Goal: Information Seeking & Learning: Find contact information

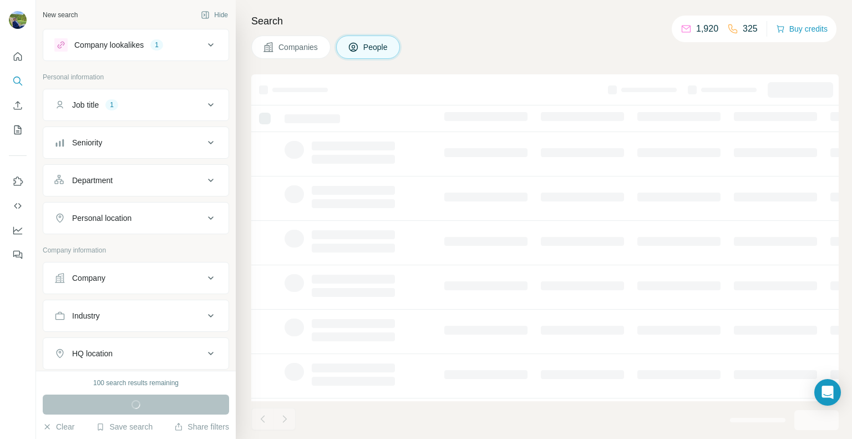
click at [207, 106] on icon at bounding box center [210, 104] width 13 height 13
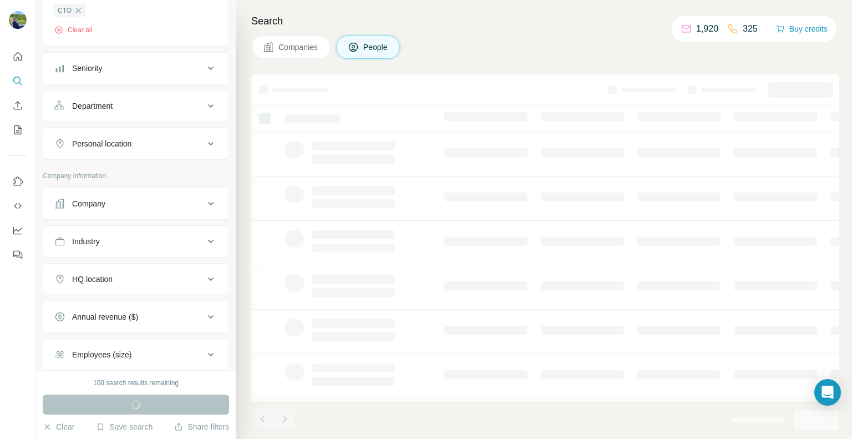
scroll to position [166, 0]
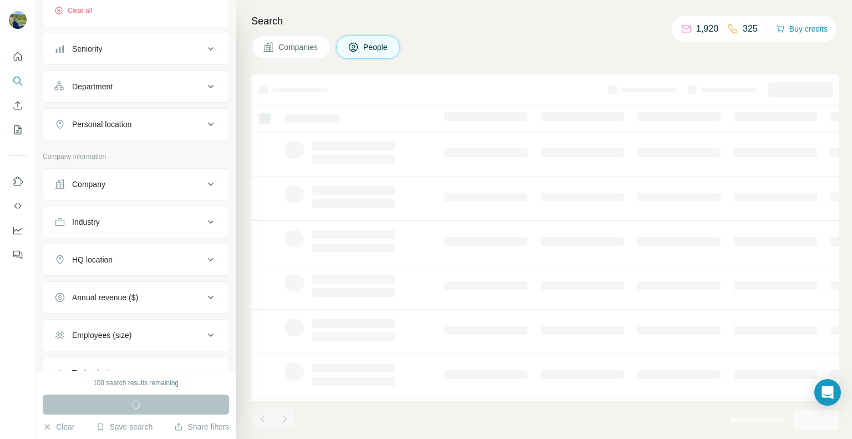
click at [167, 257] on div "HQ location" at bounding box center [129, 259] width 150 height 11
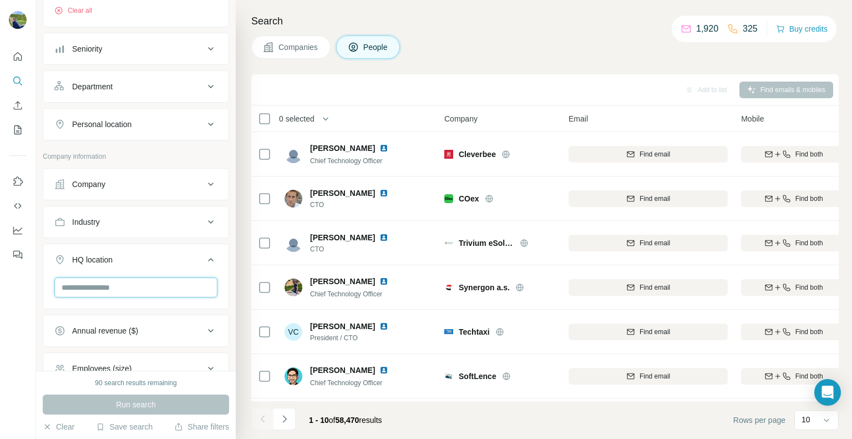
click at [120, 290] on input "text" at bounding box center [135, 287] width 163 height 20
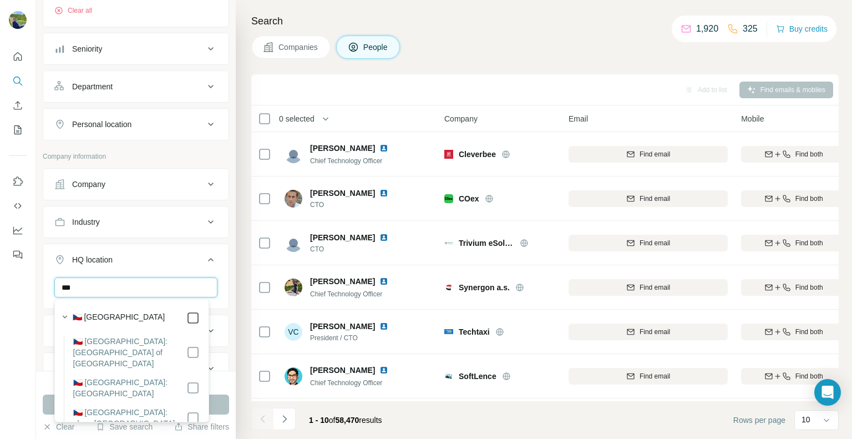
type input "***"
click at [174, 150] on div "Company lookalikes 1 Personal information Job title 1 CTO Clear all Seniority D…" at bounding box center [136, 180] width 186 height 637
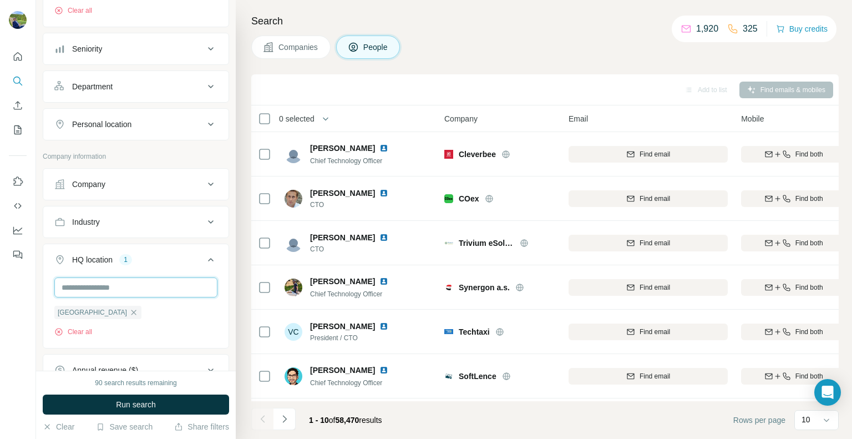
click at [111, 286] on input "text" at bounding box center [135, 287] width 163 height 20
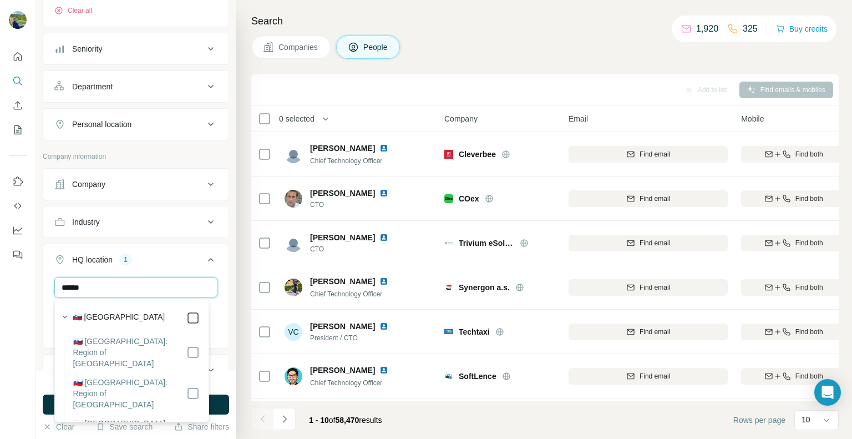
type input "******"
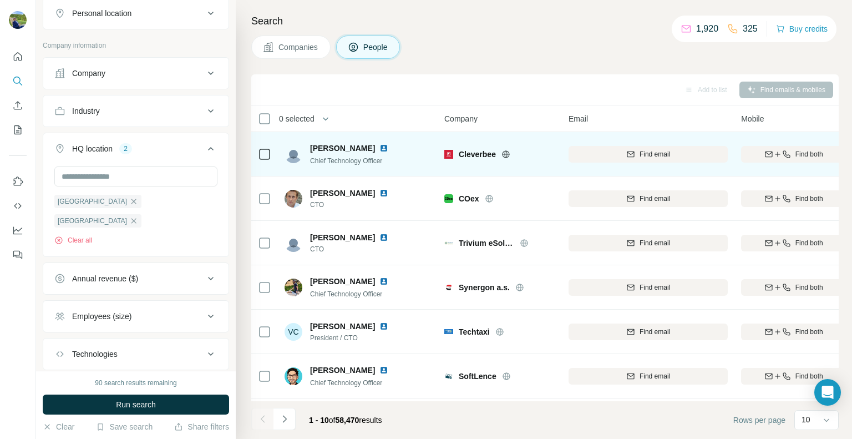
click at [379, 148] on img at bounding box center [383, 148] width 9 height 9
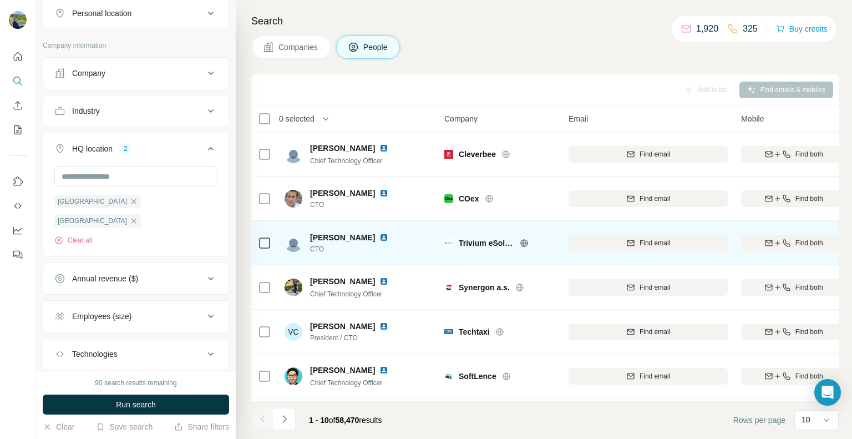
click at [521, 242] on icon at bounding box center [523, 242] width 7 height 1
click at [379, 239] on img at bounding box center [383, 237] width 9 height 9
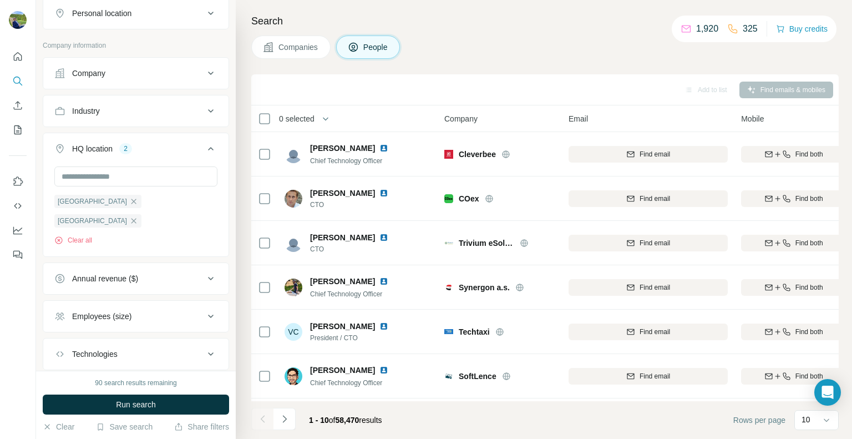
click at [147, 400] on span "Run search" at bounding box center [136, 404] width 40 height 11
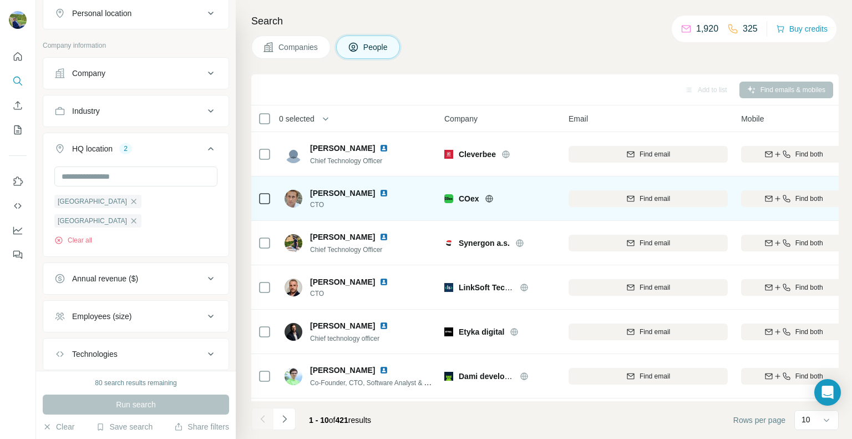
scroll to position [55, 0]
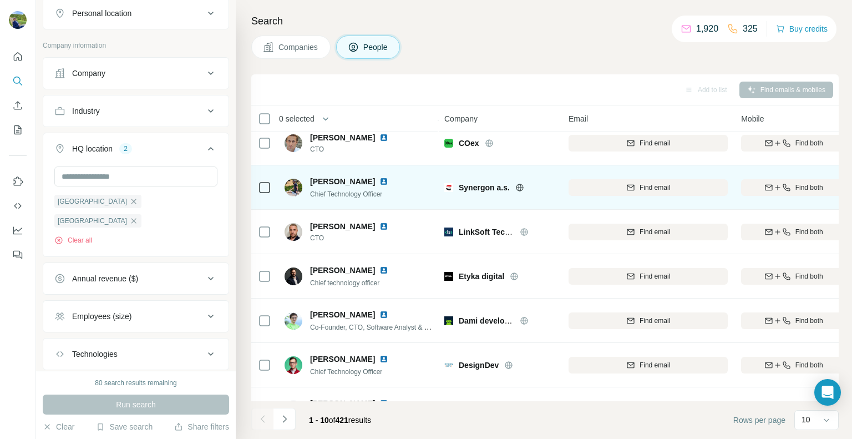
click at [522, 186] on icon at bounding box center [519, 187] width 9 height 9
click at [379, 180] on img at bounding box center [383, 181] width 9 height 9
click at [798, 186] on span "Find both" at bounding box center [809, 187] width 28 height 10
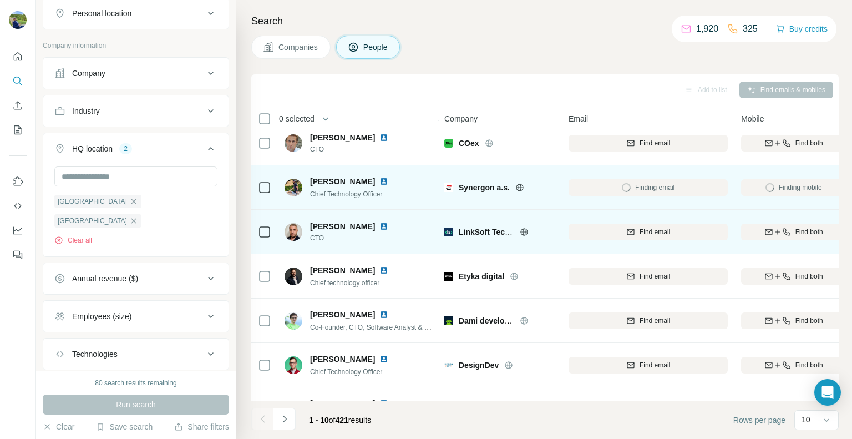
click at [526, 230] on icon at bounding box center [524, 231] width 9 height 9
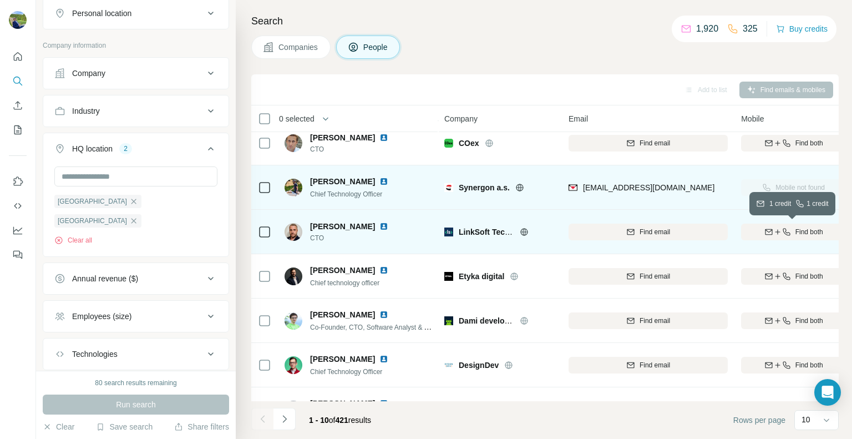
click at [795, 232] on span "Find both" at bounding box center [809, 232] width 28 height 10
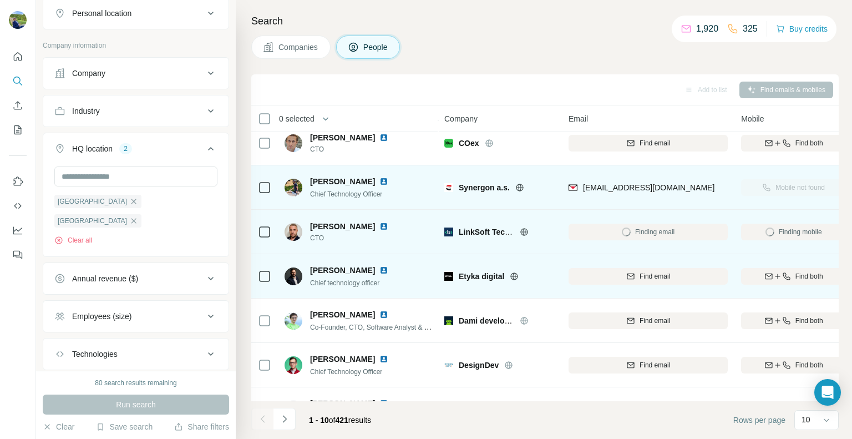
click at [517, 274] on icon at bounding box center [514, 276] width 9 height 9
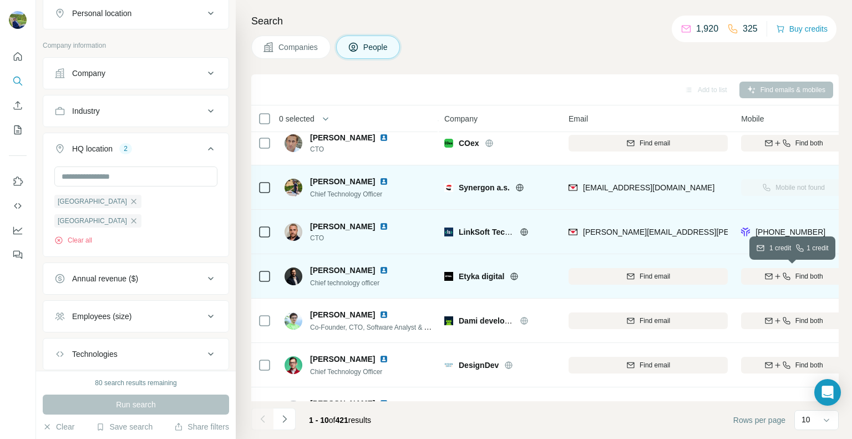
click at [793, 274] on div "Find both" at bounding box center [793, 276] width 105 height 10
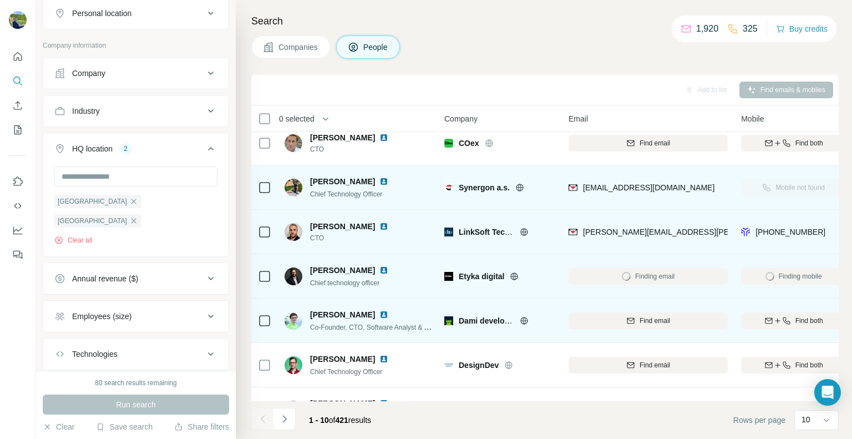
click at [523, 320] on icon at bounding box center [523, 320] width 3 height 7
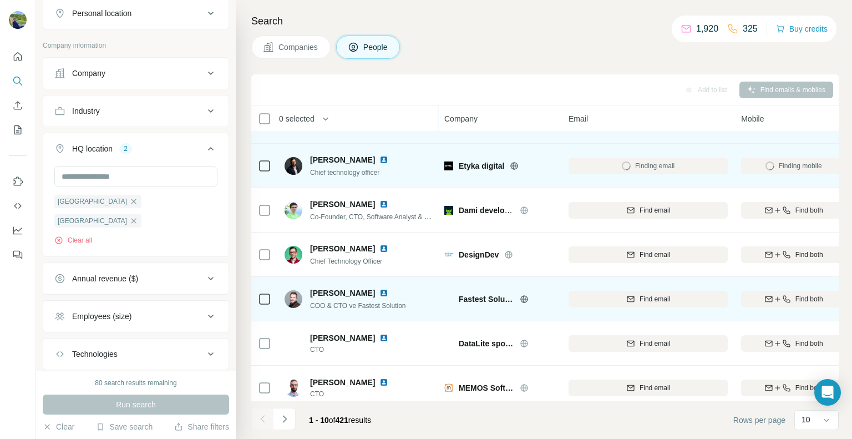
scroll to position [166, 0]
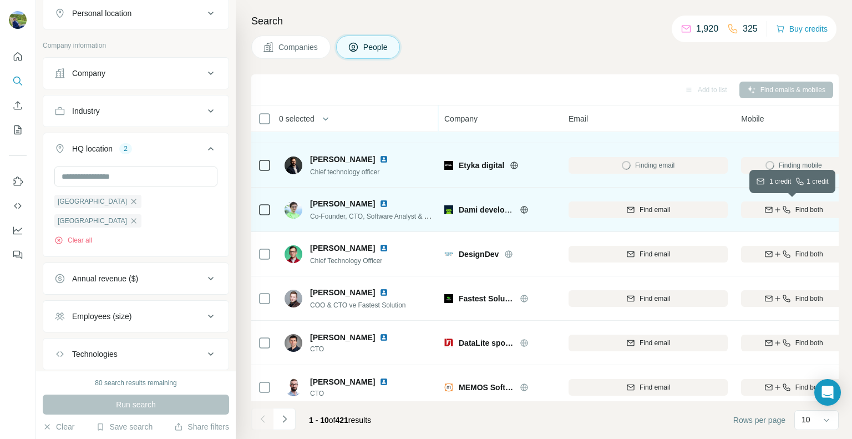
click at [790, 210] on div "Find both" at bounding box center [793, 210] width 105 height 10
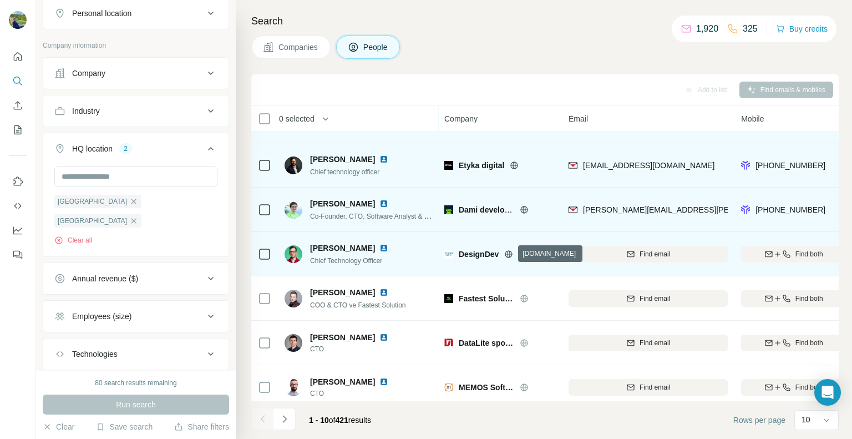
click at [510, 252] on icon at bounding box center [508, 254] width 9 height 9
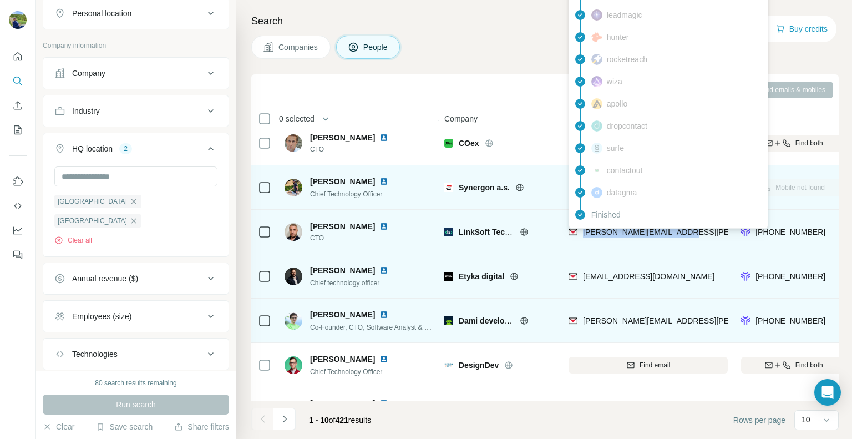
drag, startPoint x: 683, startPoint y: 231, endPoint x: 582, endPoint y: 230, distance: 100.9
click at [582, 230] on div "[PERSON_NAME][EMAIL_ADDRESS][PERSON_NAME][DOMAIN_NAME]" at bounding box center [647, 231] width 159 height 30
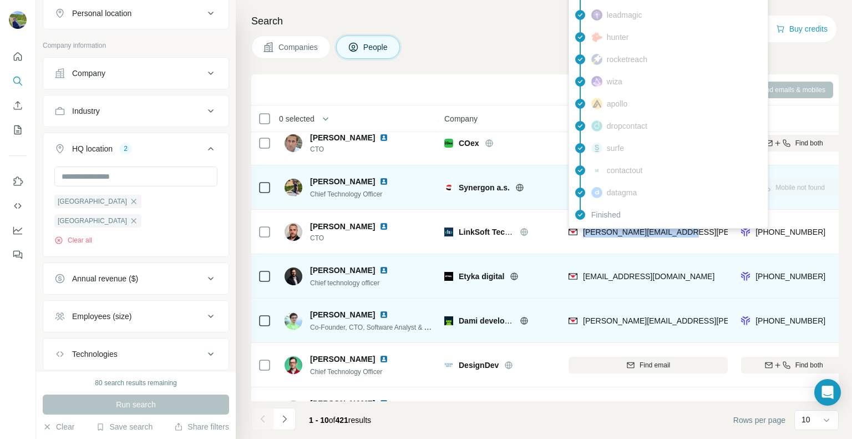
copy span "[PERSON_NAME][EMAIL_ADDRESS][PERSON_NAME][DOMAIN_NAME]"
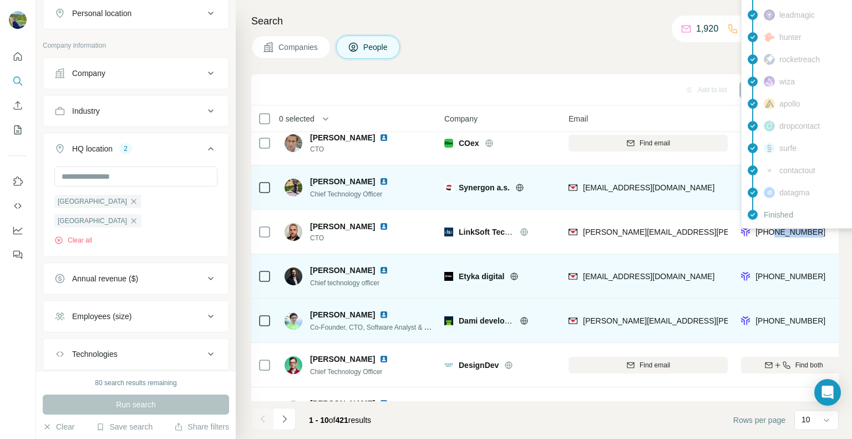
drag, startPoint x: 821, startPoint y: 230, endPoint x: 775, endPoint y: 232, distance: 45.5
click at [775, 232] on div "[PHONE_NUMBER]" at bounding box center [793, 231] width 105 height 30
copy span "728768117"
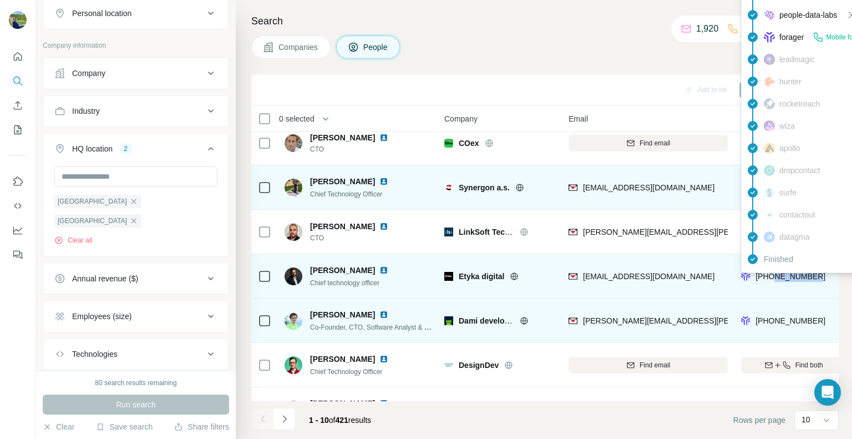
drag, startPoint x: 822, startPoint y: 277, endPoint x: 776, endPoint y: 279, distance: 45.5
click at [776, 279] on div "[PHONE_NUMBER]" at bounding box center [793, 276] width 105 height 30
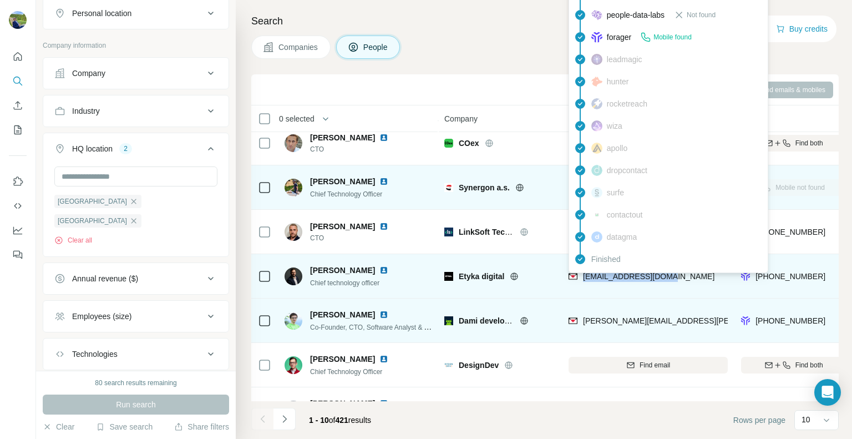
drag, startPoint x: 691, startPoint y: 279, endPoint x: 583, endPoint y: 278, distance: 108.7
click at [583, 278] on div "[EMAIL_ADDRESS][DOMAIN_NAME]" at bounding box center [647, 276] width 159 height 30
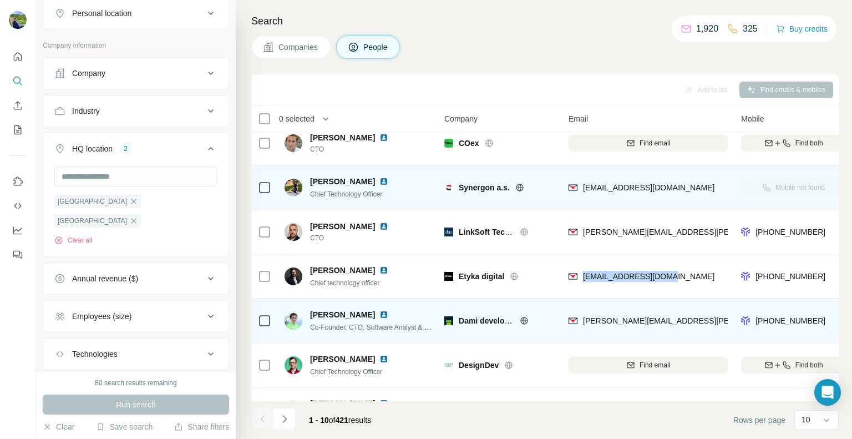
copy span "[EMAIL_ADDRESS][DOMAIN_NAME]"
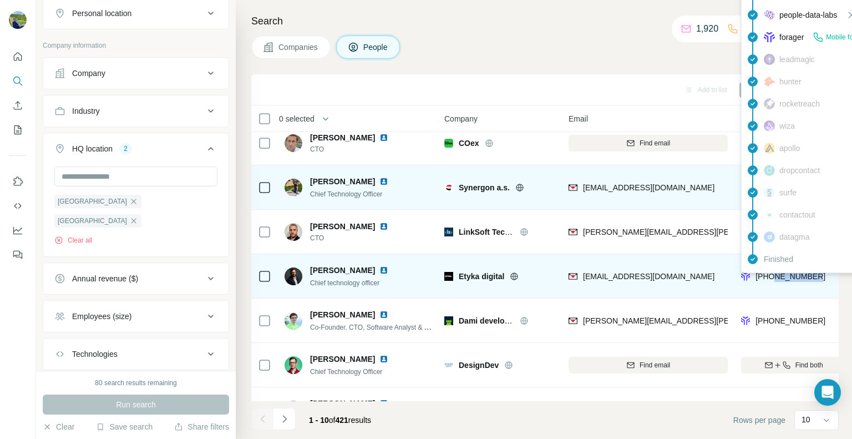
drag, startPoint x: 824, startPoint y: 278, endPoint x: 776, endPoint y: 278, distance: 48.2
click at [776, 278] on div "[PHONE_NUMBER]" at bounding box center [793, 276] width 105 height 30
copy span "736102601"
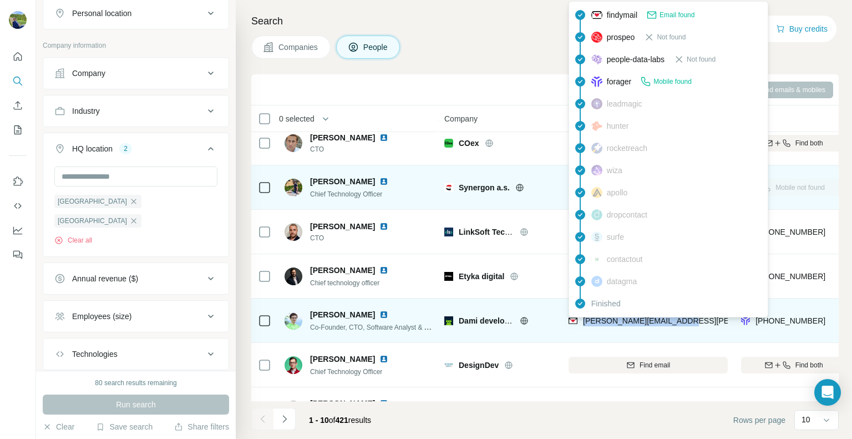
drag, startPoint x: 689, startPoint y: 319, endPoint x: 581, endPoint y: 319, distance: 108.7
click at [581, 319] on div "[PERSON_NAME][EMAIL_ADDRESS][PERSON_NAME][DOMAIN_NAME]" at bounding box center [647, 320] width 159 height 30
copy span "[PERSON_NAME][EMAIL_ADDRESS][PERSON_NAME][DOMAIN_NAME]"
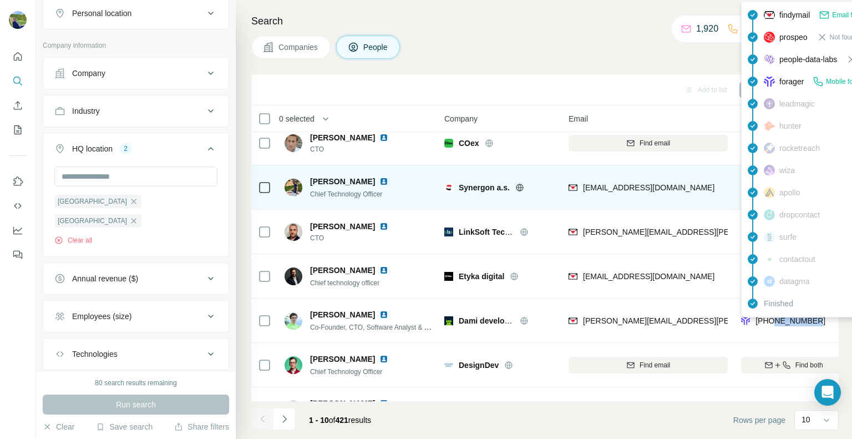
drag, startPoint x: 824, startPoint y: 321, endPoint x: 776, endPoint y: 322, distance: 48.8
click at [776, 322] on div "[PHONE_NUMBER]" at bounding box center [793, 320] width 105 height 30
copy span "604258291"
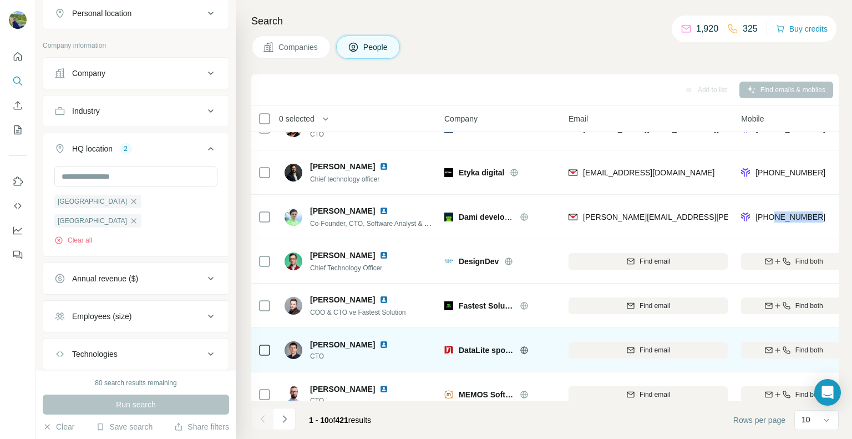
scroll to position [166, 0]
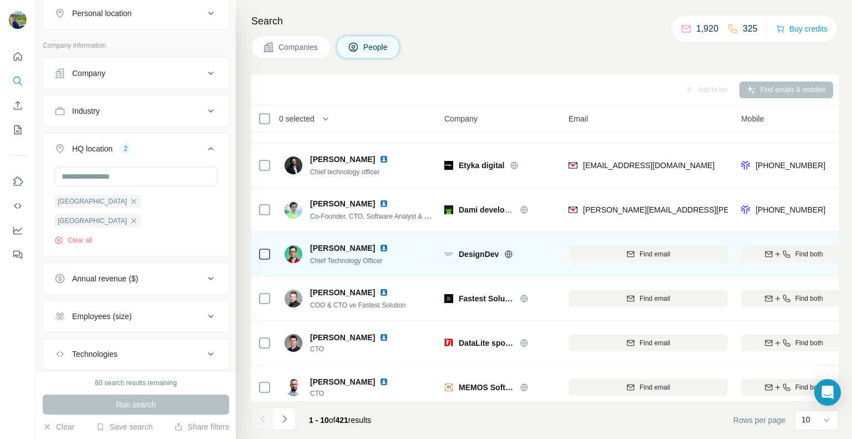
click at [508, 255] on icon at bounding box center [508, 253] width 3 height 7
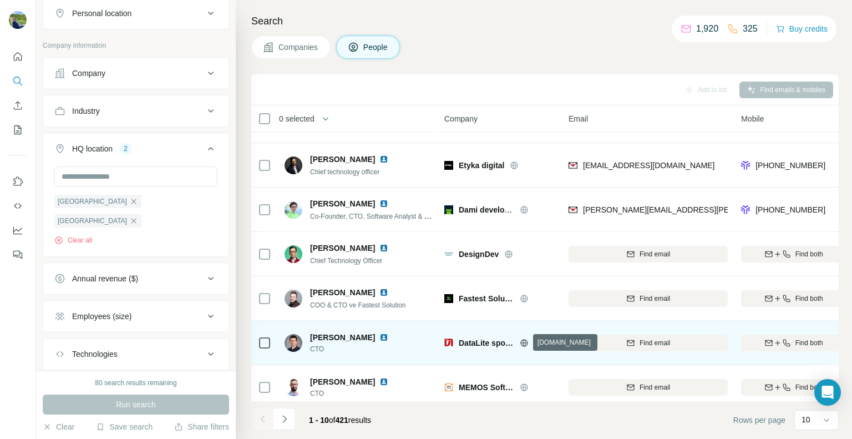
click at [527, 340] on icon at bounding box center [523, 342] width 7 height 7
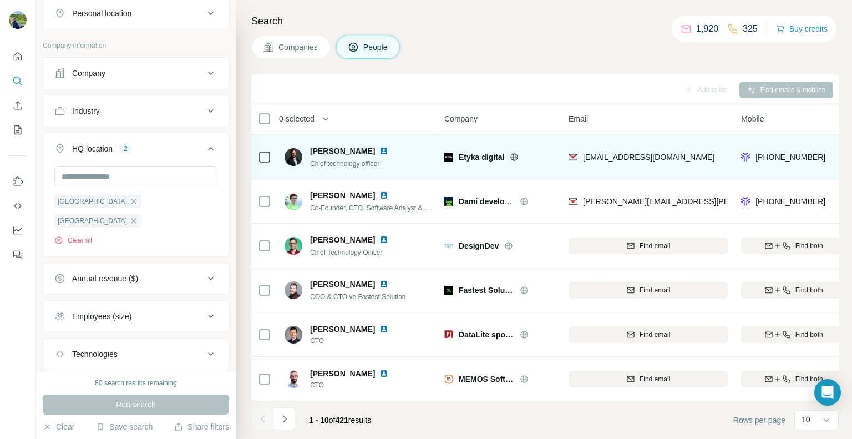
scroll to position [180, 0]
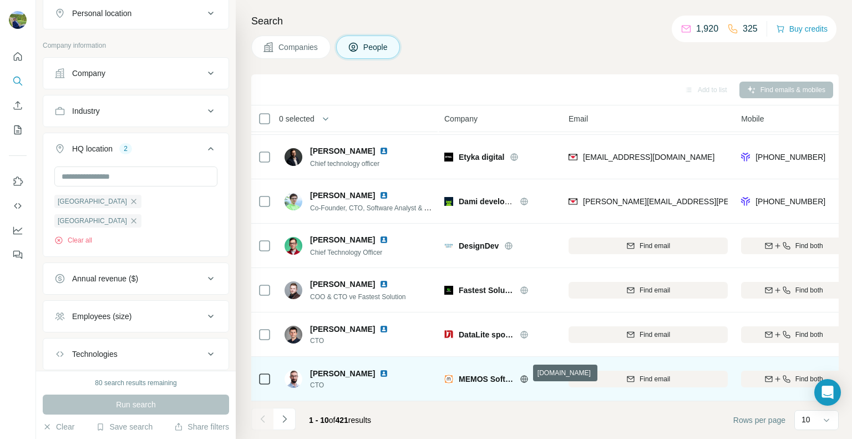
click at [524, 374] on icon at bounding box center [524, 378] width 9 height 9
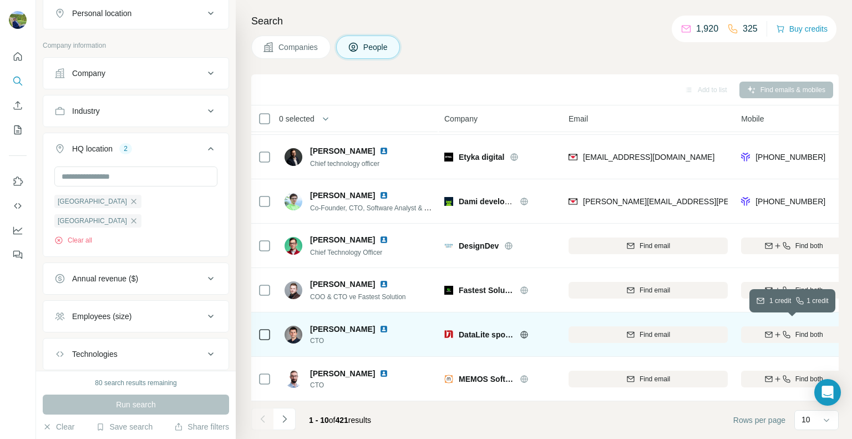
click at [791, 329] on div "Find both" at bounding box center [793, 334] width 105 height 10
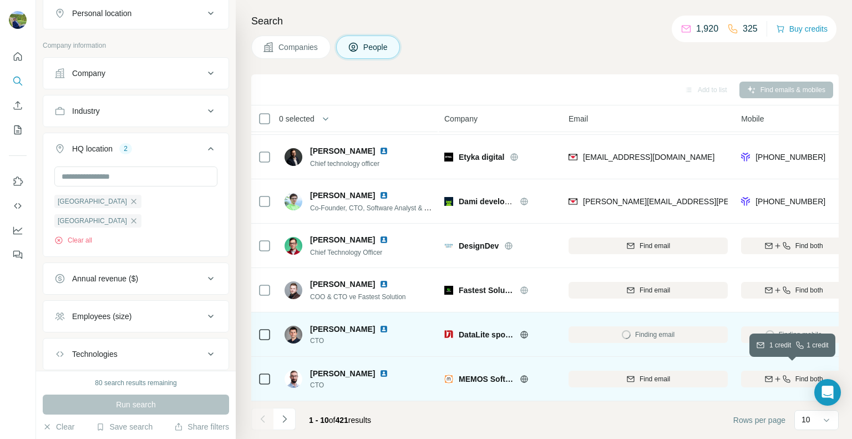
click at [795, 374] on span "Find both" at bounding box center [809, 379] width 28 height 10
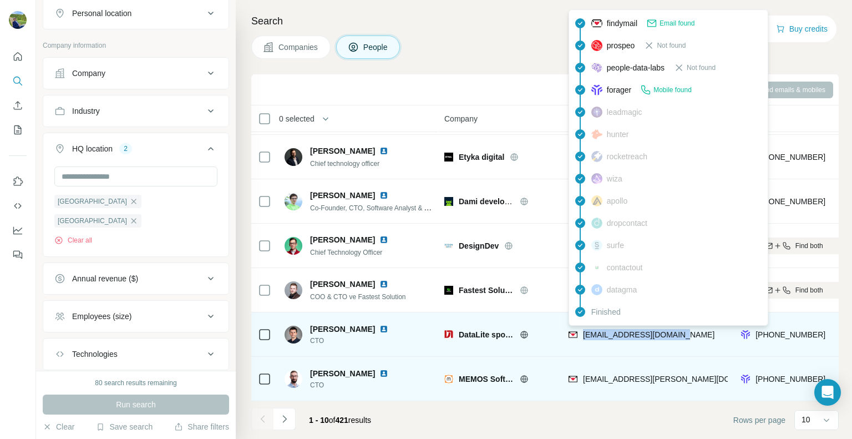
drag, startPoint x: 677, startPoint y: 333, endPoint x: 580, endPoint y: 336, distance: 97.1
click at [580, 336] on div "[EMAIL_ADDRESS][DOMAIN_NAME]" at bounding box center [647, 334] width 159 height 30
copy span "[EMAIL_ADDRESS][DOMAIN_NAME]"
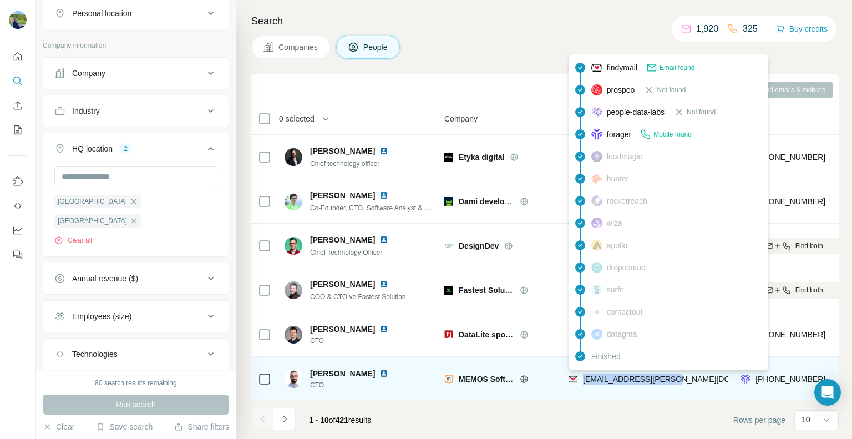
drag, startPoint x: 688, startPoint y: 377, endPoint x: 584, endPoint y: 376, distance: 103.7
click at [584, 376] on div "[EMAIL_ADDRESS][PERSON_NAME][DOMAIN_NAME]" at bounding box center [647, 378] width 159 height 30
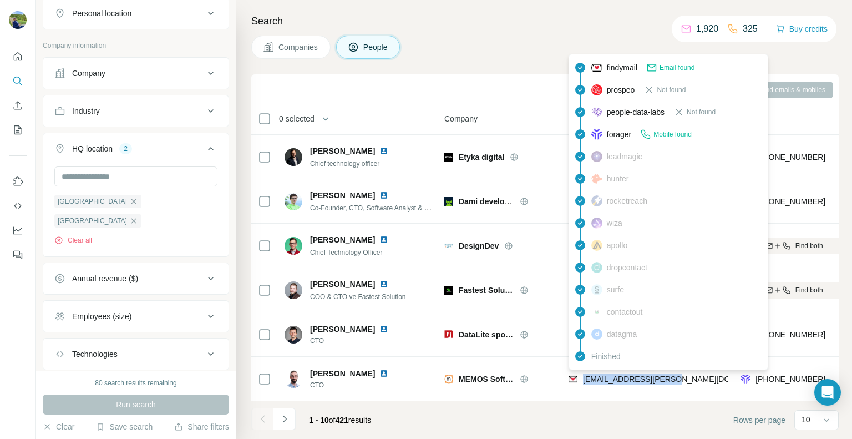
copy span "[EMAIL_ADDRESS][PERSON_NAME][DOMAIN_NAME]"
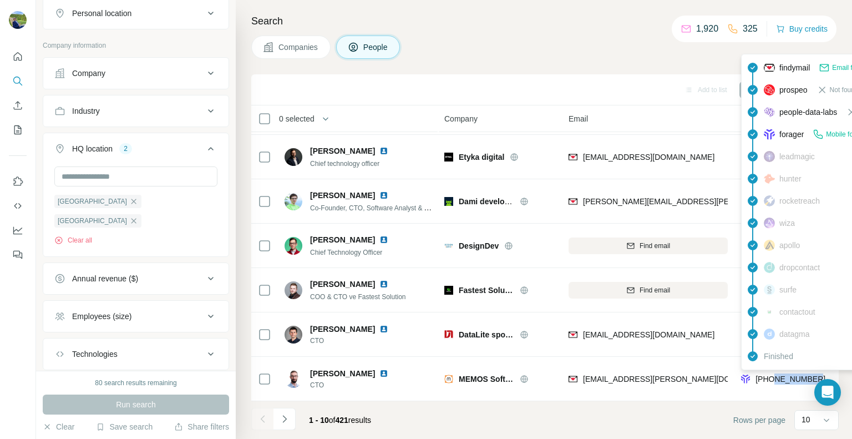
drag, startPoint x: 821, startPoint y: 371, endPoint x: 774, endPoint y: 379, distance: 47.3
click at [774, 379] on div "[PHONE_NUMBER]" at bounding box center [793, 378] width 105 height 30
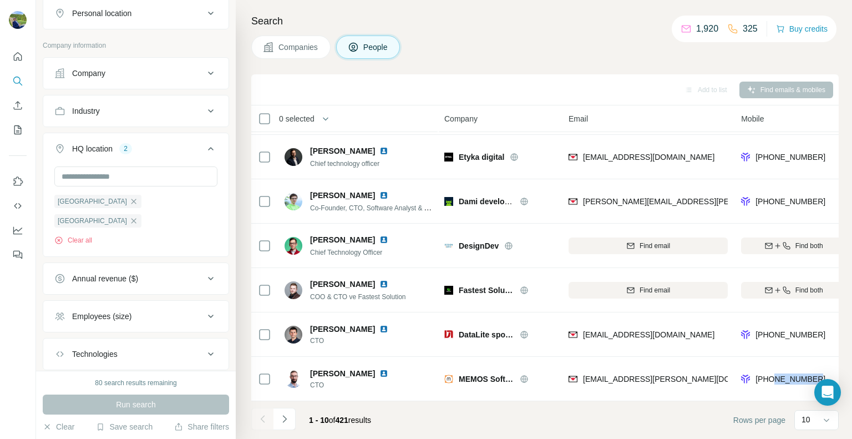
copy span "604897033"
click at [287, 420] on icon "Navigate to next page" at bounding box center [284, 418] width 11 height 11
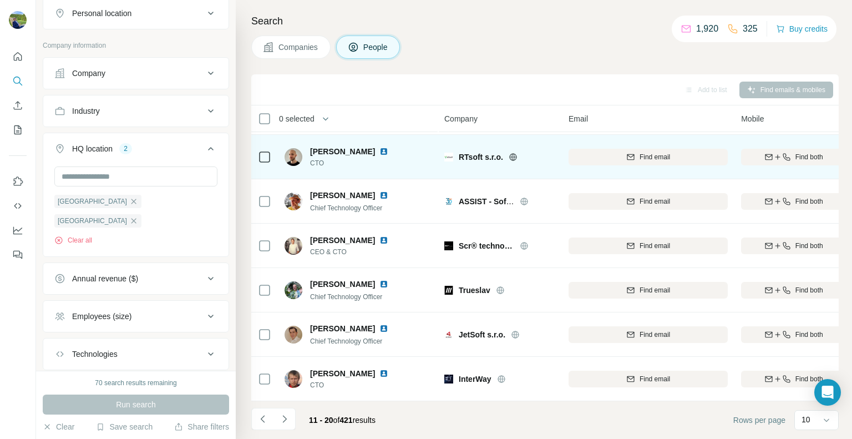
click at [516, 152] on icon at bounding box center [512, 156] width 9 height 9
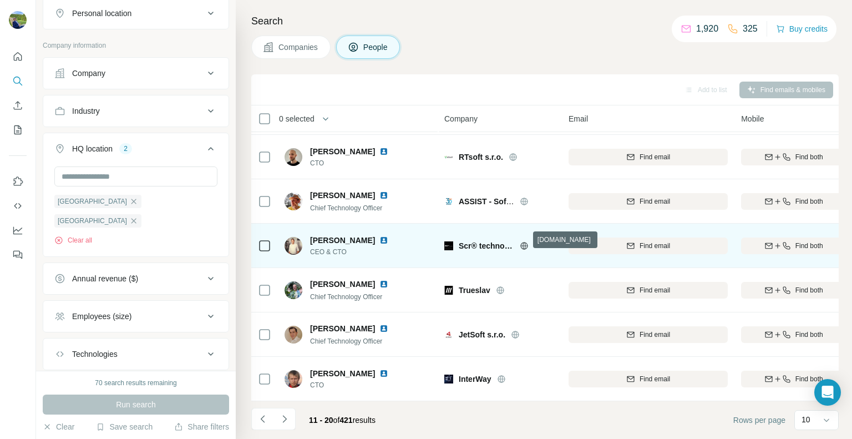
click at [525, 242] on icon at bounding box center [523, 245] width 3 height 7
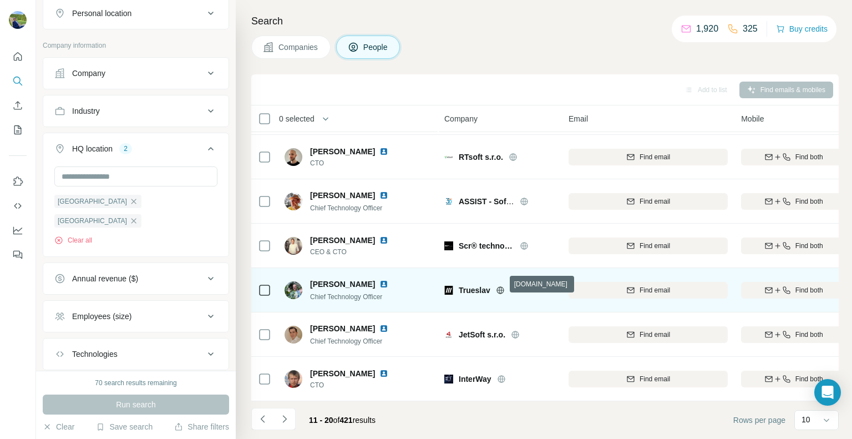
click at [501, 286] on icon at bounding box center [500, 290] width 9 height 9
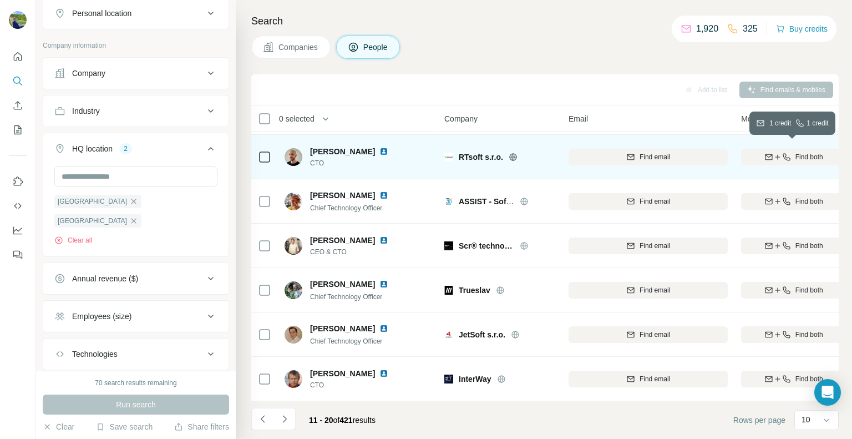
click at [787, 152] on icon "button" at bounding box center [786, 156] width 9 height 9
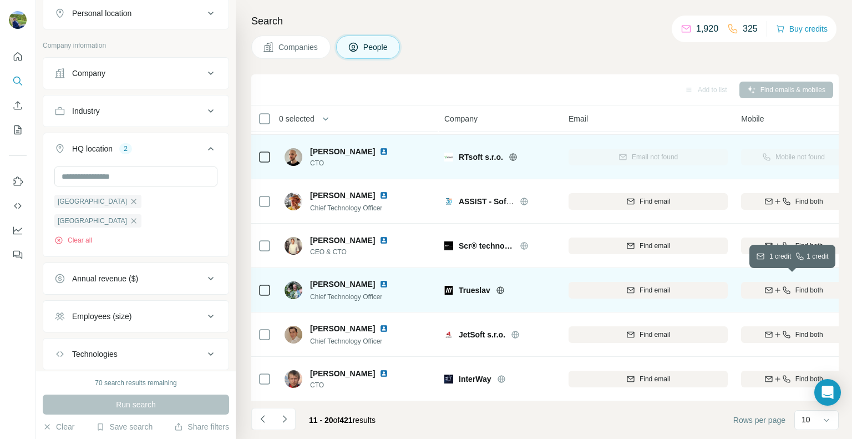
click at [795, 285] on span "Find both" at bounding box center [809, 290] width 28 height 10
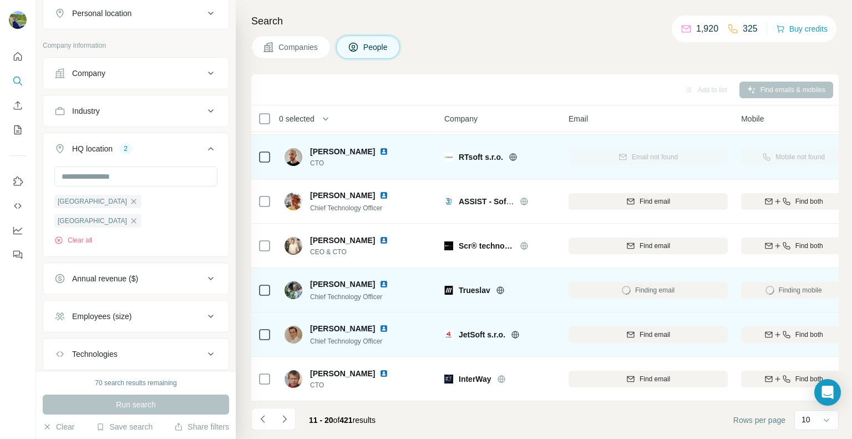
click at [517, 330] on icon at bounding box center [515, 334] width 9 height 9
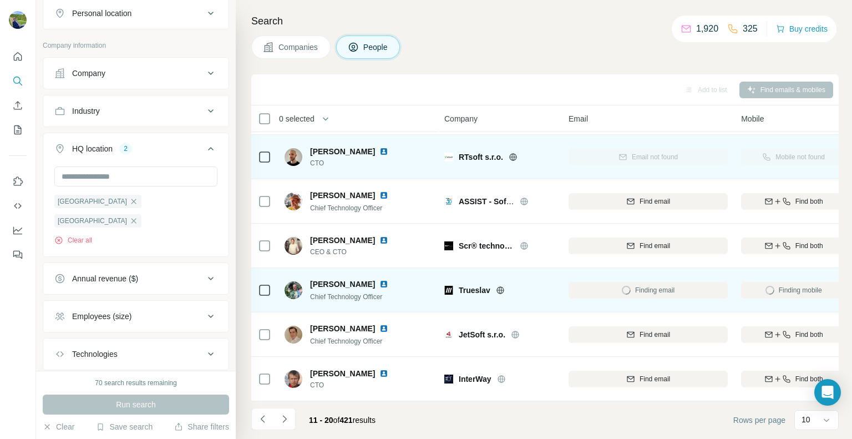
click at [379, 147] on img at bounding box center [383, 151] width 9 height 9
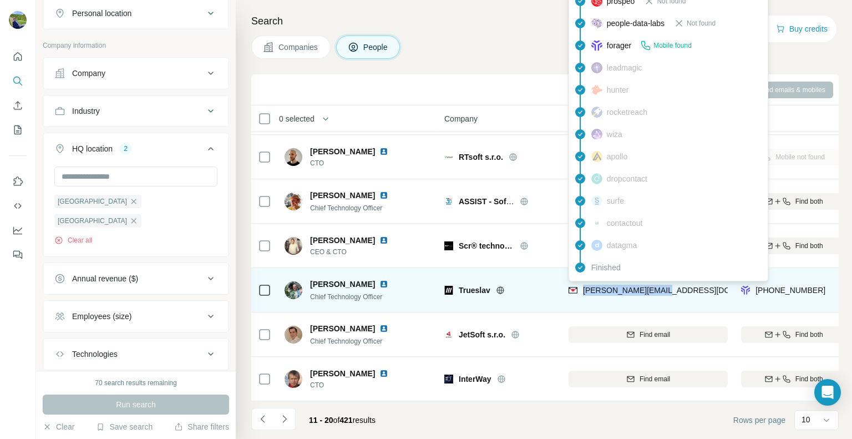
drag, startPoint x: 677, startPoint y: 283, endPoint x: 581, endPoint y: 286, distance: 96.5
click at [581, 286] on div "[PERSON_NAME][EMAIL_ADDRESS][DOMAIN_NAME]" at bounding box center [647, 289] width 159 height 30
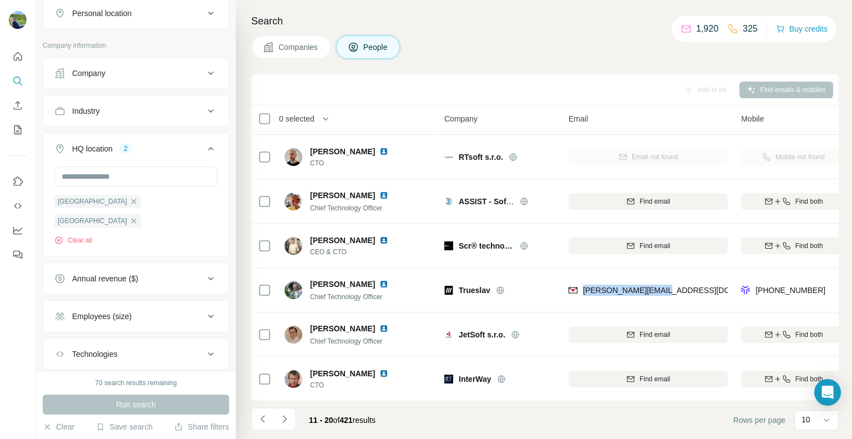
copy span "[PERSON_NAME][EMAIL_ADDRESS][DOMAIN_NAME]"
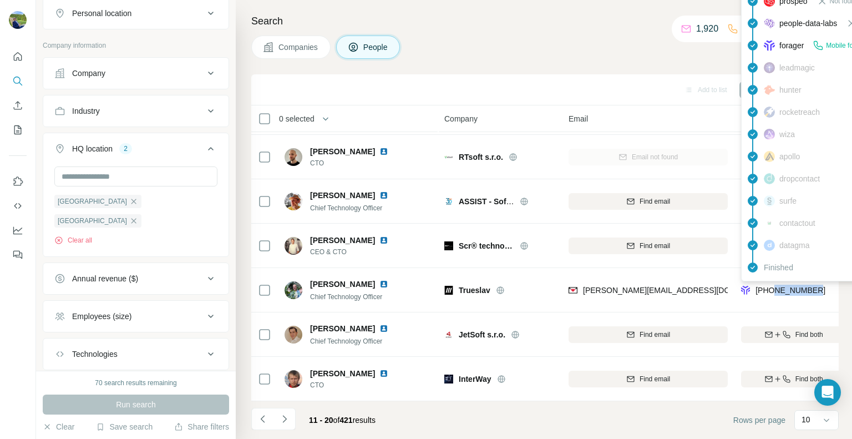
drag, startPoint x: 823, startPoint y: 286, endPoint x: 774, endPoint y: 287, distance: 49.4
click at [774, 287] on div "[PHONE_NUMBER]" at bounding box center [793, 289] width 105 height 30
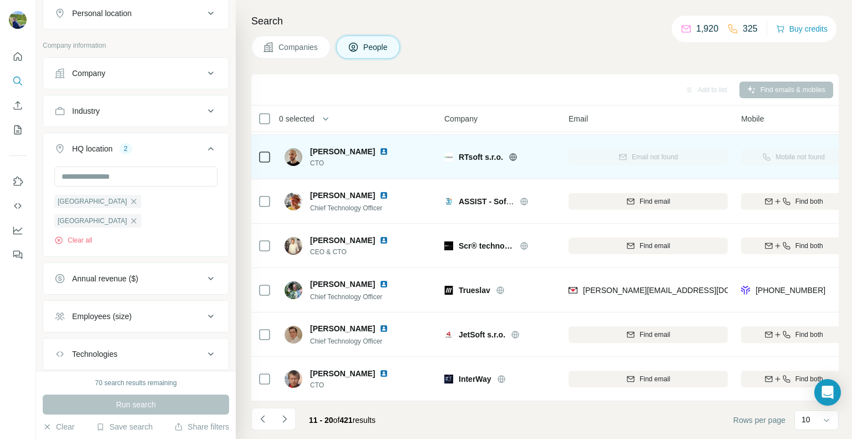
click at [514, 153] on icon at bounding box center [512, 156] width 3 height 7
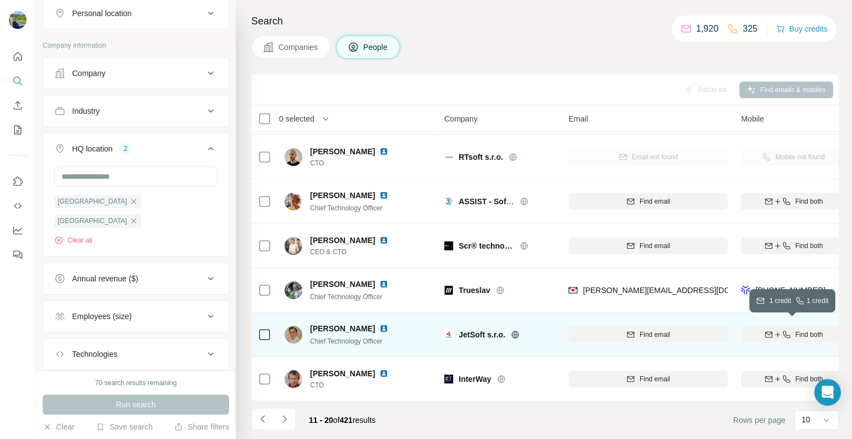
click at [799, 330] on span "Find both" at bounding box center [809, 334] width 28 height 10
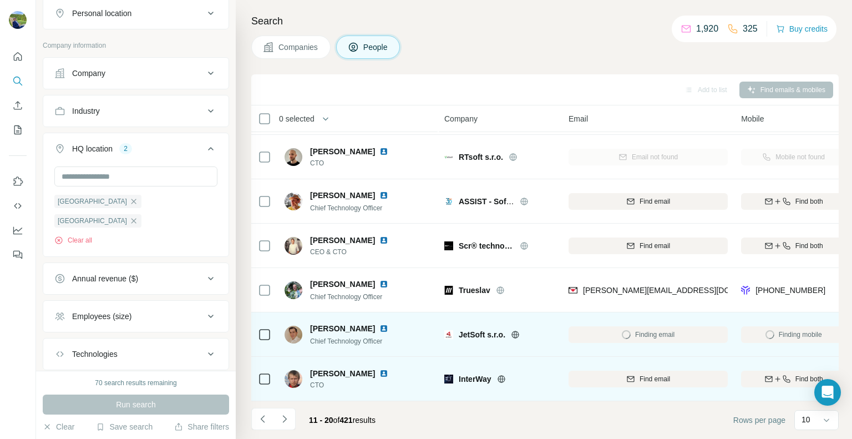
click at [501, 375] on icon at bounding box center [501, 378] width 3 height 7
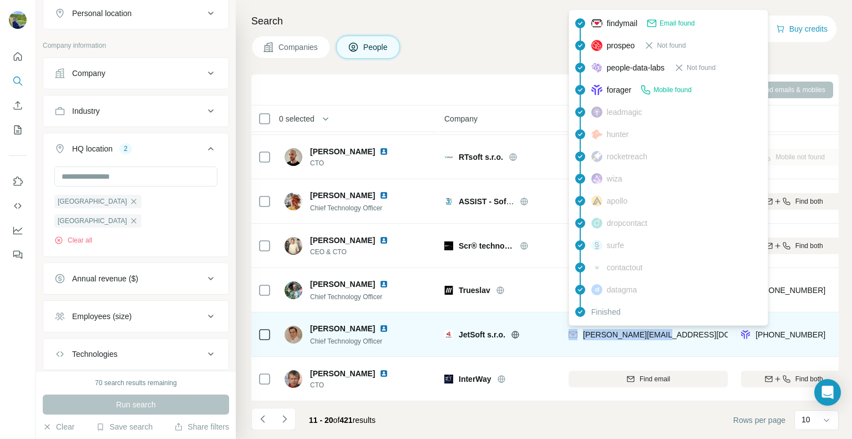
drag, startPoint x: 676, startPoint y: 323, endPoint x: 576, endPoint y: 333, distance: 100.9
click at [576, 333] on div "[PERSON_NAME][EMAIL_ADDRESS][DOMAIN_NAME]" at bounding box center [647, 334] width 159 height 30
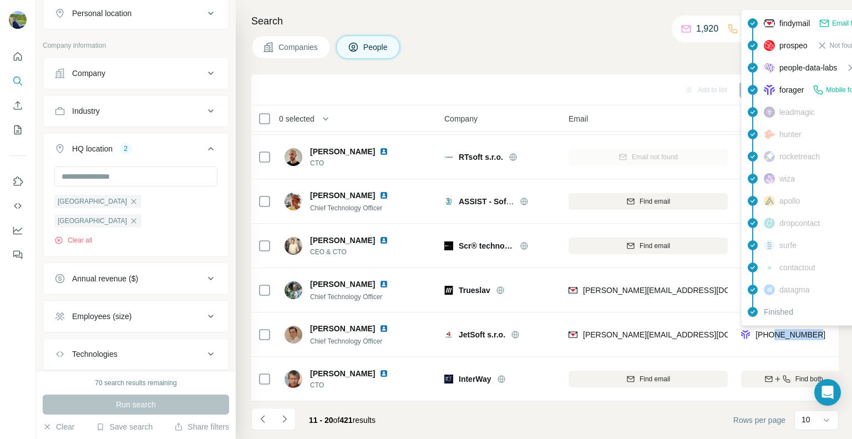
drag, startPoint x: 825, startPoint y: 330, endPoint x: 772, endPoint y: 333, distance: 52.7
click at [772, 333] on div "[PHONE_NUMBER]" at bounding box center [793, 334] width 105 height 30
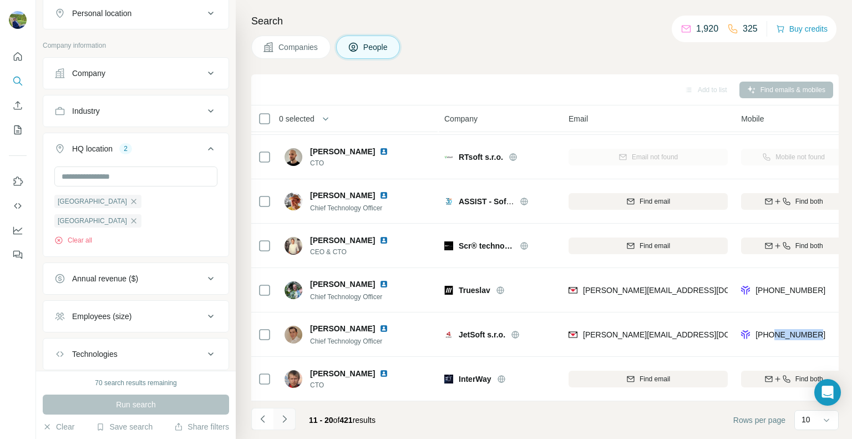
click at [288, 417] on icon "Navigate to next page" at bounding box center [284, 418] width 11 height 11
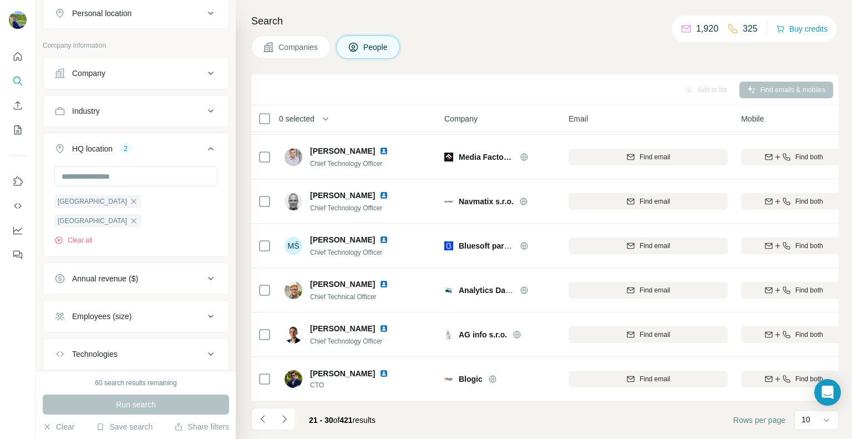
scroll to position [0, 0]
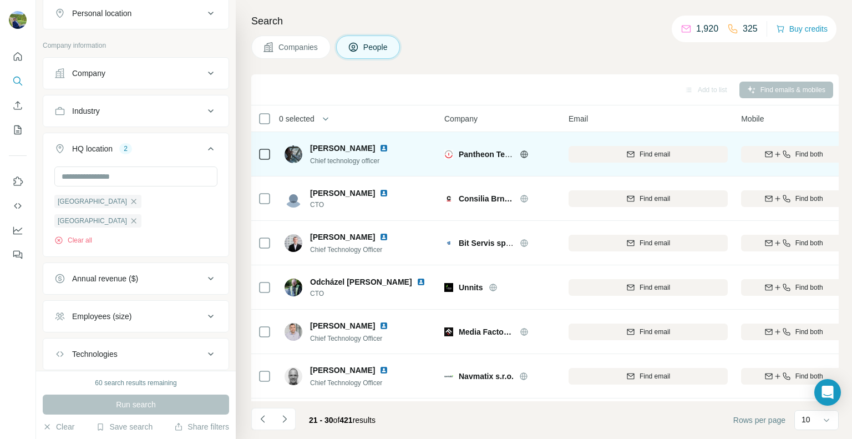
click at [525, 154] on icon at bounding box center [523, 153] width 3 height 7
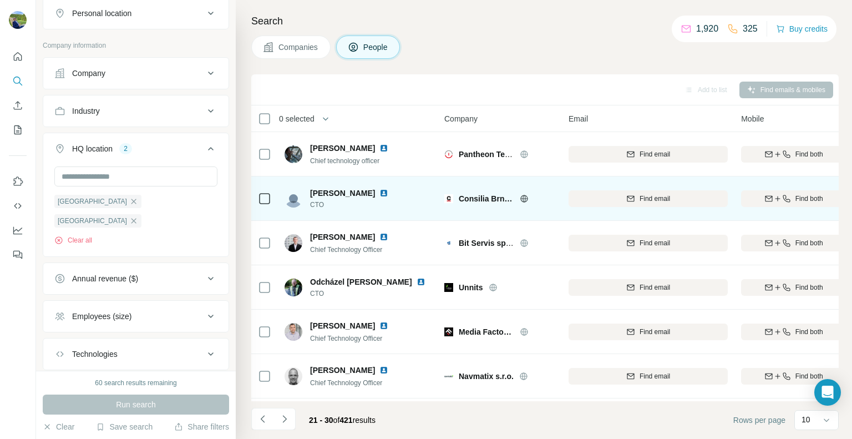
click at [524, 200] on icon at bounding box center [524, 198] width 9 height 9
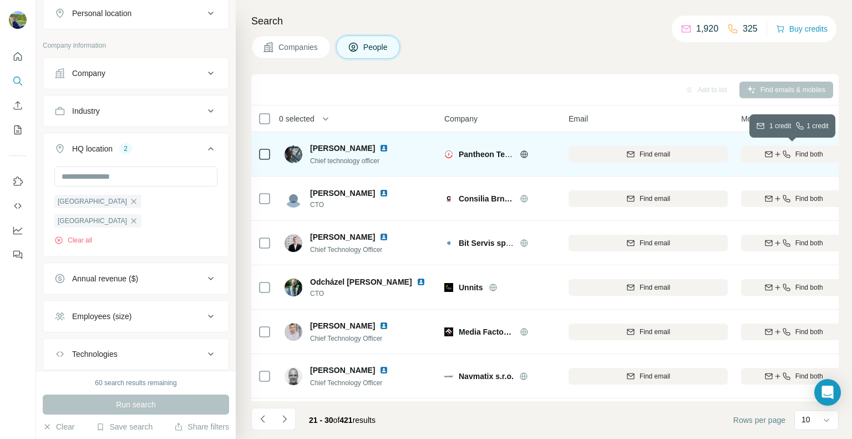
click at [814, 155] on span "Find both" at bounding box center [809, 154] width 28 height 10
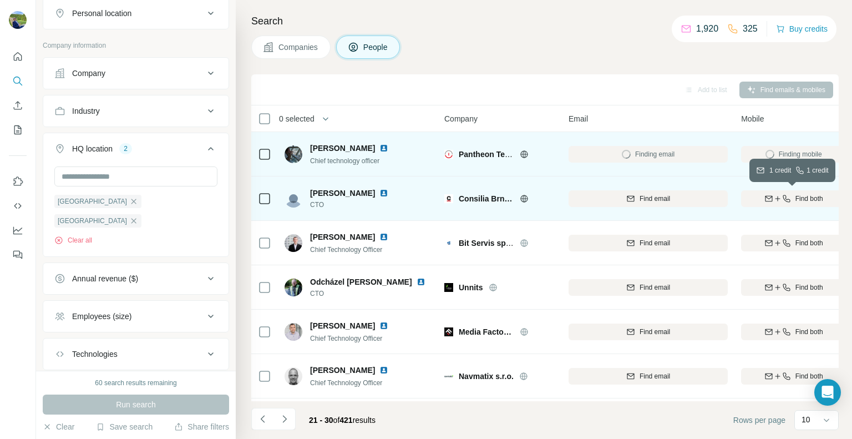
click at [790, 197] on div "Find both" at bounding box center [793, 199] width 105 height 10
click at [523, 155] on icon at bounding box center [523, 153] width 3 height 7
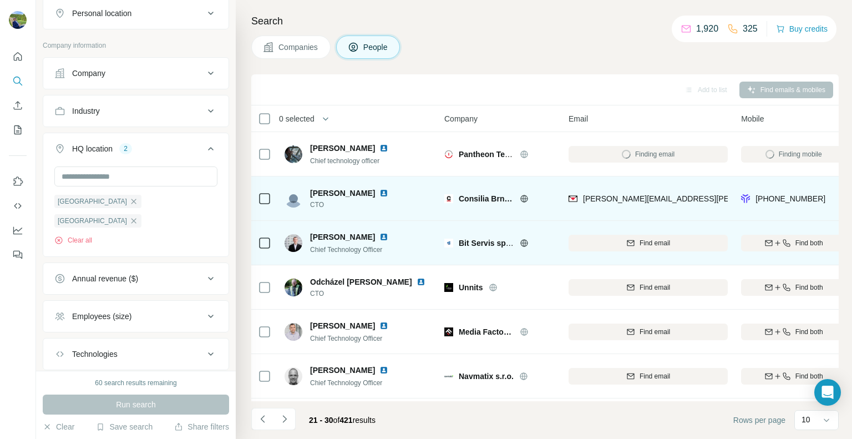
scroll to position [55, 0]
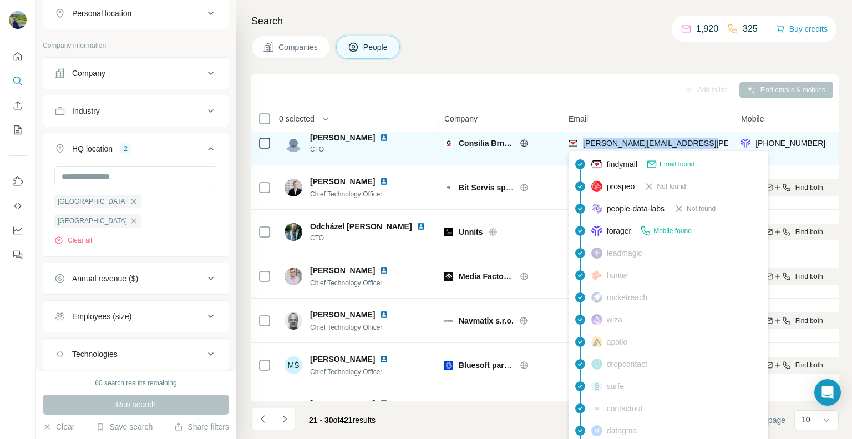
drag, startPoint x: 700, startPoint y: 146, endPoint x: 583, endPoint y: 144, distance: 116.5
click at [583, 144] on div "[PERSON_NAME][EMAIL_ADDRESS][PERSON_NAME][DOMAIN_NAME]" at bounding box center [647, 143] width 159 height 30
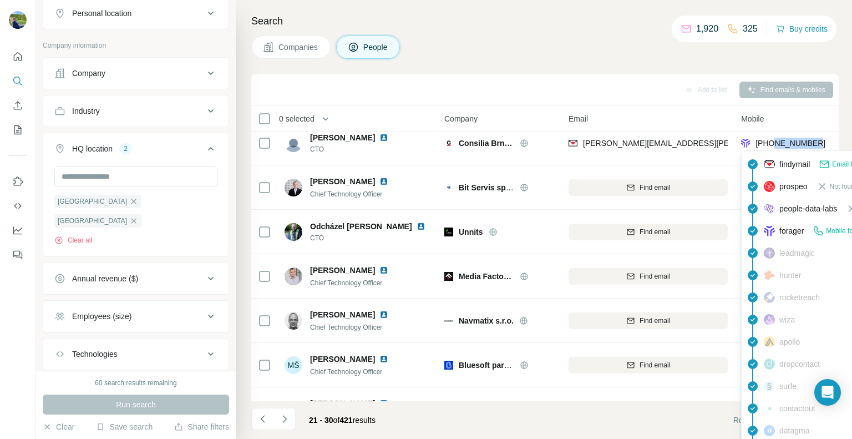
drag, startPoint x: 821, startPoint y: 139, endPoint x: 775, endPoint y: 148, distance: 47.4
click at [775, 148] on div "[PHONE_NUMBER]" at bounding box center [793, 143] width 105 height 30
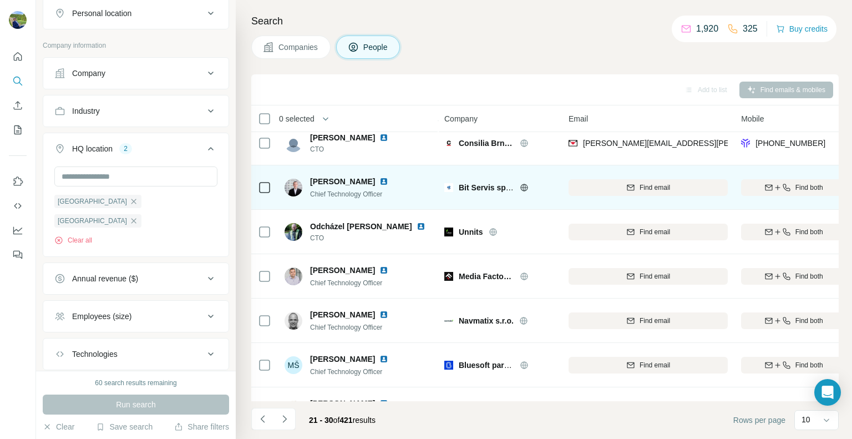
click at [523, 188] on icon at bounding box center [524, 187] width 9 height 9
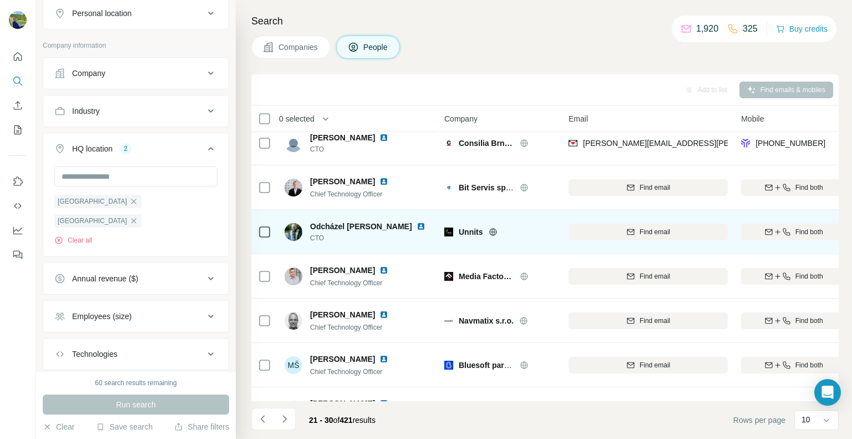
click at [492, 232] on icon at bounding box center [492, 231] width 9 height 9
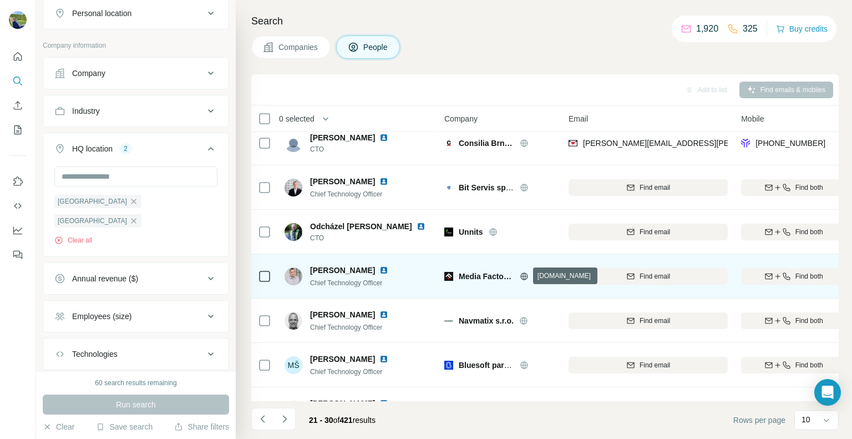
click at [528, 274] on icon at bounding box center [524, 276] width 9 height 9
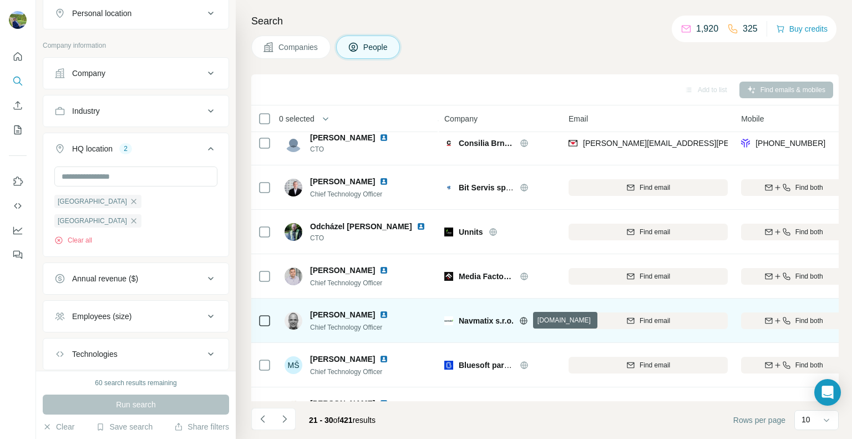
click at [523, 320] on icon at bounding box center [523, 320] width 3 height 7
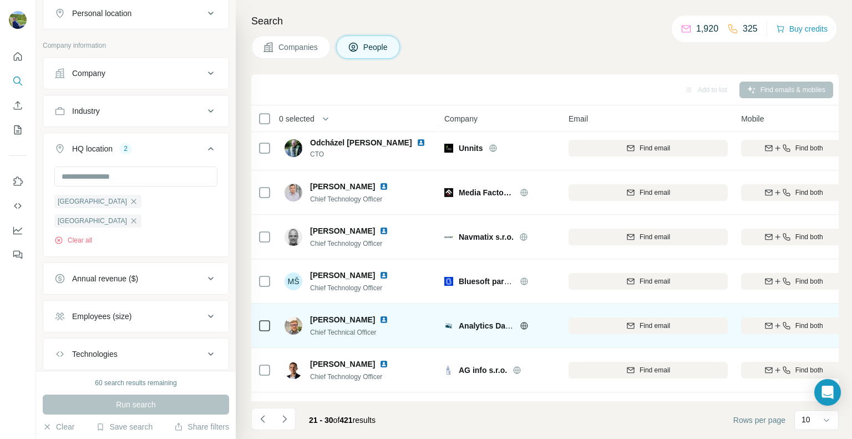
scroll to position [166, 0]
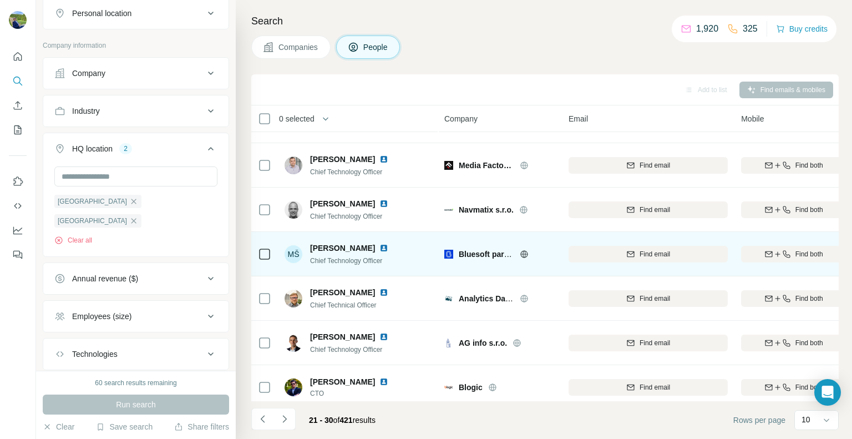
click at [525, 255] on icon at bounding box center [524, 254] width 9 height 9
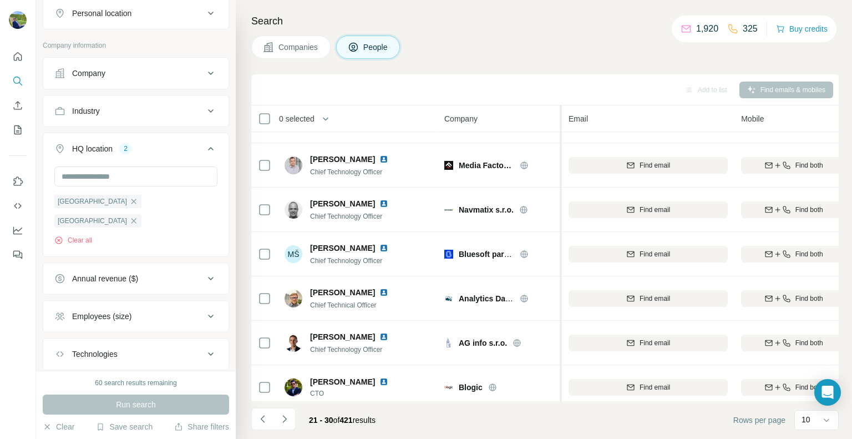
scroll to position [180, 0]
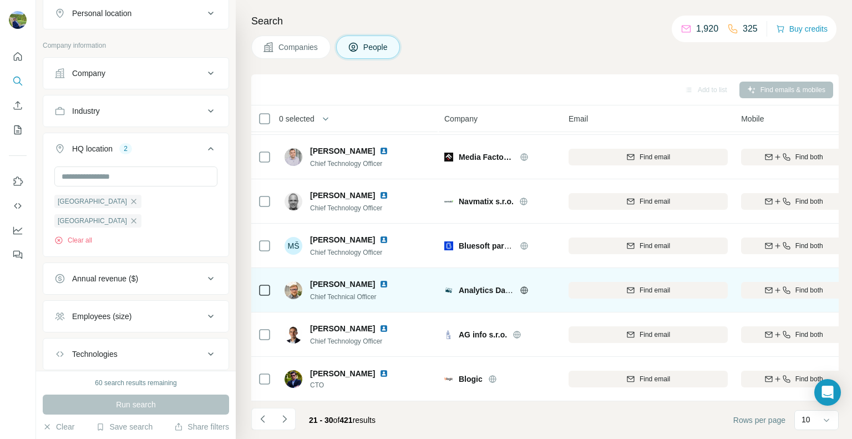
click at [525, 286] on icon at bounding box center [523, 289] width 3 height 7
click at [822, 285] on span "Find both" at bounding box center [809, 290] width 28 height 10
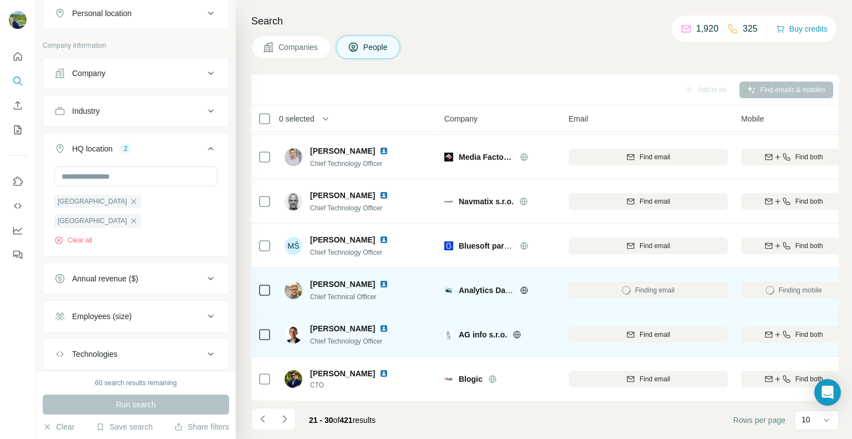
click at [517, 330] on icon at bounding box center [516, 334] width 9 height 9
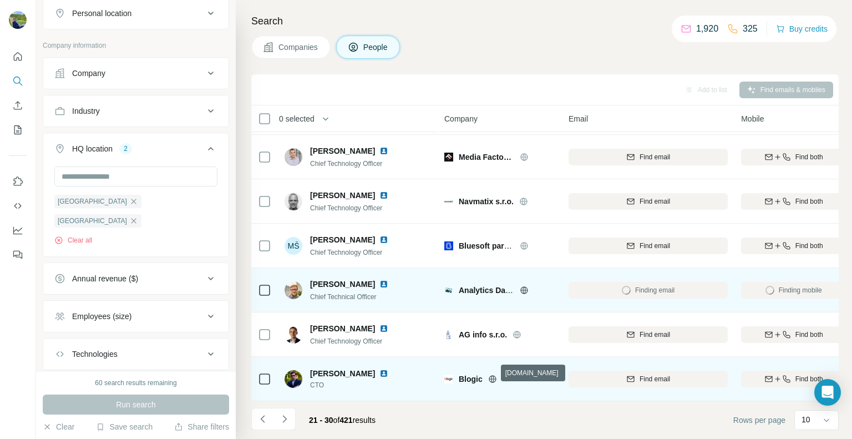
click at [491, 375] on icon at bounding box center [492, 378] width 3 height 7
click at [790, 374] on div "Find both" at bounding box center [793, 379] width 105 height 10
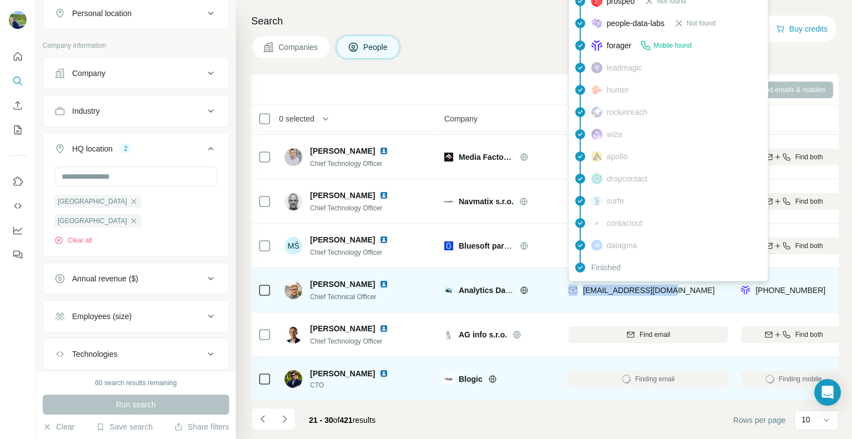
drag, startPoint x: 669, startPoint y: 286, endPoint x: 579, endPoint y: 287, distance: 89.8
click at [579, 287] on div "[EMAIL_ADDRESS][DOMAIN_NAME]" at bounding box center [647, 289] width 159 height 30
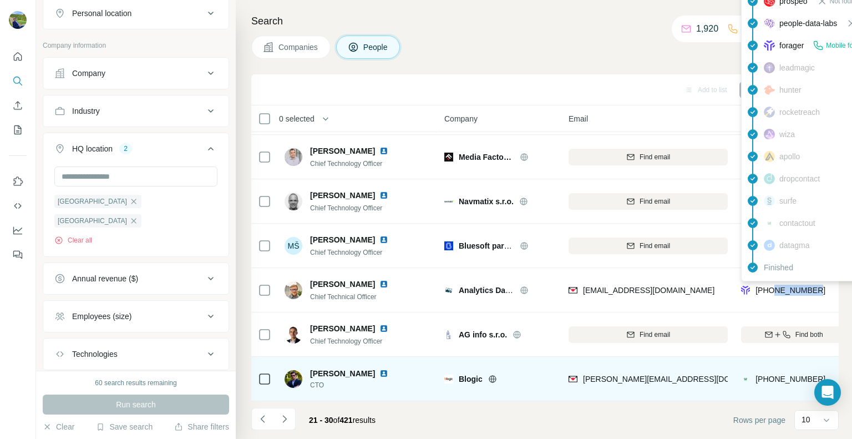
drag, startPoint x: 820, startPoint y: 286, endPoint x: 774, endPoint y: 290, distance: 45.7
click at [774, 290] on div "[PHONE_NUMBER]" at bounding box center [793, 289] width 105 height 30
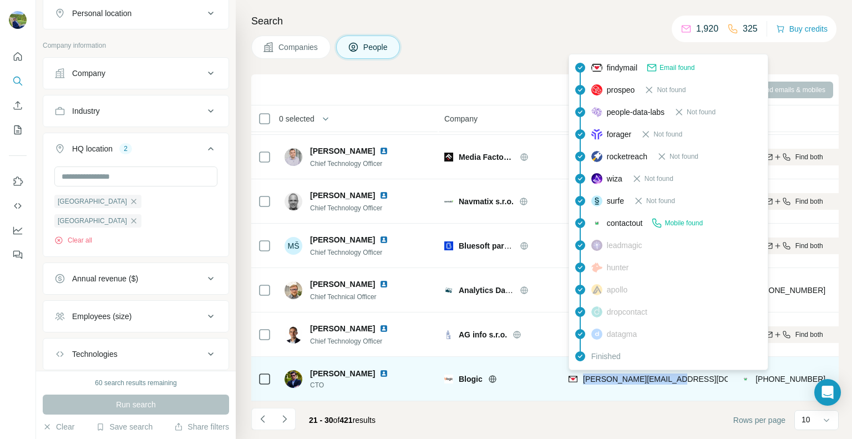
drag, startPoint x: 694, startPoint y: 371, endPoint x: 584, endPoint y: 378, distance: 110.5
click at [584, 378] on div "[PERSON_NAME][EMAIL_ADDRESS][DOMAIN_NAME]" at bounding box center [647, 378] width 159 height 30
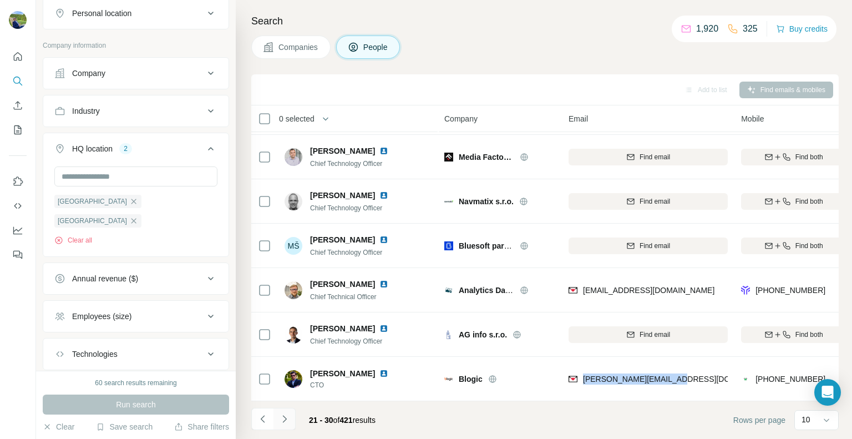
click at [279, 423] on icon "Navigate to next page" at bounding box center [284, 418] width 11 height 11
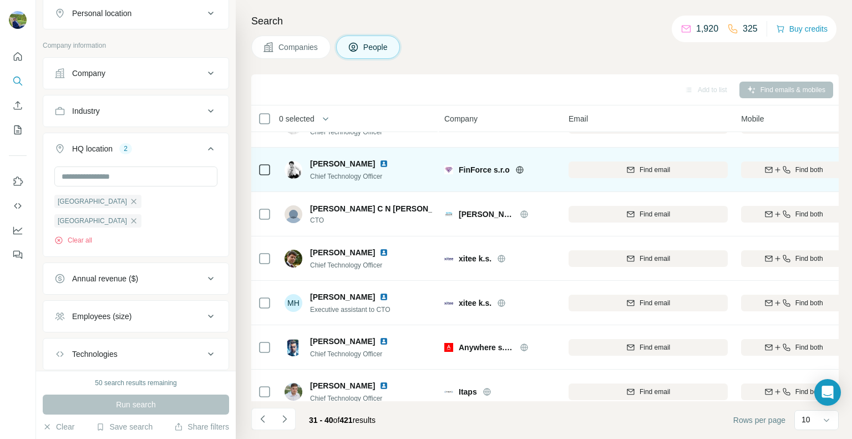
scroll to position [0, 0]
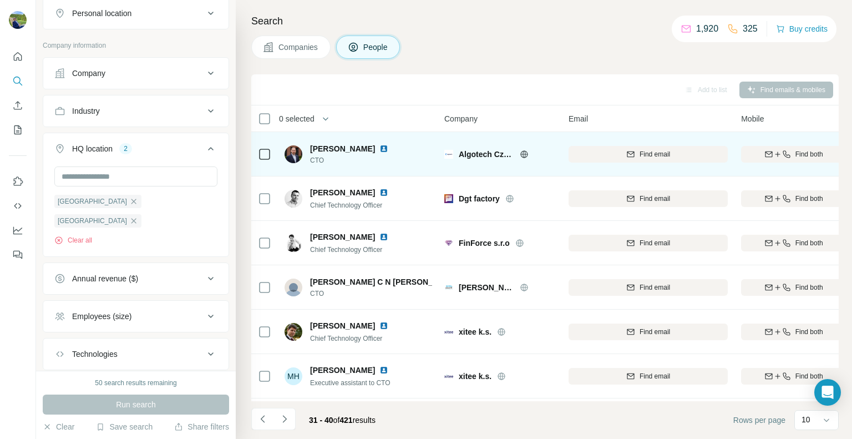
click at [523, 155] on icon at bounding box center [523, 153] width 3 height 7
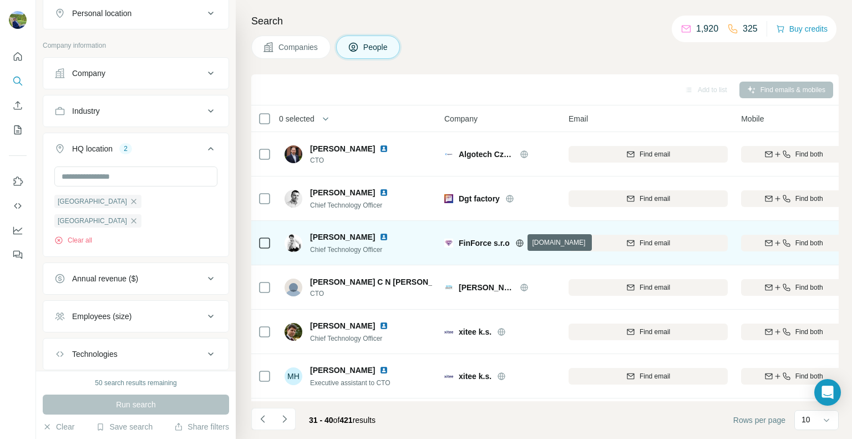
click at [520, 242] on icon at bounding box center [519, 242] width 9 height 9
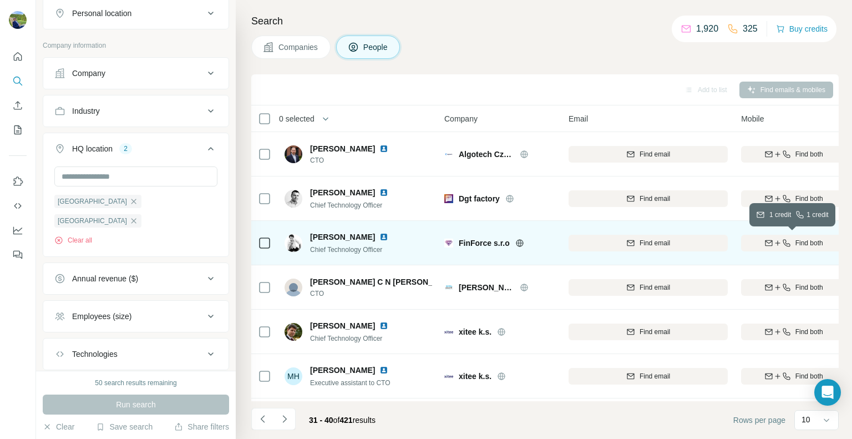
click at [790, 243] on div "Find both" at bounding box center [793, 243] width 105 height 10
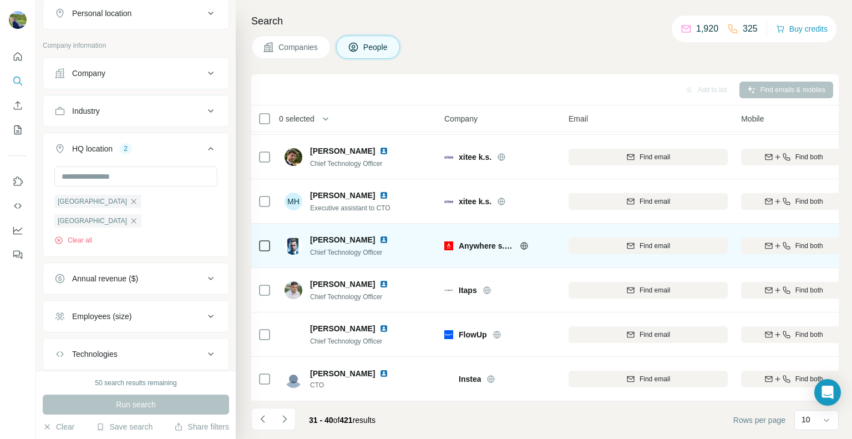
scroll to position [180, 0]
click at [523, 242] on icon at bounding box center [523, 245] width 3 height 7
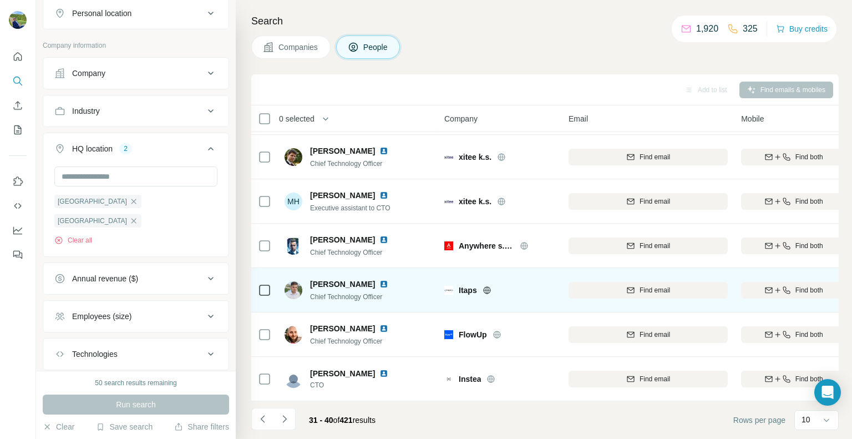
click at [489, 286] on icon at bounding box center [486, 290] width 9 height 9
click at [783, 286] on icon "button" at bounding box center [785, 289] width 7 height 7
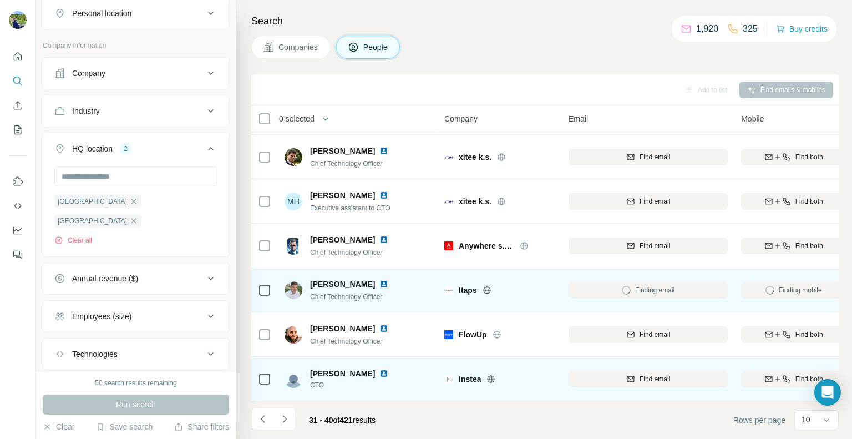
click at [492, 375] on icon at bounding box center [491, 378] width 3 height 7
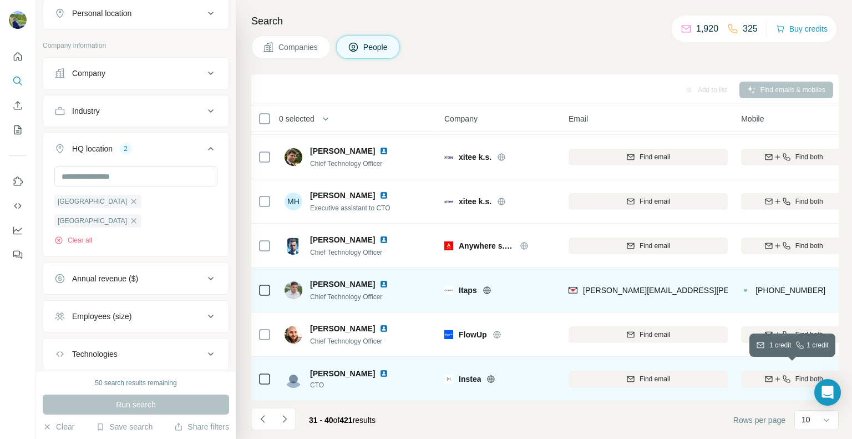
click at [785, 374] on icon "button" at bounding box center [786, 378] width 9 height 9
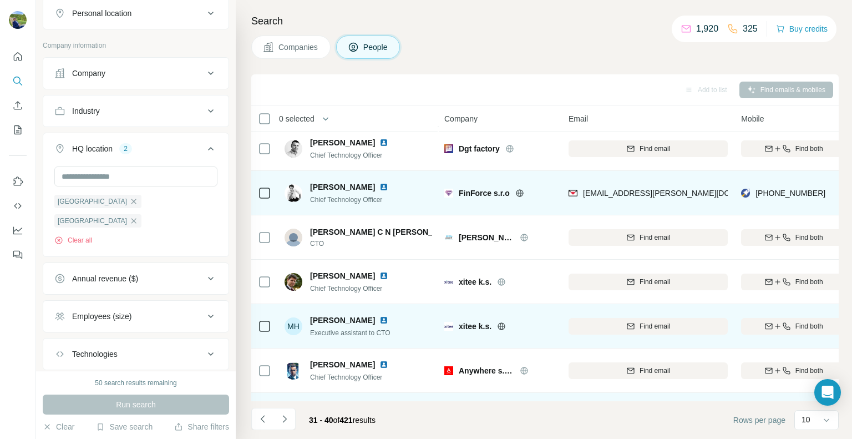
scroll to position [0, 0]
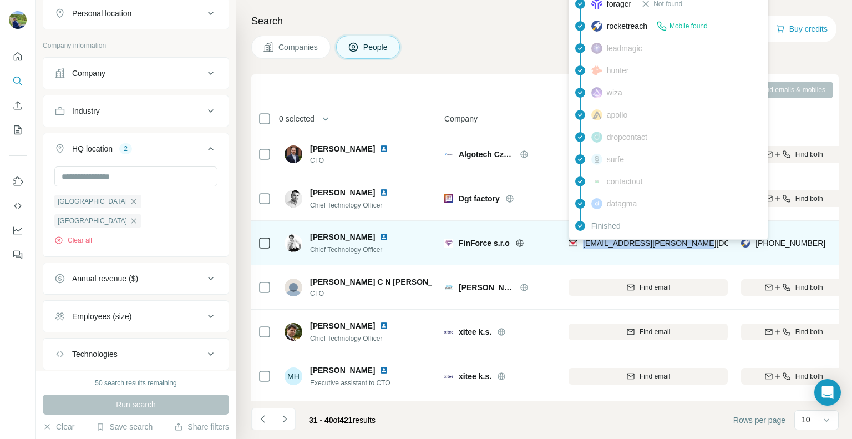
drag, startPoint x: 687, startPoint y: 241, endPoint x: 581, endPoint y: 245, distance: 106.0
click at [581, 245] on div "[EMAIL_ADDRESS][PERSON_NAME][DOMAIN_NAME]" at bounding box center [647, 242] width 159 height 30
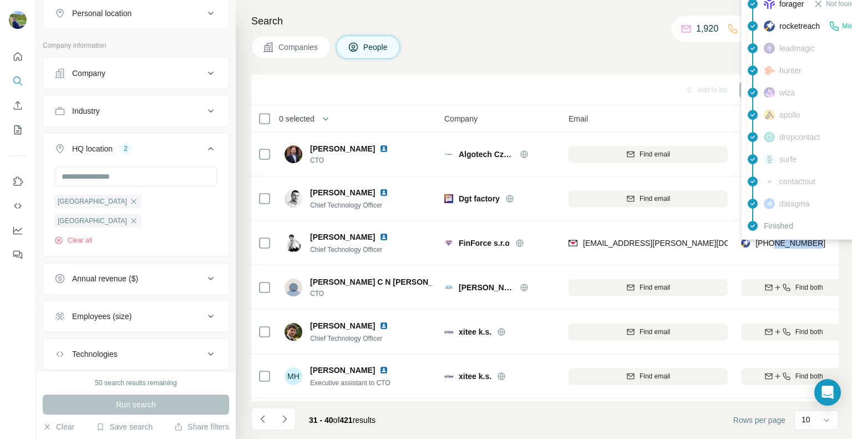
drag, startPoint x: 816, startPoint y: 243, endPoint x: 774, endPoint y: 243, distance: 42.1
click at [774, 243] on div "[PHONE_NUMBER]" at bounding box center [793, 242] width 105 height 30
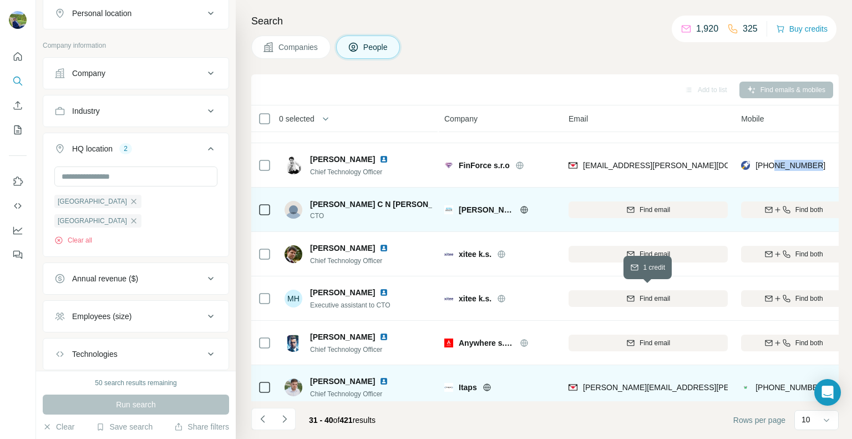
scroll to position [180, 0]
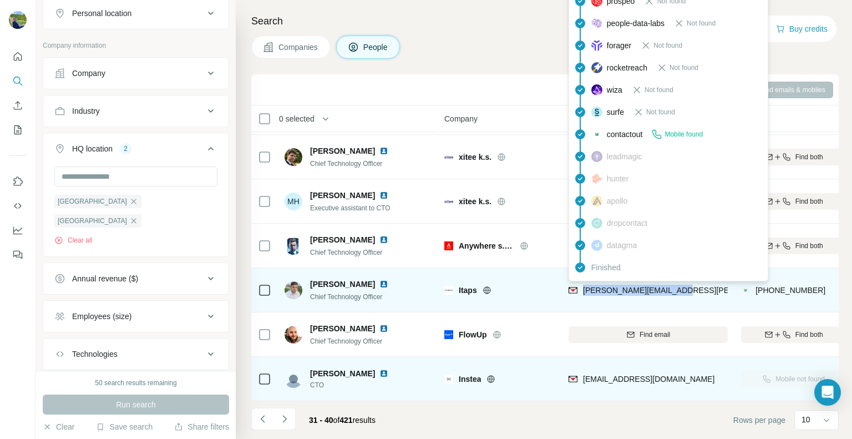
drag, startPoint x: 684, startPoint y: 284, endPoint x: 585, endPoint y: 291, distance: 98.9
click at [585, 291] on div "[PERSON_NAME][EMAIL_ADDRESS][PERSON_NAME][DOMAIN_NAME]" at bounding box center [647, 289] width 159 height 30
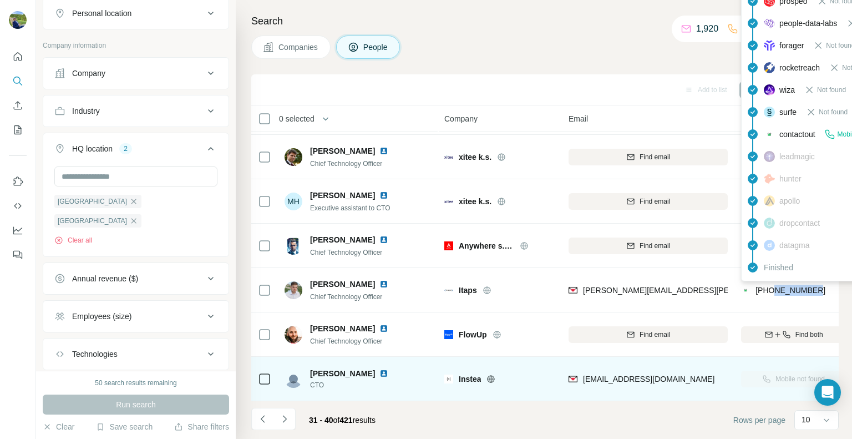
drag, startPoint x: 817, startPoint y: 283, endPoint x: 774, endPoint y: 284, distance: 43.3
click at [774, 284] on div "[PHONE_NUMBER]" at bounding box center [793, 289] width 105 height 30
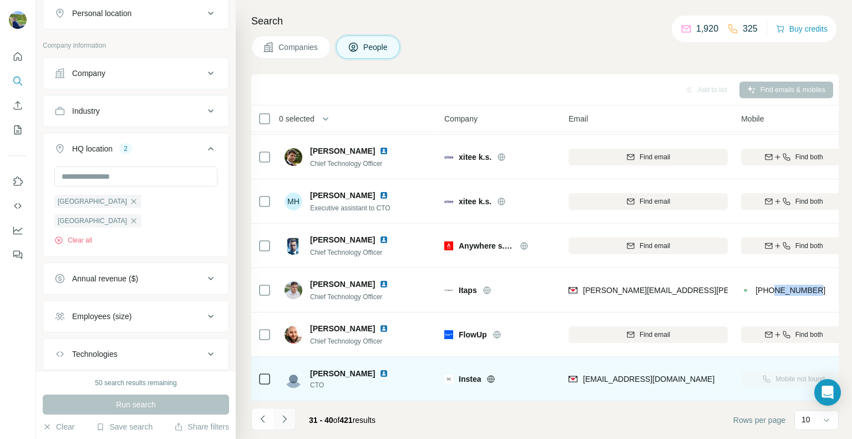
click at [283, 420] on icon "Navigate to next page" at bounding box center [284, 418] width 11 height 11
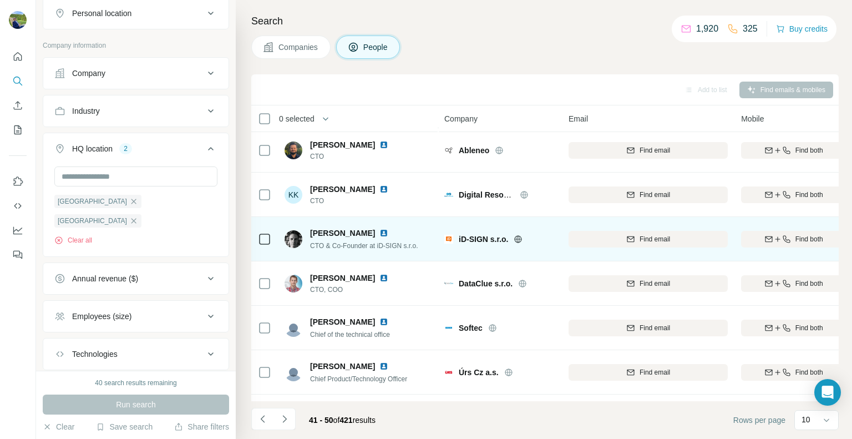
scroll to position [0, 0]
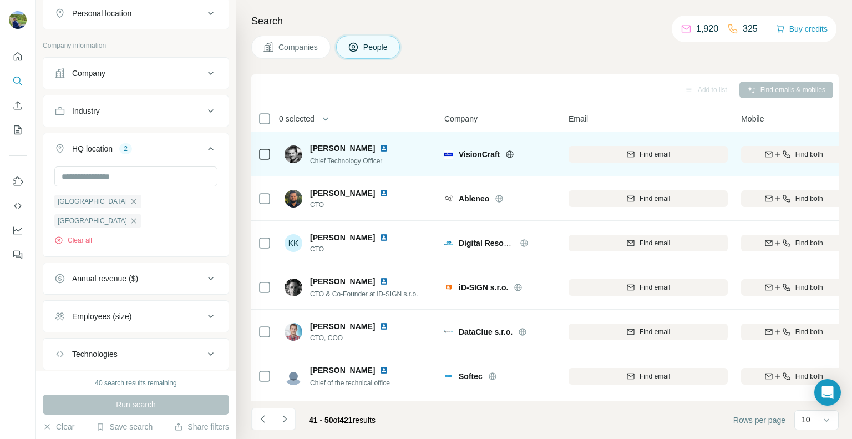
click at [510, 151] on icon at bounding box center [509, 153] width 3 height 7
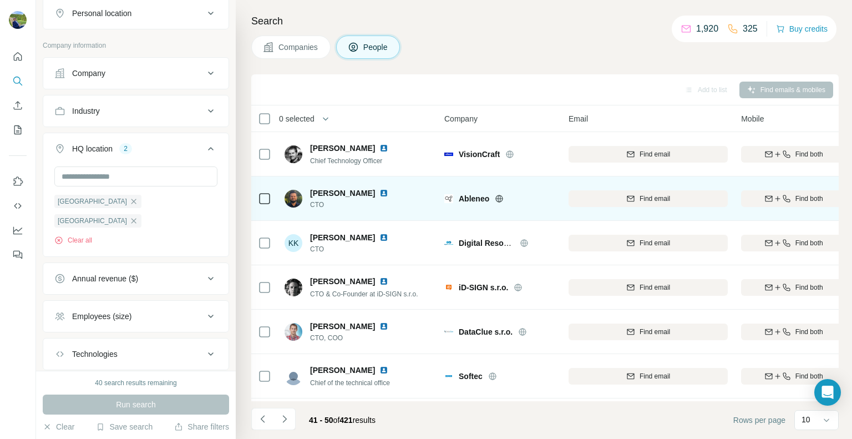
click at [498, 199] on icon at bounding box center [499, 198] width 3 height 7
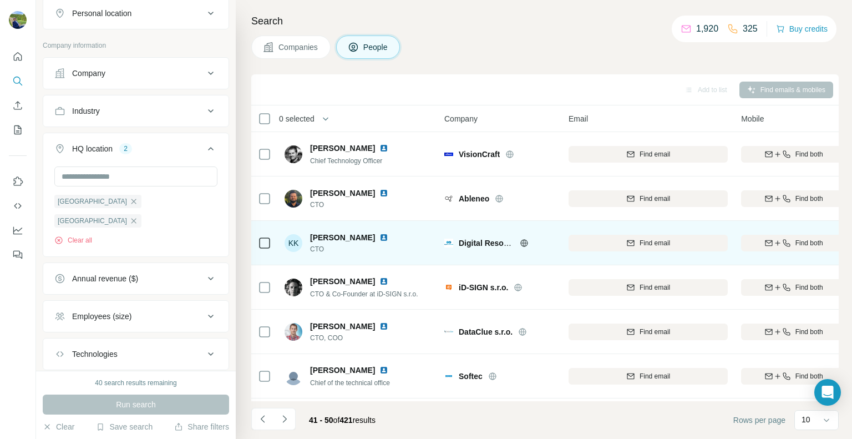
click at [526, 243] on icon at bounding box center [524, 242] width 9 height 9
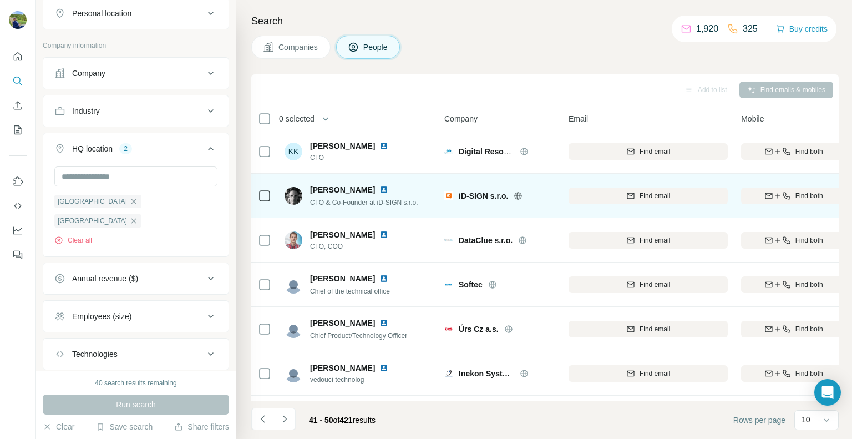
scroll to position [111, 0]
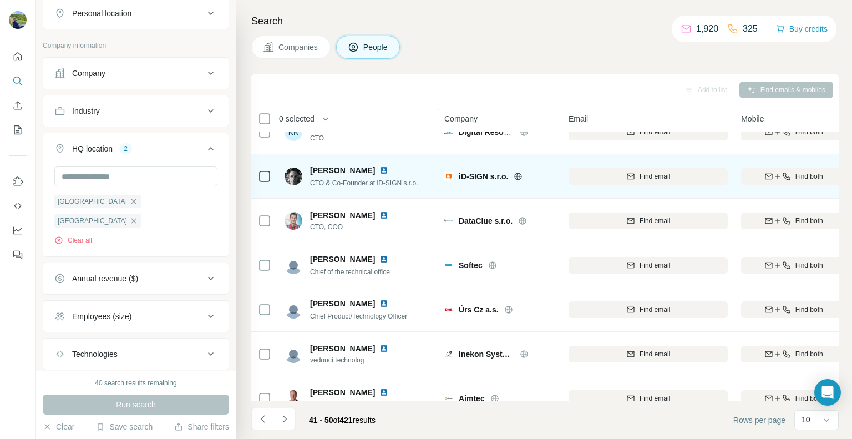
click at [519, 177] on icon at bounding box center [517, 176] width 9 height 9
click at [798, 175] on span "Find both" at bounding box center [809, 176] width 28 height 10
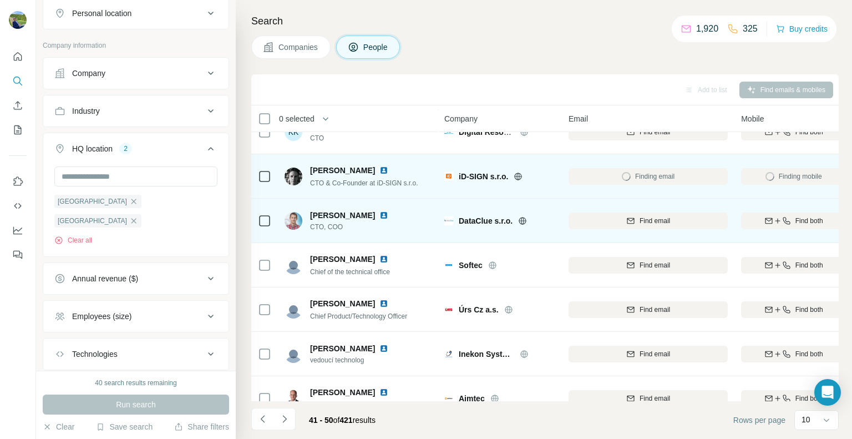
click at [523, 219] on icon at bounding box center [522, 220] width 9 height 9
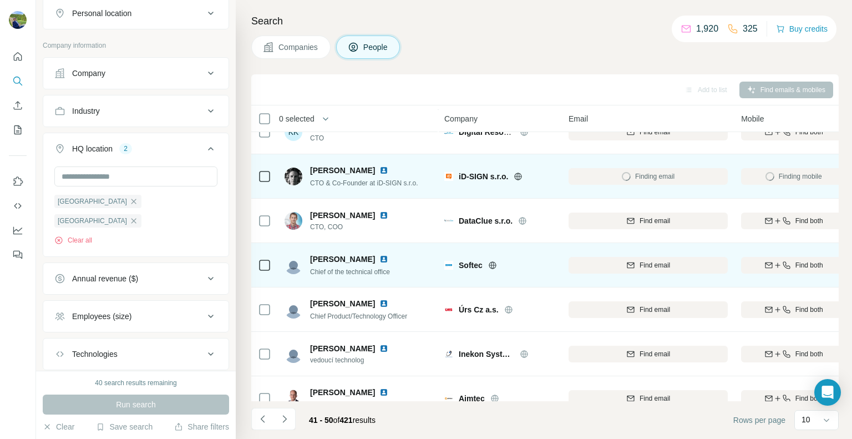
click at [492, 263] on icon at bounding box center [492, 265] width 9 height 9
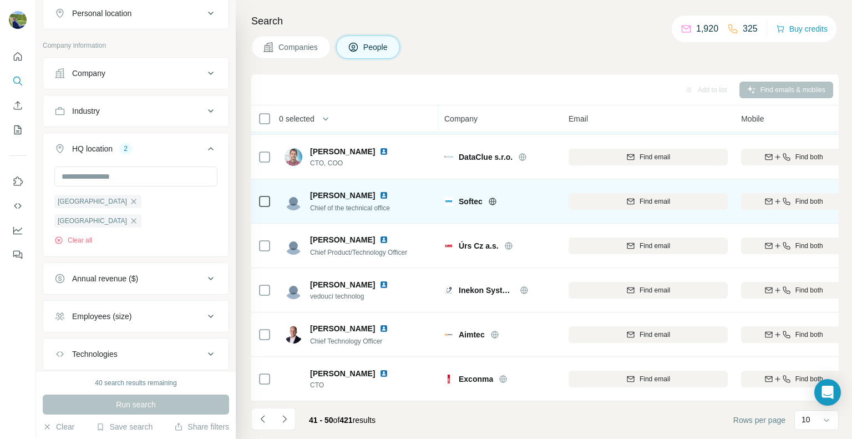
scroll to position [180, 0]
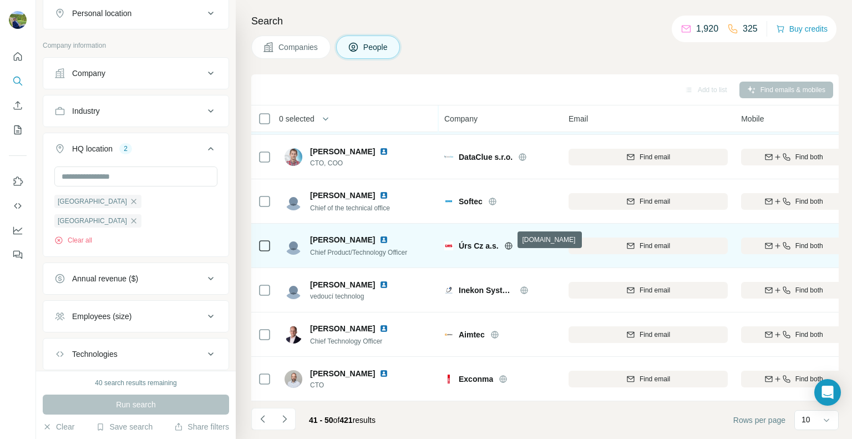
click at [510, 241] on icon at bounding box center [508, 245] width 9 height 9
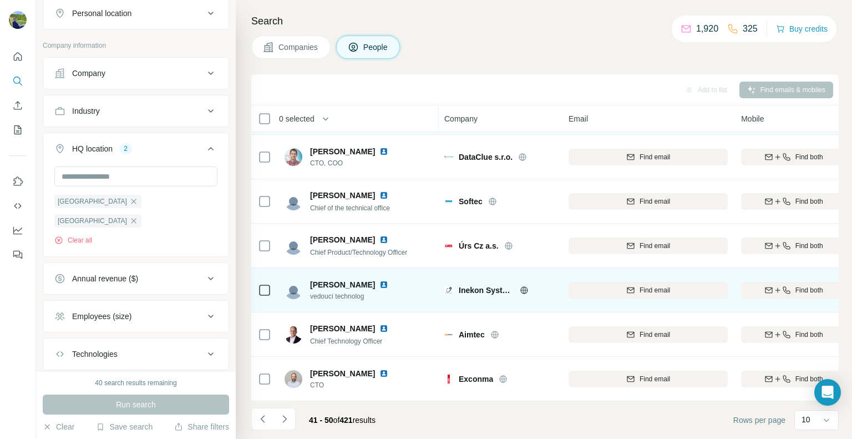
click at [521, 286] on icon at bounding box center [524, 290] width 9 height 9
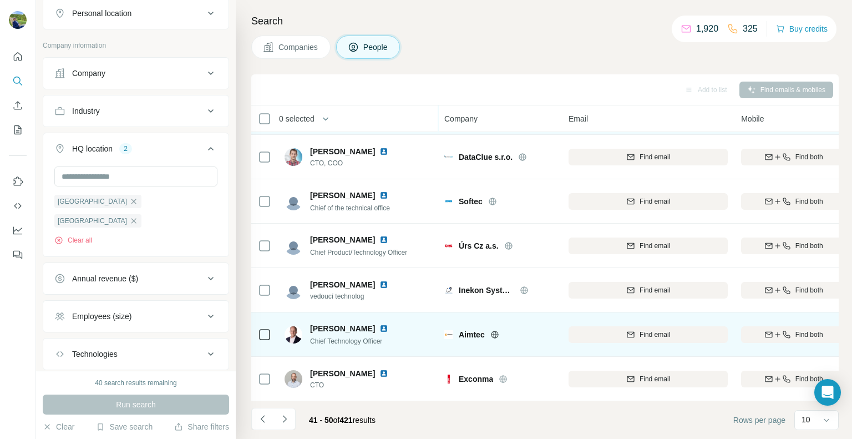
click at [496, 330] on icon at bounding box center [494, 333] width 3 height 7
click at [792, 329] on div "Find both" at bounding box center [793, 334] width 105 height 10
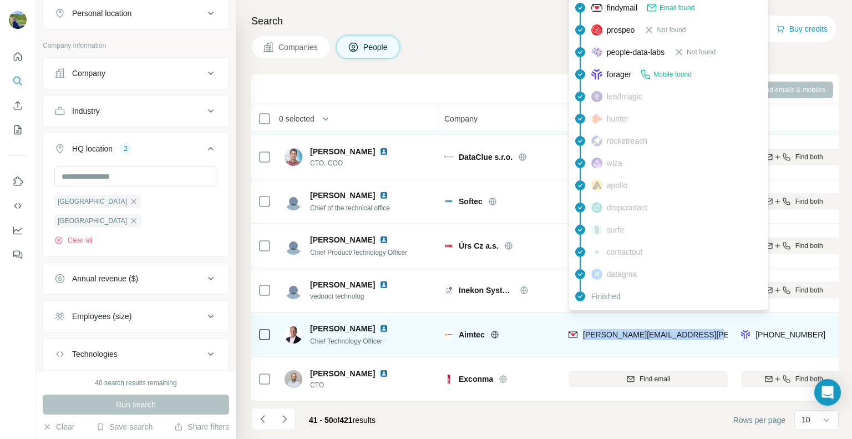
drag, startPoint x: 708, startPoint y: 330, endPoint x: 587, endPoint y: 333, distance: 120.3
click at [582, 330] on div "[PERSON_NAME][EMAIL_ADDRESS][PERSON_NAME][DOMAIN_NAME]" at bounding box center [647, 334] width 159 height 30
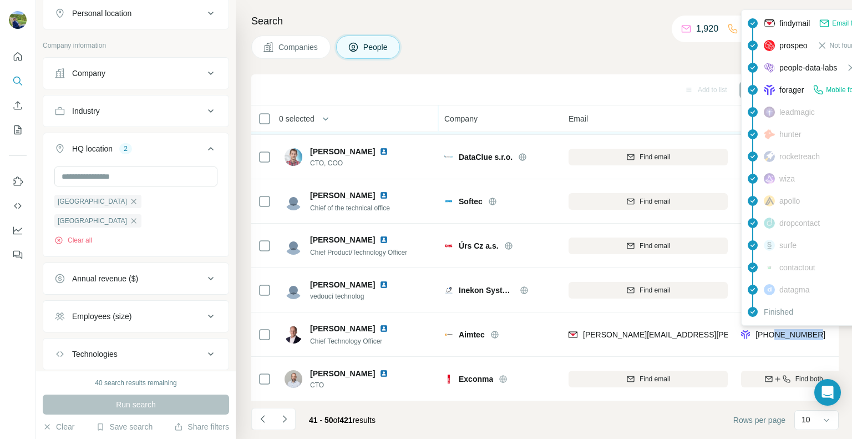
drag, startPoint x: 821, startPoint y: 330, endPoint x: 774, endPoint y: 330, distance: 46.6
click at [774, 330] on div "[PHONE_NUMBER]" at bounding box center [793, 334] width 105 height 30
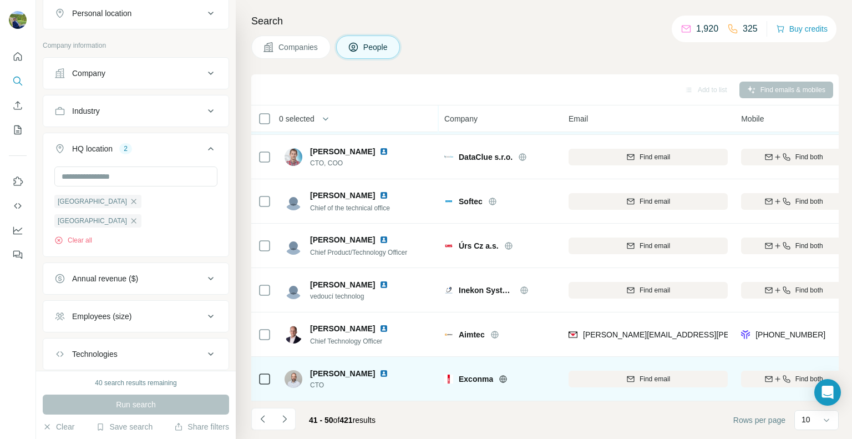
click at [504, 374] on icon at bounding box center [502, 378] width 9 height 9
click at [783, 374] on icon "button" at bounding box center [786, 378] width 9 height 9
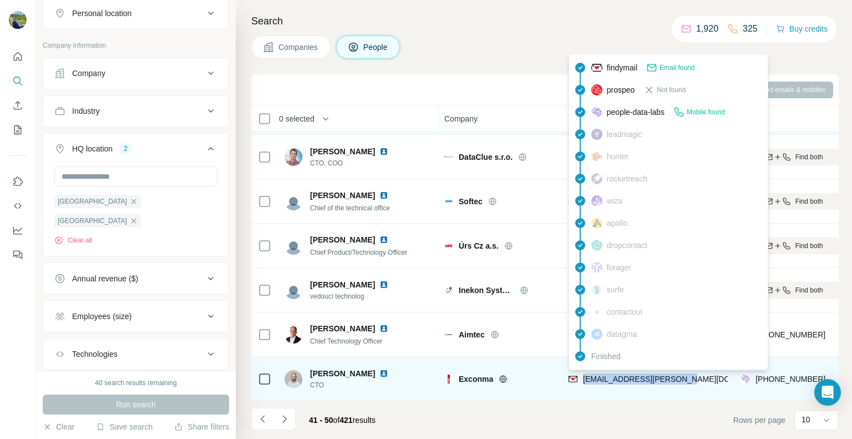
drag, startPoint x: 698, startPoint y: 374, endPoint x: 582, endPoint y: 376, distance: 115.9
click at [582, 376] on div "[EMAIL_ADDRESS][PERSON_NAME][DOMAIN_NAME]" at bounding box center [647, 378] width 159 height 30
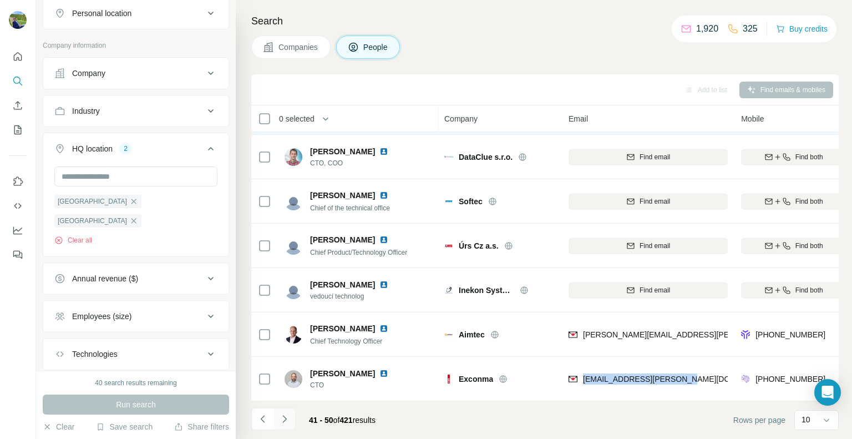
click at [288, 419] on icon "Navigate to next page" at bounding box center [284, 418] width 11 height 11
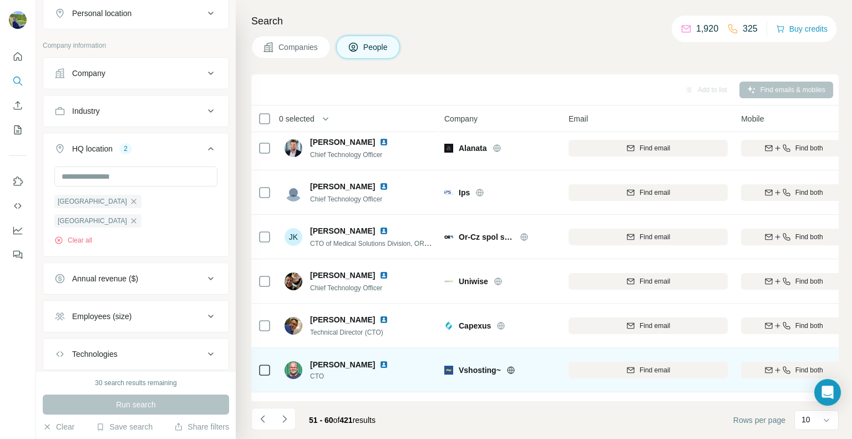
scroll to position [0, 0]
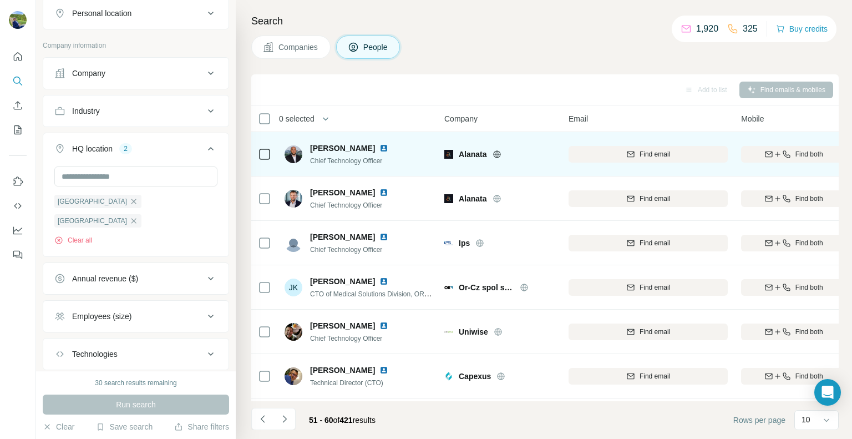
click at [497, 153] on icon at bounding box center [496, 154] width 9 height 9
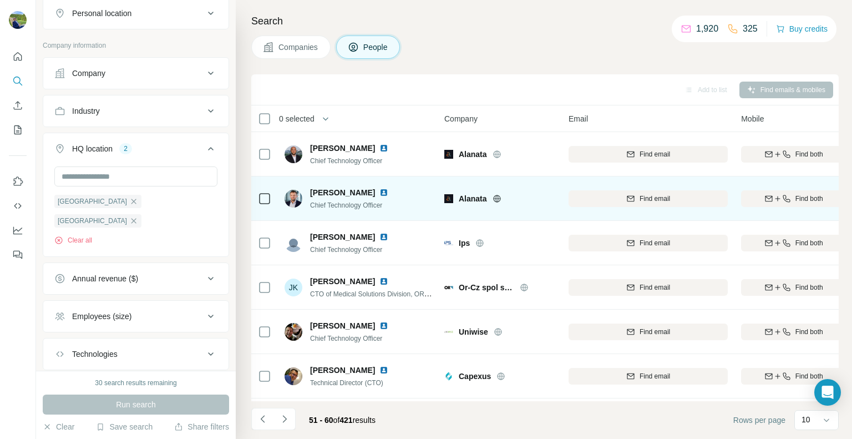
click at [497, 197] on icon at bounding box center [496, 198] width 9 height 9
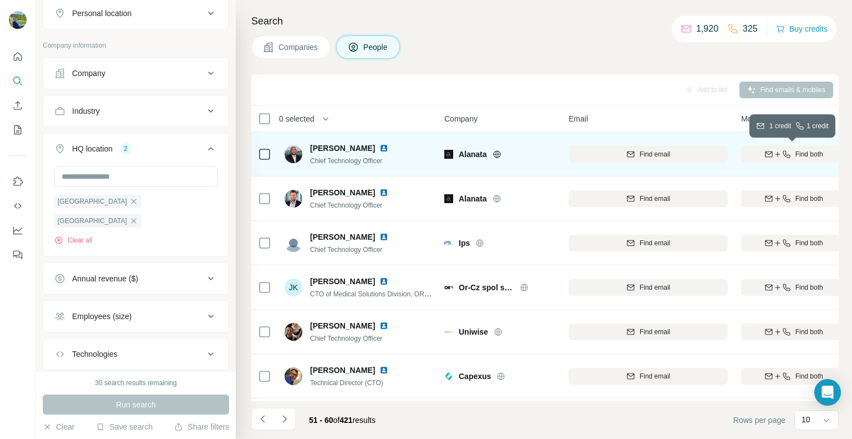
click at [798, 154] on span "Find both" at bounding box center [809, 154] width 28 height 10
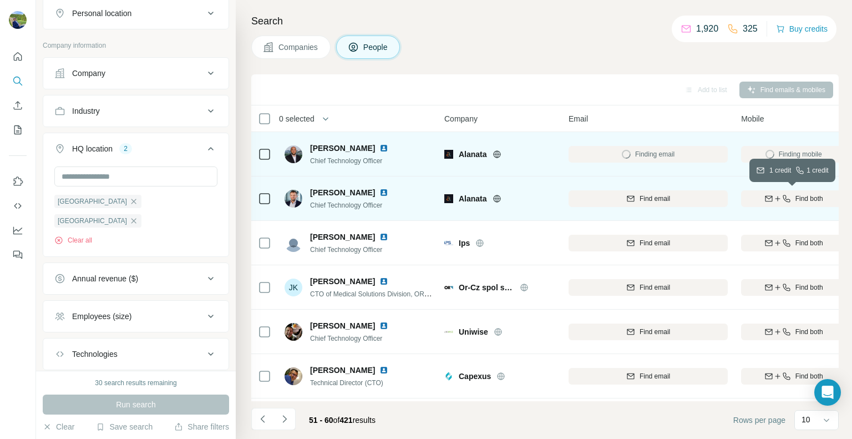
click at [808, 194] on span "Find both" at bounding box center [809, 199] width 28 height 10
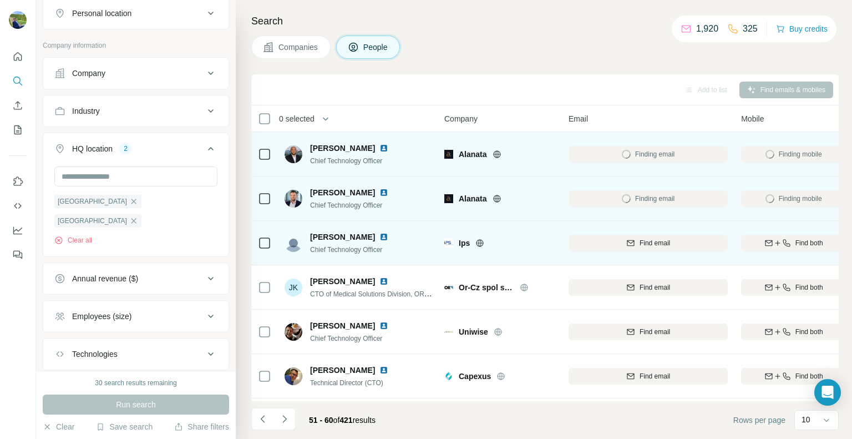
click at [481, 244] on icon at bounding box center [479, 242] width 9 height 9
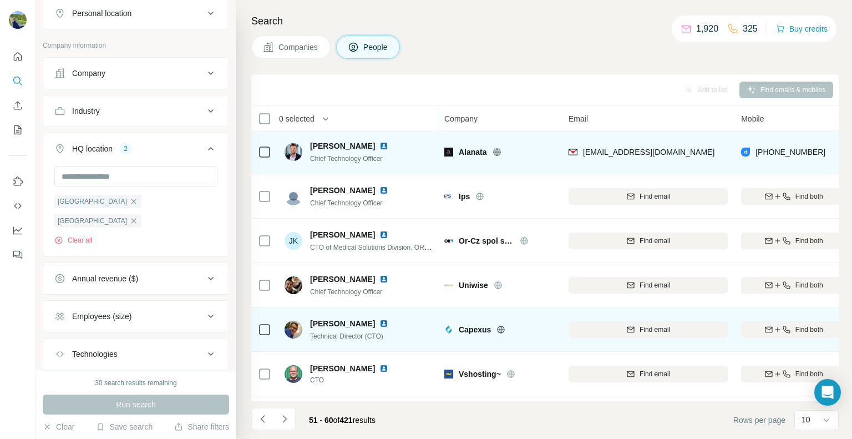
scroll to position [111, 0]
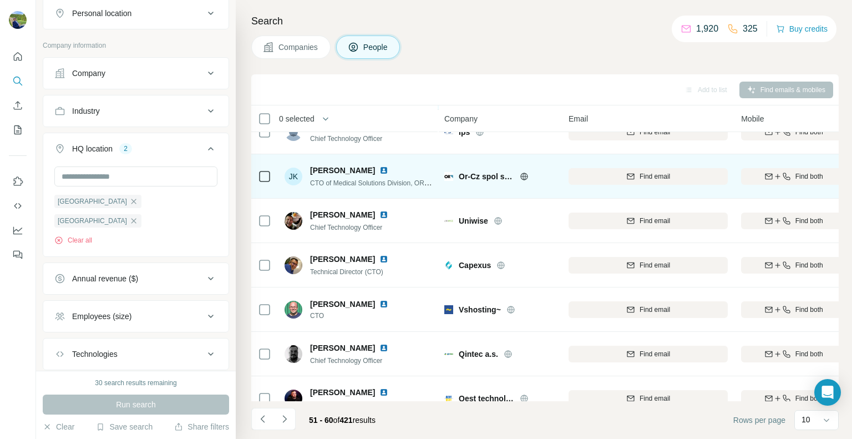
click at [525, 177] on icon at bounding box center [523, 175] width 3 height 7
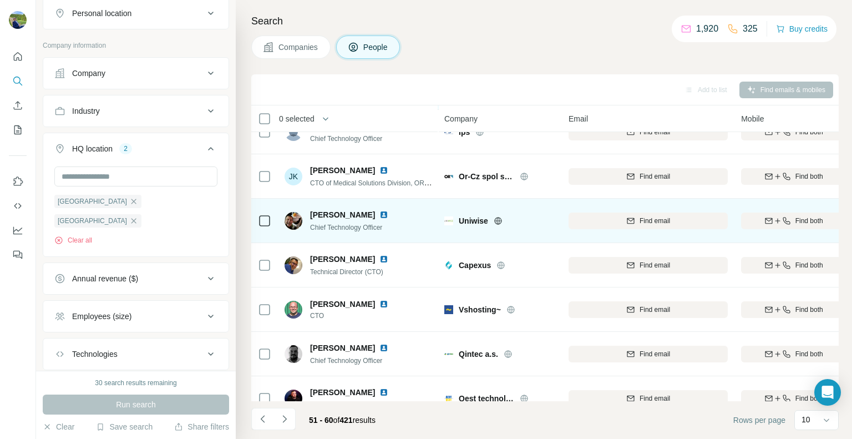
click at [499, 217] on icon at bounding box center [497, 220] width 9 height 9
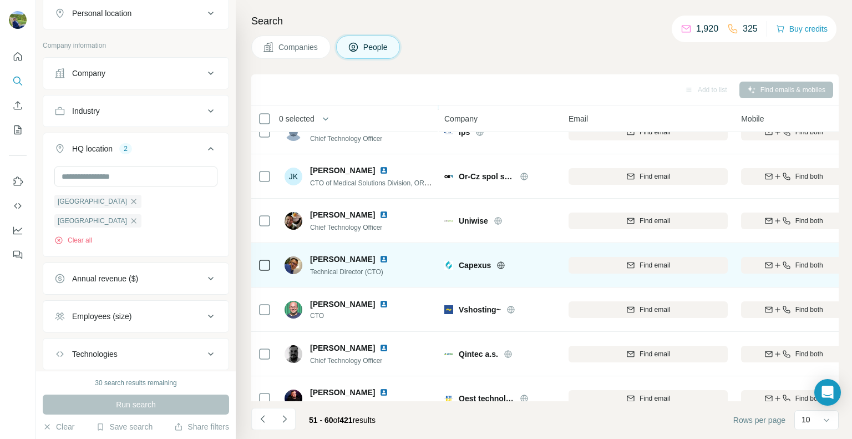
click at [503, 261] on icon at bounding box center [500, 265] width 9 height 9
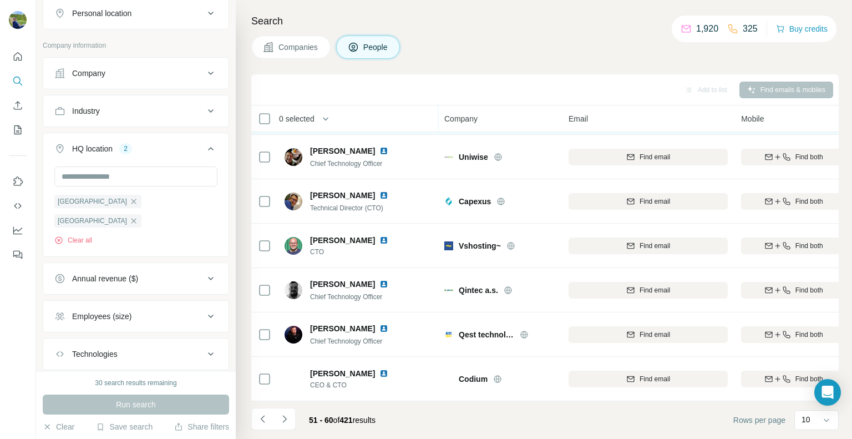
scroll to position [180, 0]
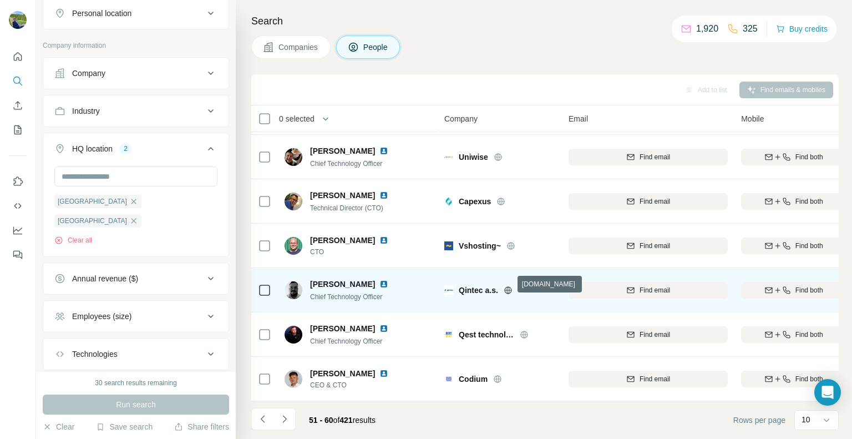
click at [506, 286] on icon at bounding box center [507, 290] width 9 height 9
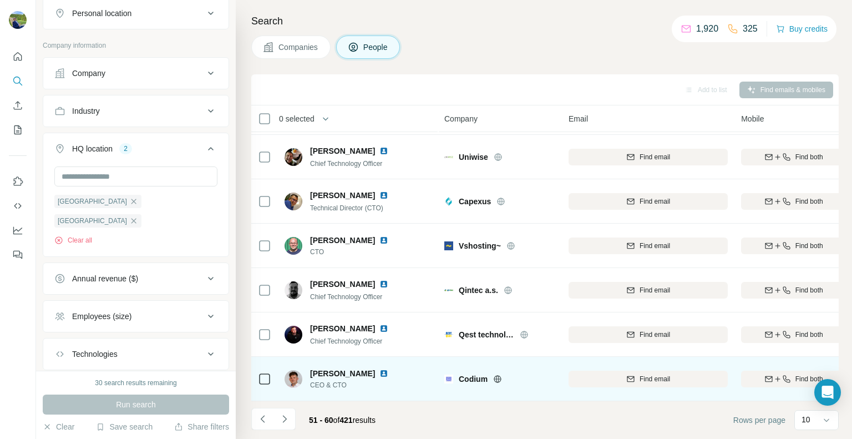
click at [496, 375] on icon at bounding box center [497, 378] width 7 height 7
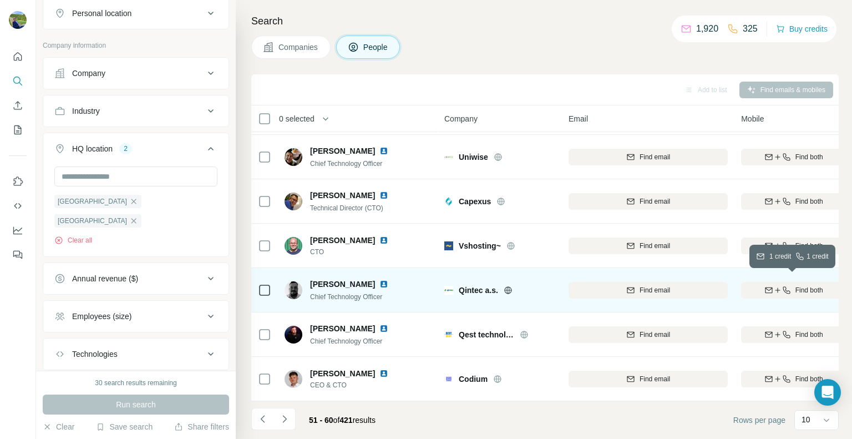
click at [795, 287] on span "Find both" at bounding box center [809, 290] width 28 height 10
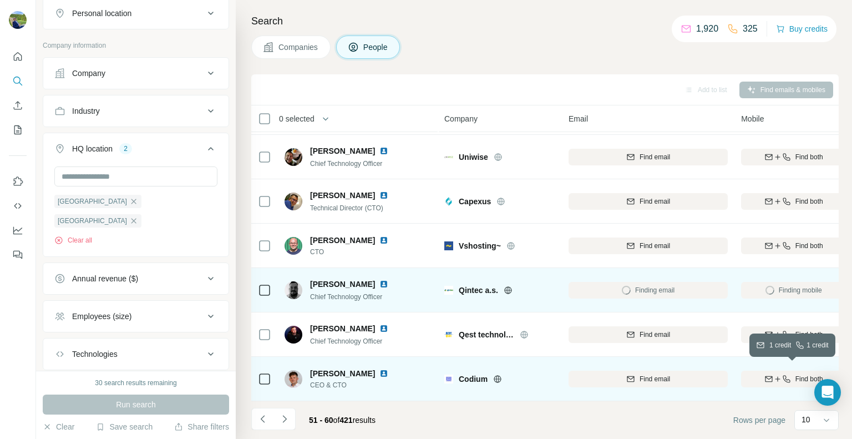
click at [771, 374] on icon "button" at bounding box center [768, 378] width 9 height 9
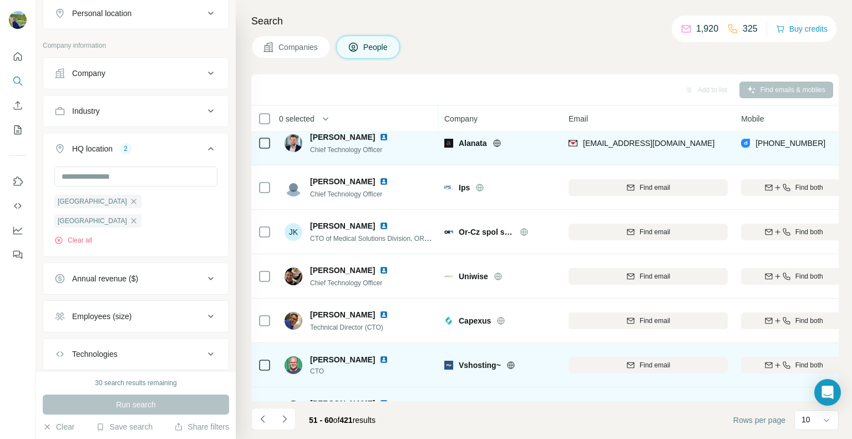
scroll to position [0, 0]
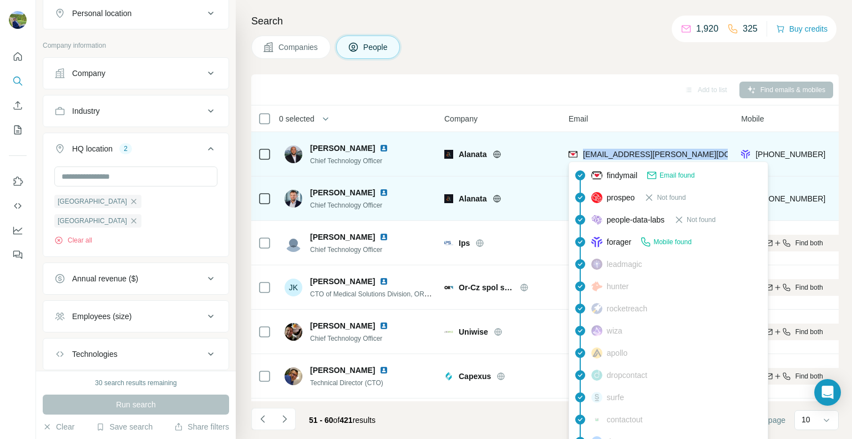
drag, startPoint x: 708, startPoint y: 151, endPoint x: 583, endPoint y: 152, distance: 124.2
click at [583, 152] on div "[EMAIL_ADDRESS][PERSON_NAME][DOMAIN_NAME]" at bounding box center [647, 154] width 159 height 30
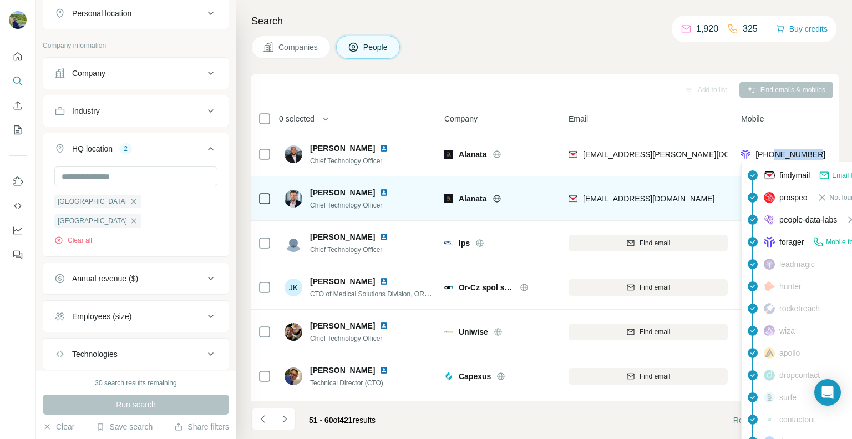
drag, startPoint x: 817, startPoint y: 155, endPoint x: 774, endPoint y: 153, distance: 43.3
click at [774, 153] on div "[PHONE_NUMBER]" at bounding box center [793, 154] width 105 height 30
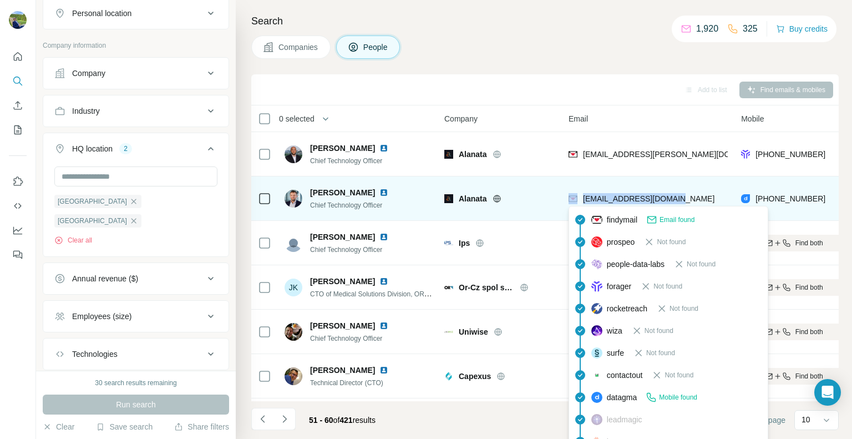
drag, startPoint x: 678, startPoint y: 199, endPoint x: 579, endPoint y: 199, distance: 99.3
click at [579, 199] on div "[EMAIL_ADDRESS][DOMAIN_NAME]" at bounding box center [647, 198] width 159 height 30
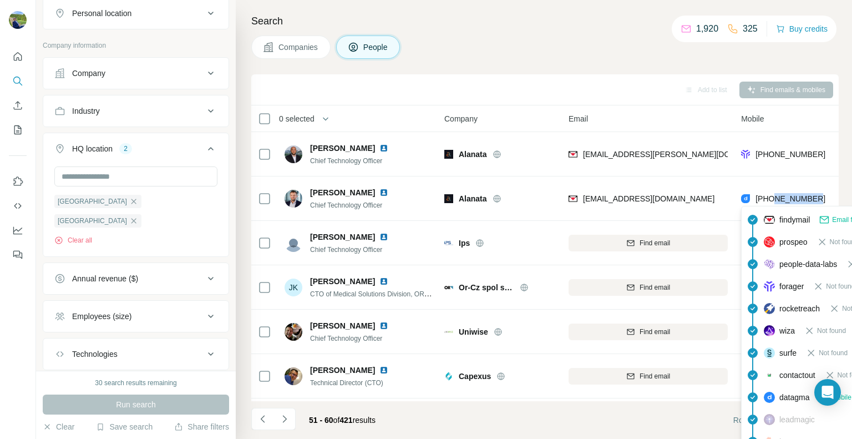
drag, startPoint x: 822, startPoint y: 196, endPoint x: 773, endPoint y: 196, distance: 49.3
click at [773, 196] on div "[PHONE_NUMBER]" at bounding box center [793, 198] width 105 height 30
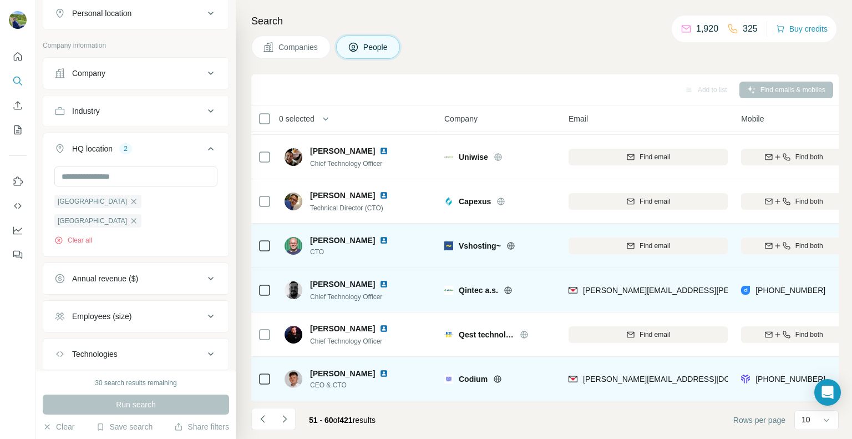
scroll to position [180, 0]
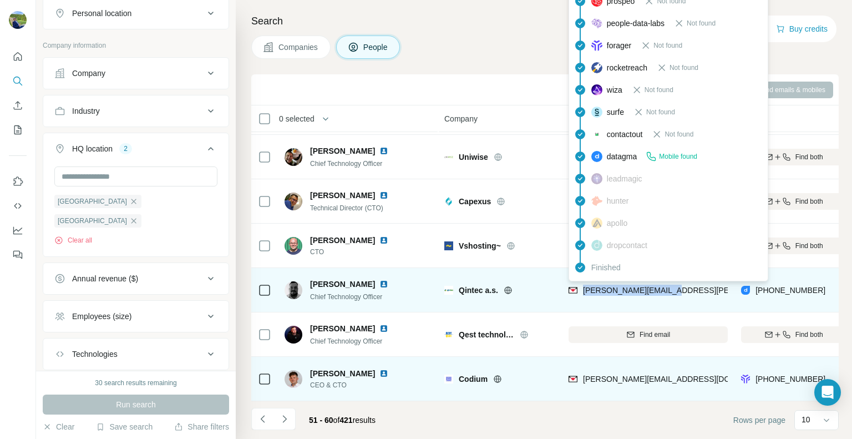
drag, startPoint x: 683, startPoint y: 285, endPoint x: 581, endPoint y: 283, distance: 102.0
click at [581, 283] on div "[PERSON_NAME][EMAIL_ADDRESS][PERSON_NAME][DOMAIN_NAME]" at bounding box center [647, 289] width 159 height 30
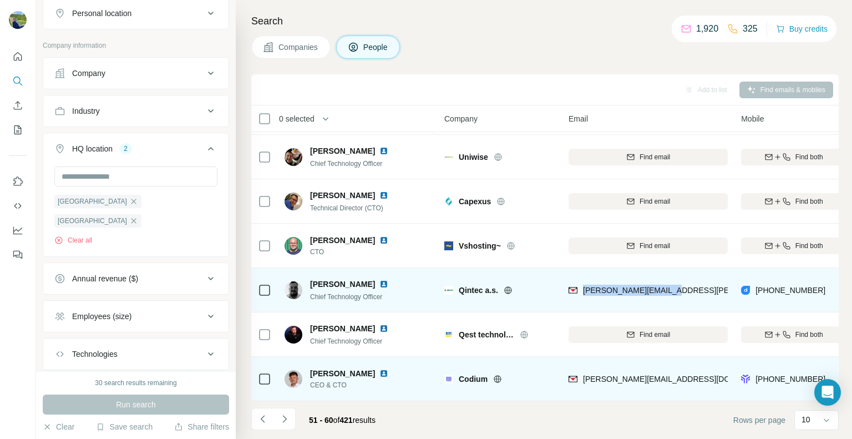
click at [379, 279] on img at bounding box center [383, 283] width 9 height 9
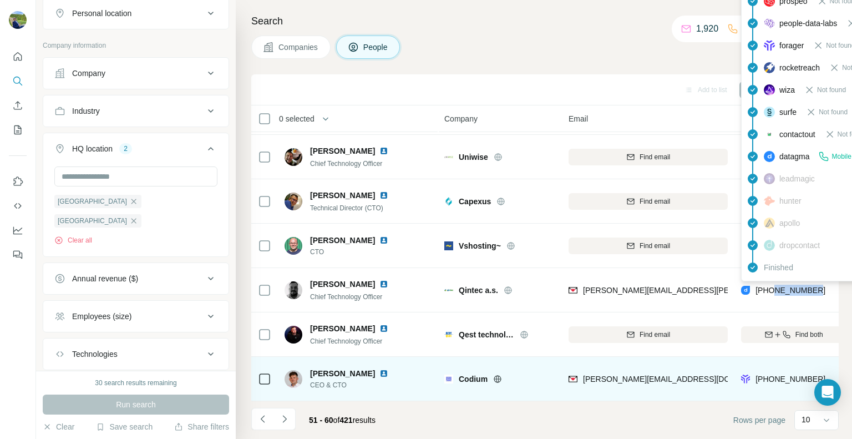
drag, startPoint x: 811, startPoint y: 283, endPoint x: 774, endPoint y: 285, distance: 37.2
click at [774, 285] on div "[PHONE_NUMBER]" at bounding box center [793, 289] width 105 height 30
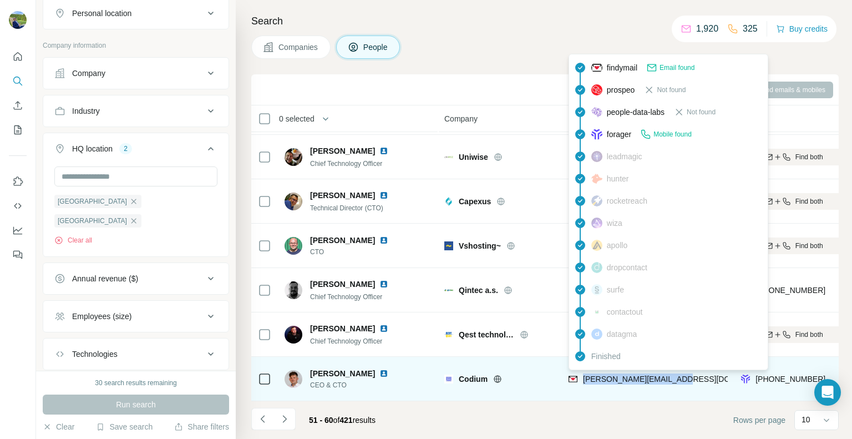
drag, startPoint x: 692, startPoint y: 374, endPoint x: 584, endPoint y: 378, distance: 108.2
click at [584, 378] on div "[PERSON_NAME][EMAIL_ADDRESS][DOMAIN_NAME]" at bounding box center [647, 378] width 159 height 30
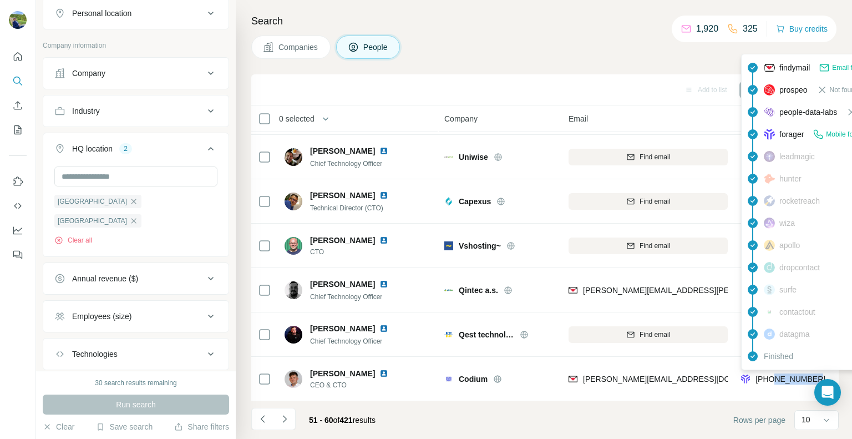
drag, startPoint x: 812, startPoint y: 371, endPoint x: 773, endPoint y: 372, distance: 38.3
click at [773, 372] on div "[PHONE_NUMBER]" at bounding box center [793, 378] width 105 height 30
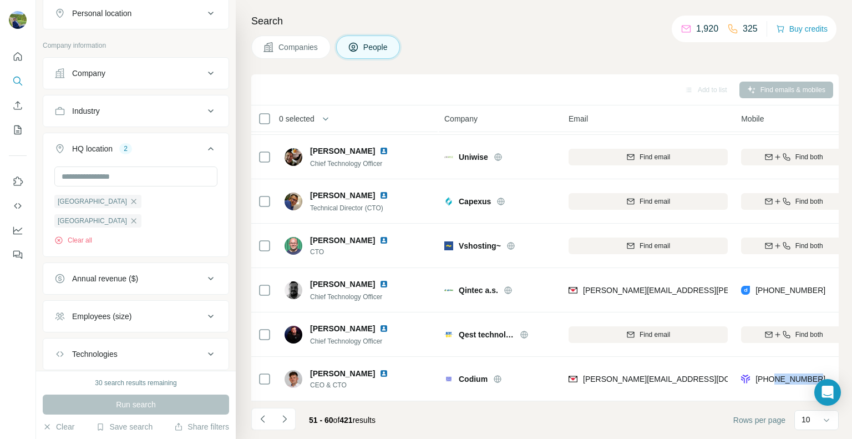
click at [286, 420] on icon "Navigate to next page" at bounding box center [284, 418] width 11 height 11
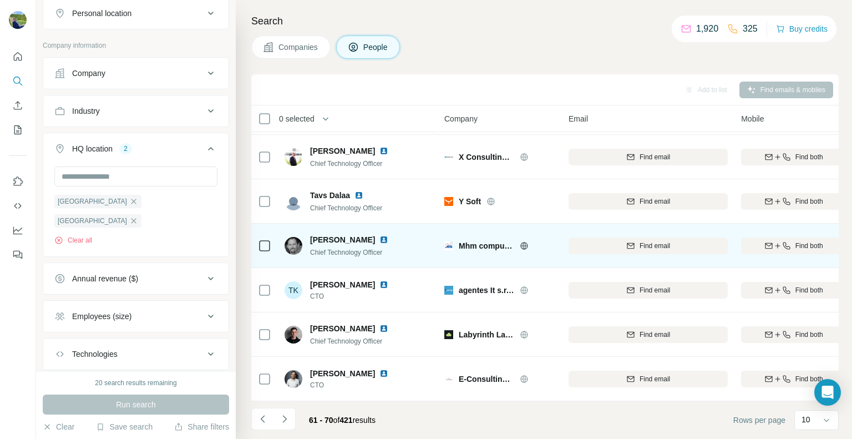
scroll to position [0, 0]
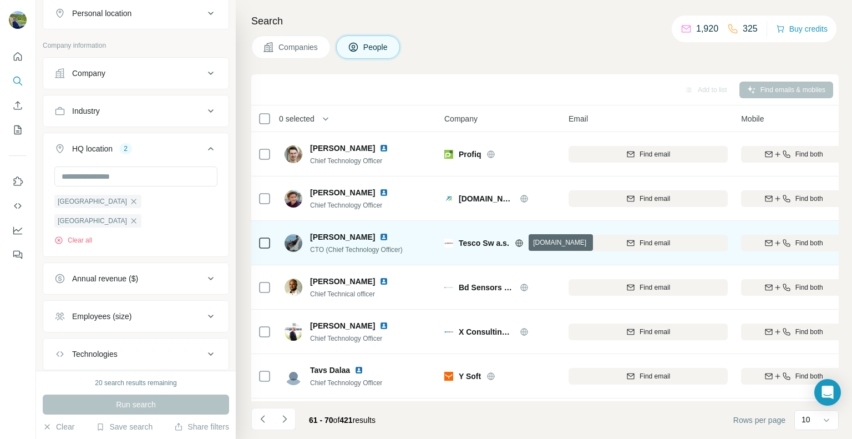
click at [517, 242] on icon at bounding box center [518, 242] width 7 height 1
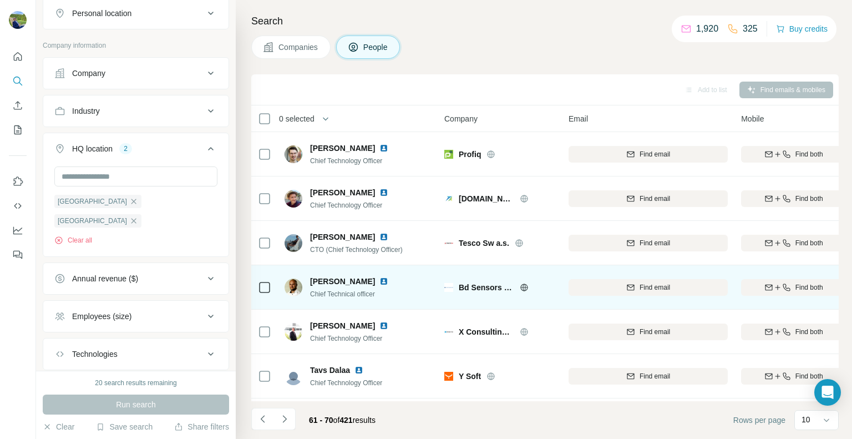
click at [526, 286] on icon at bounding box center [524, 287] width 9 height 9
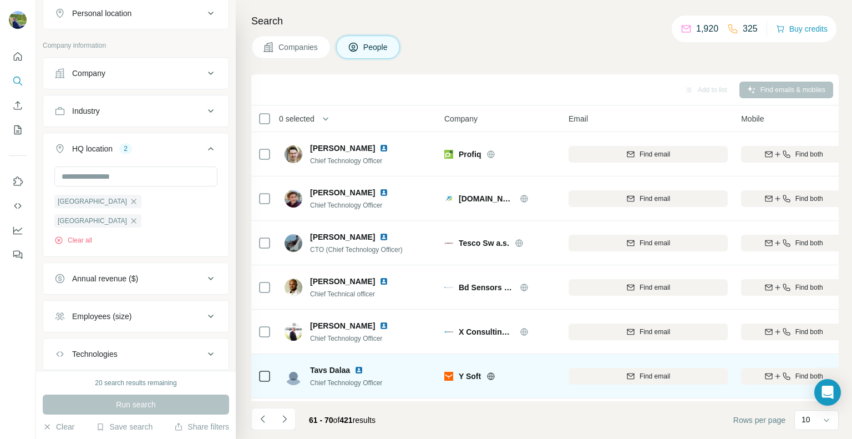
click at [493, 375] on icon at bounding box center [490, 375] width 7 height 1
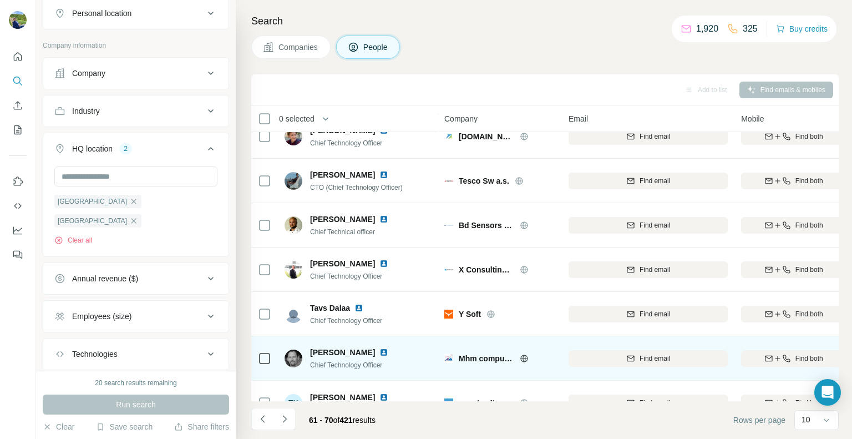
scroll to position [166, 0]
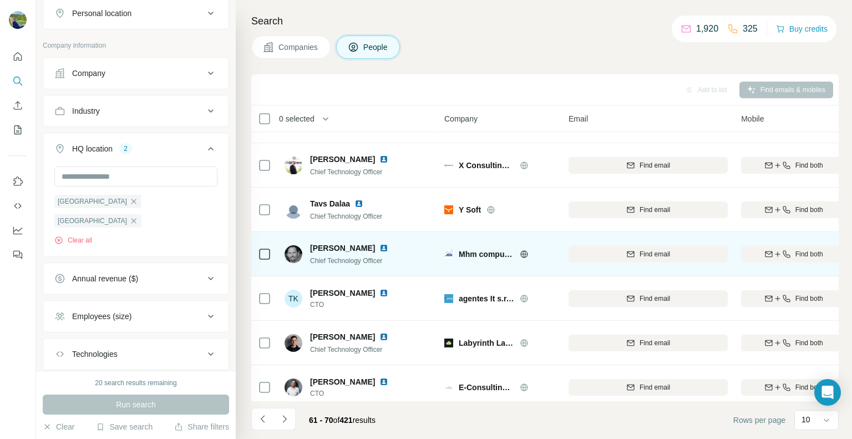
click at [526, 250] on icon at bounding box center [524, 254] width 9 height 9
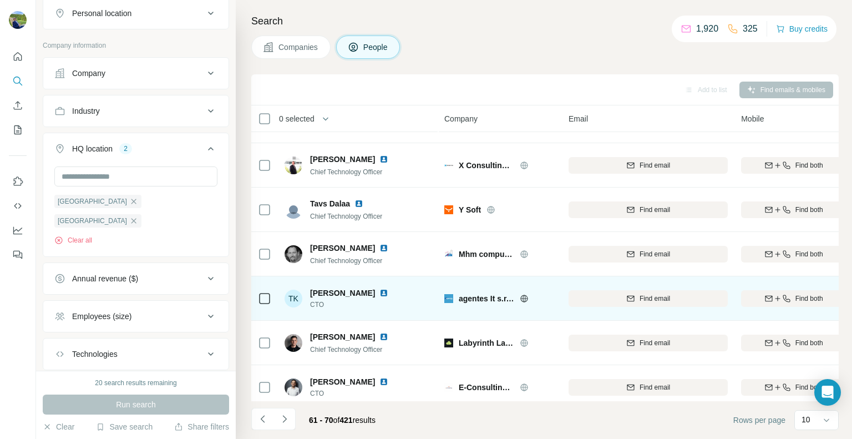
click at [525, 299] on icon at bounding box center [523, 297] width 3 height 7
click at [797, 297] on span "Find both" at bounding box center [809, 298] width 28 height 10
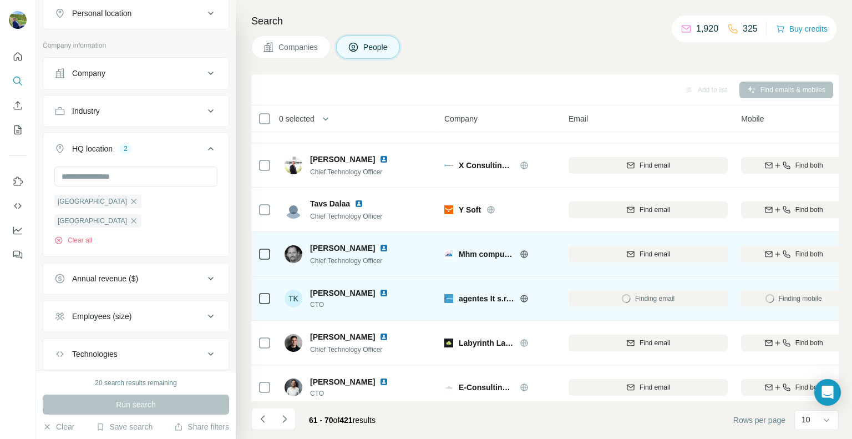
scroll to position [180, 0]
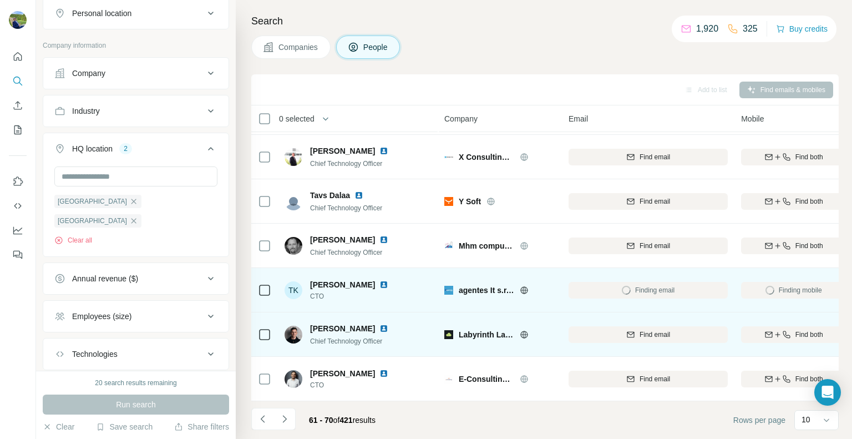
click at [524, 330] on icon at bounding box center [524, 334] width 9 height 9
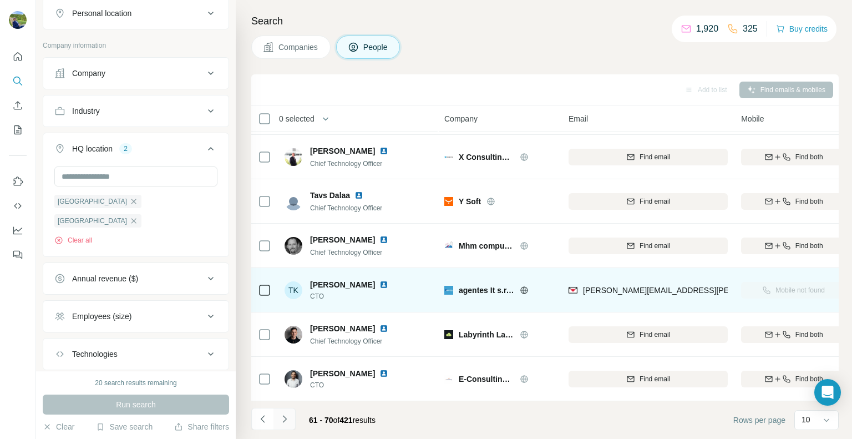
click at [288, 424] on icon "Navigate to next page" at bounding box center [284, 418] width 11 height 11
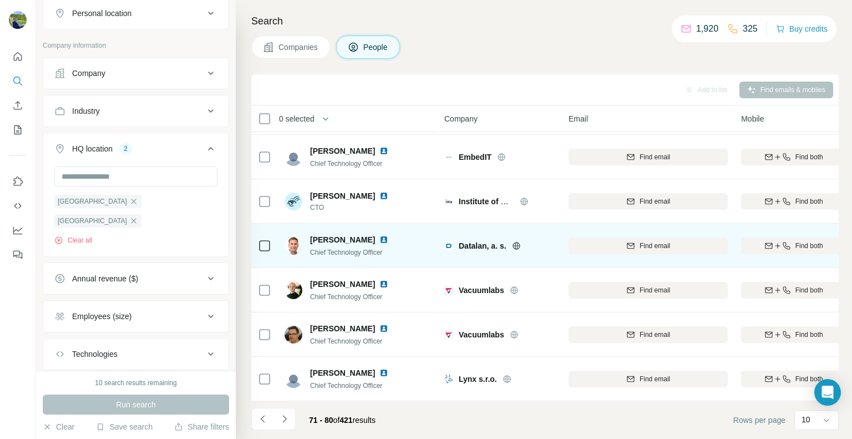
scroll to position [0, 0]
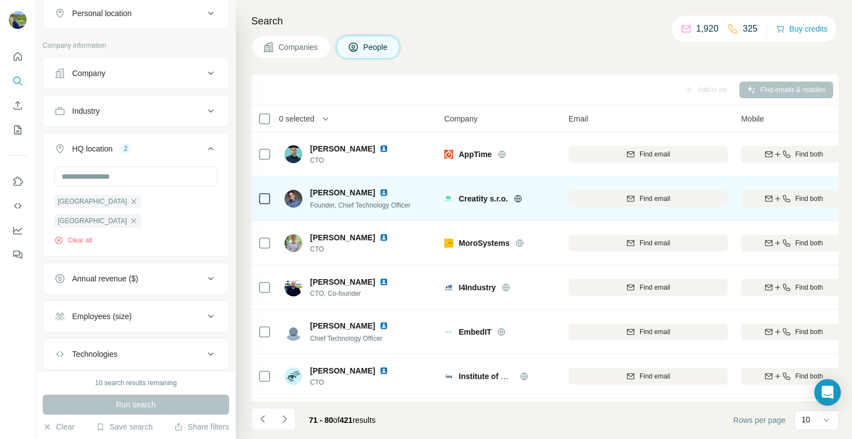
click at [518, 200] on icon at bounding box center [517, 198] width 9 height 9
click at [798, 196] on span "Find both" at bounding box center [809, 199] width 28 height 10
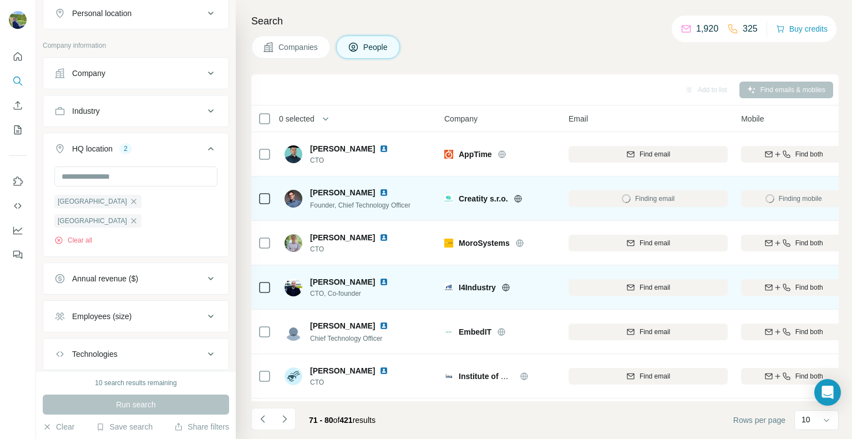
click at [508, 286] on icon at bounding box center [505, 287] width 9 height 9
click at [803, 287] on span "Find both" at bounding box center [809, 287] width 28 height 10
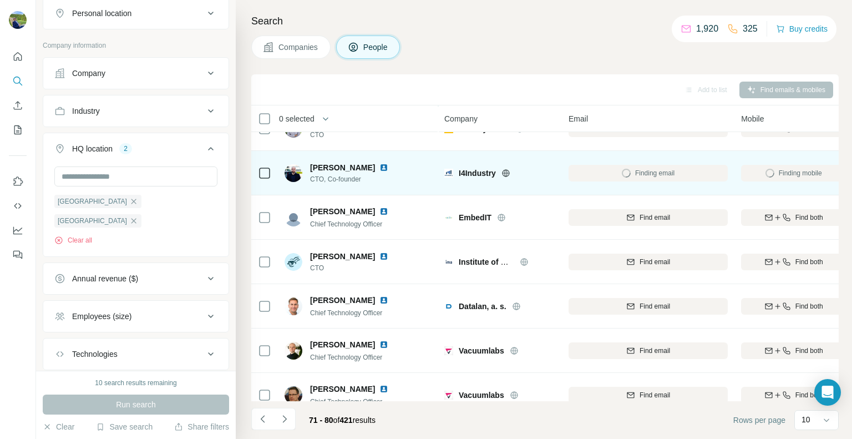
scroll to position [166, 0]
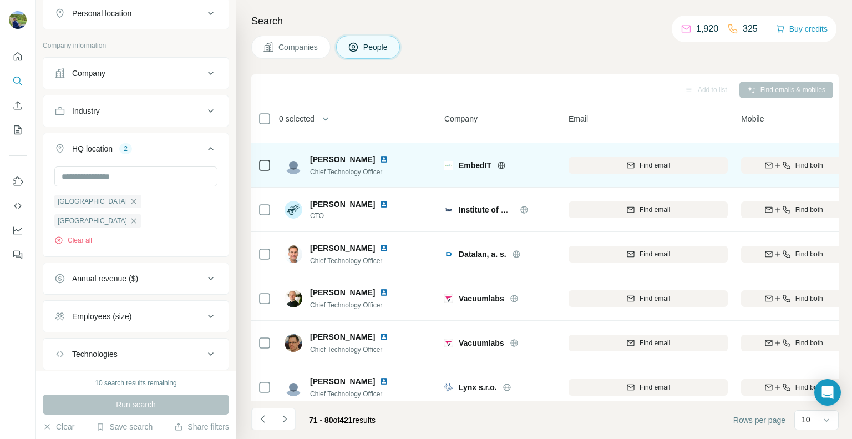
click at [502, 164] on icon at bounding box center [501, 164] width 3 height 7
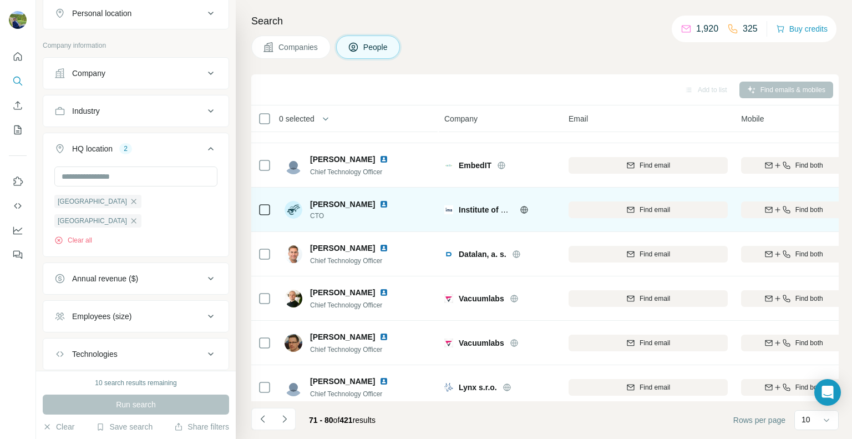
click at [526, 210] on icon at bounding box center [524, 209] width 9 height 9
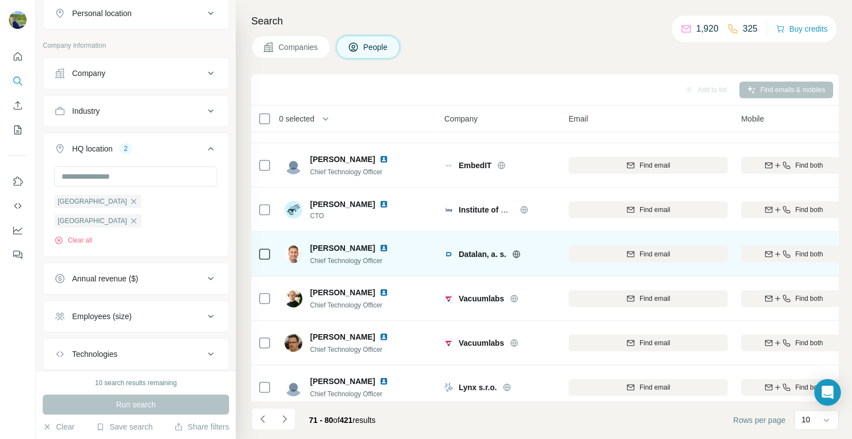
click at [517, 252] on icon at bounding box center [516, 254] width 9 height 9
click at [796, 255] on span "Find both" at bounding box center [809, 254] width 28 height 10
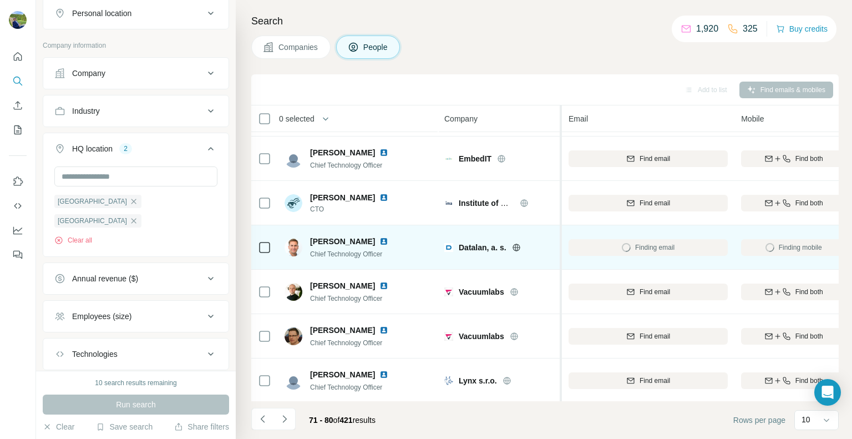
scroll to position [180, 0]
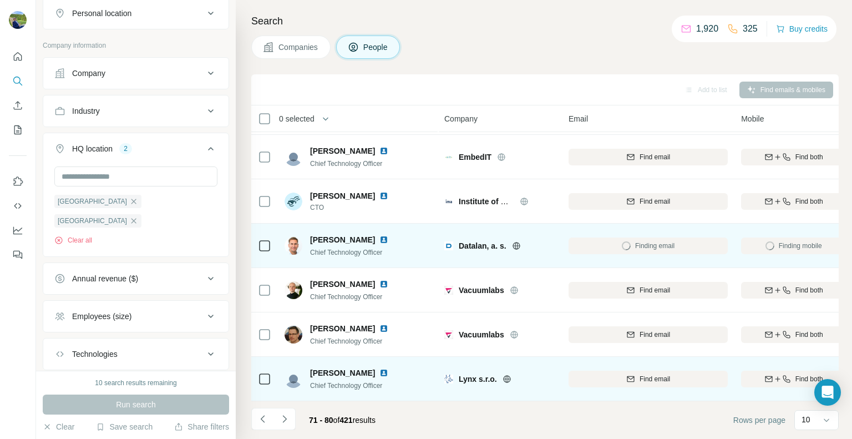
click at [503, 374] on icon at bounding box center [506, 378] width 9 height 9
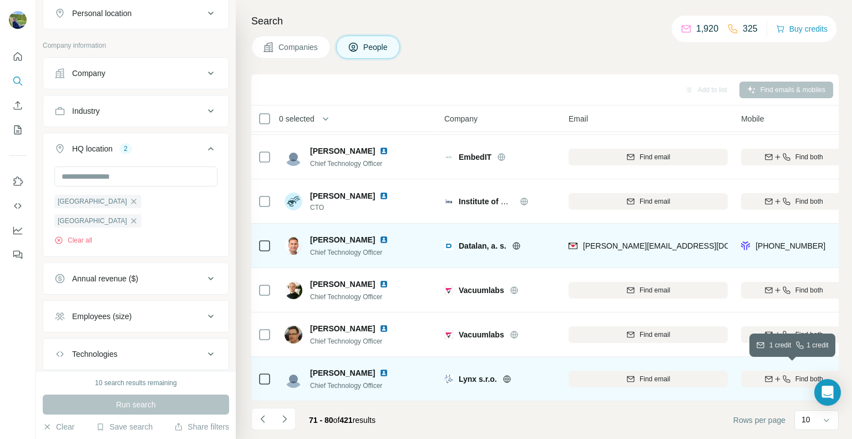
click at [778, 374] on icon "button" at bounding box center [777, 378] width 9 height 9
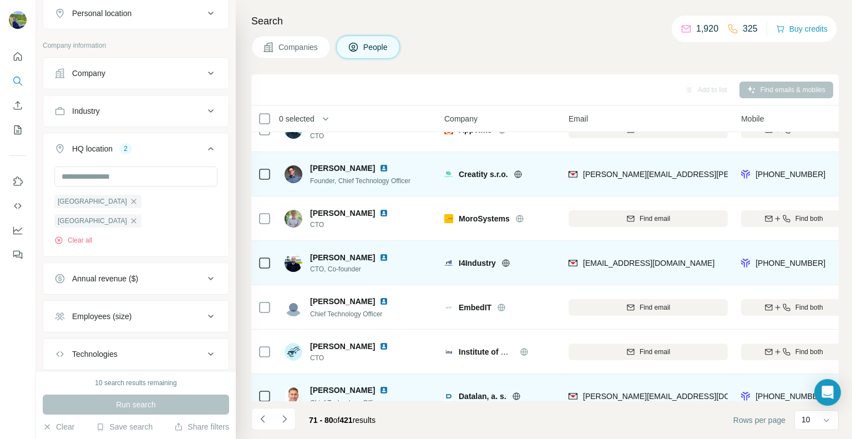
scroll to position [0, 0]
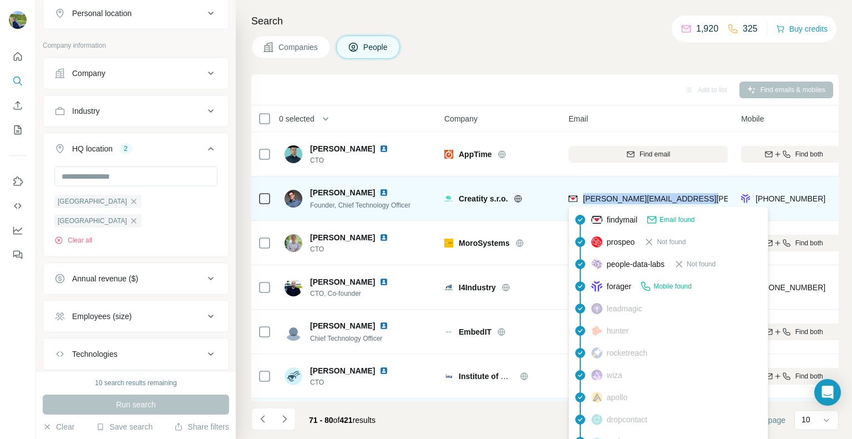
drag, startPoint x: 674, startPoint y: 200, endPoint x: 585, endPoint y: 203, distance: 88.8
click at [585, 203] on div "[PERSON_NAME][EMAIL_ADDRESS][PERSON_NAME][DOMAIN_NAME]" at bounding box center [647, 198] width 159 height 30
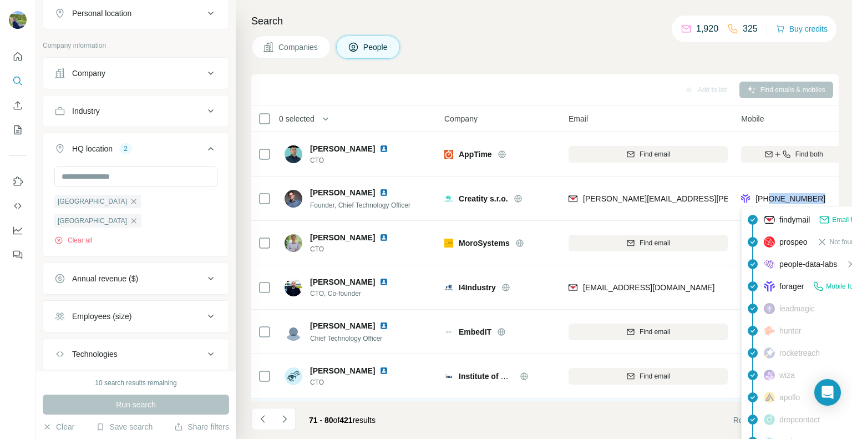
drag, startPoint x: 821, startPoint y: 200, endPoint x: 770, endPoint y: 201, distance: 50.5
click at [770, 201] on div "[PHONE_NUMBER]" at bounding box center [793, 198] width 105 height 30
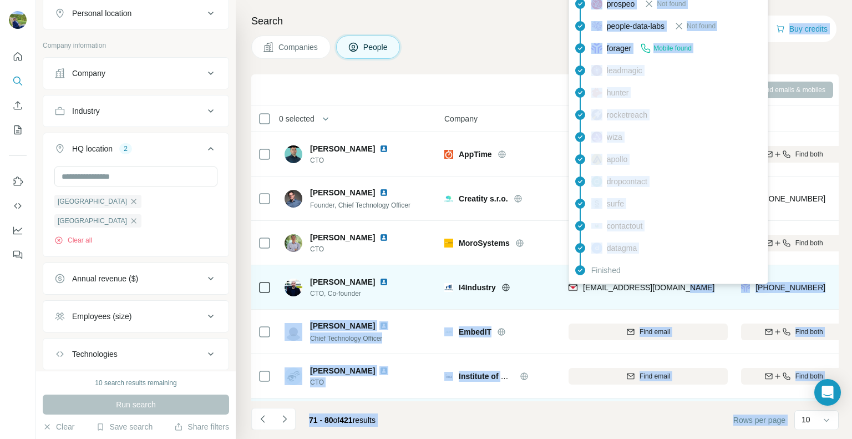
drag, startPoint x: 661, startPoint y: 283, endPoint x: 582, endPoint y: 285, distance: 79.3
click at [582, 285] on div "[EMAIL_ADDRESS][DOMAIN_NAME]" at bounding box center [647, 287] width 159 height 30
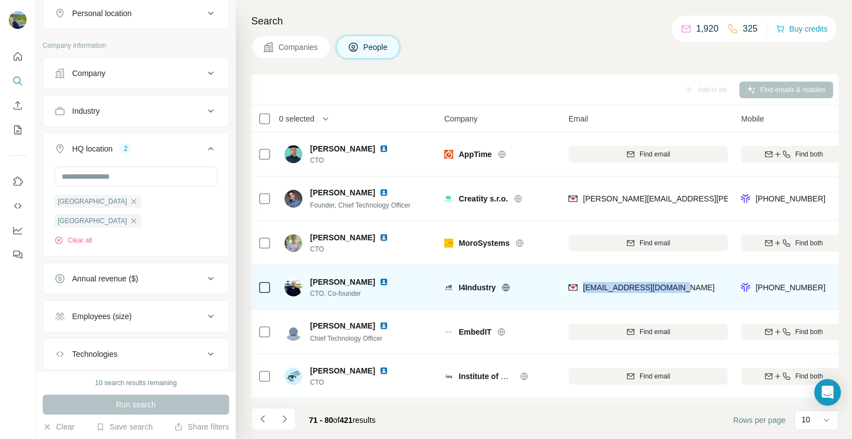
click at [616, 301] on div "[EMAIL_ADDRESS][DOMAIN_NAME]" at bounding box center [647, 287] width 159 height 30
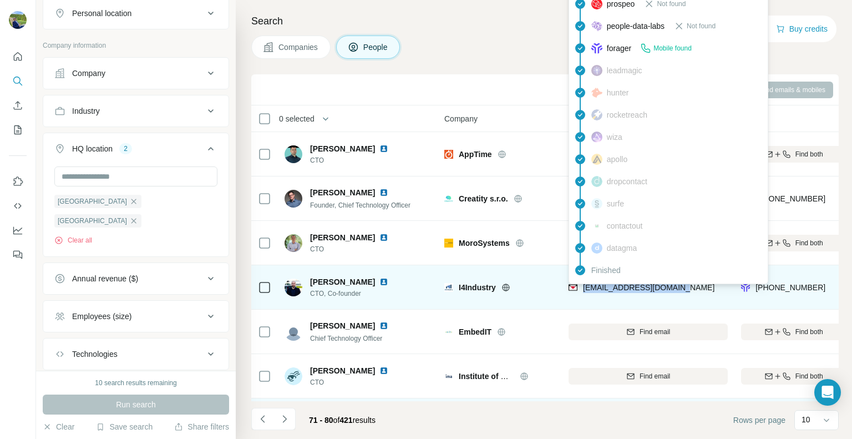
drag, startPoint x: 653, startPoint y: 290, endPoint x: 583, endPoint y: 289, distance: 70.4
click at [583, 289] on div "[EMAIL_ADDRESS][DOMAIN_NAME]" at bounding box center [647, 287] width 159 height 30
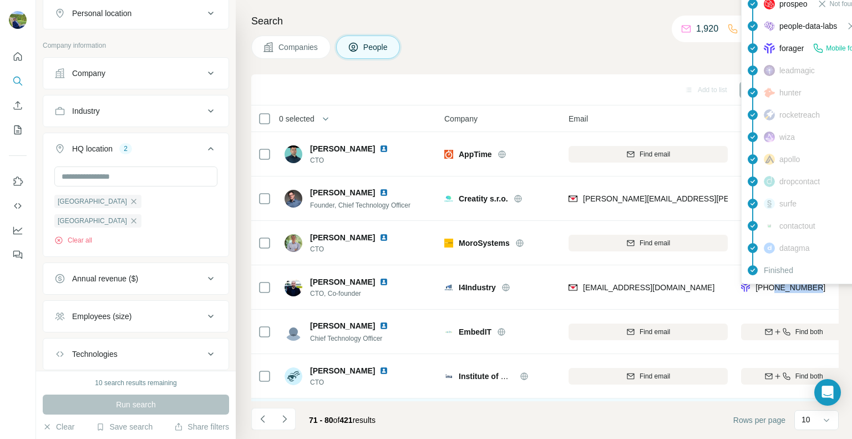
drag, startPoint x: 823, startPoint y: 285, endPoint x: 775, endPoint y: 286, distance: 48.8
click at [775, 286] on div "[PHONE_NUMBER]" at bounding box center [793, 287] width 105 height 30
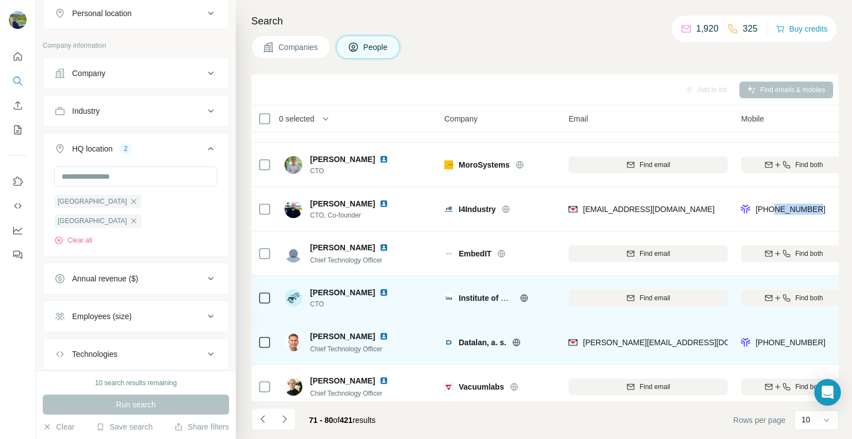
scroll to position [180, 0]
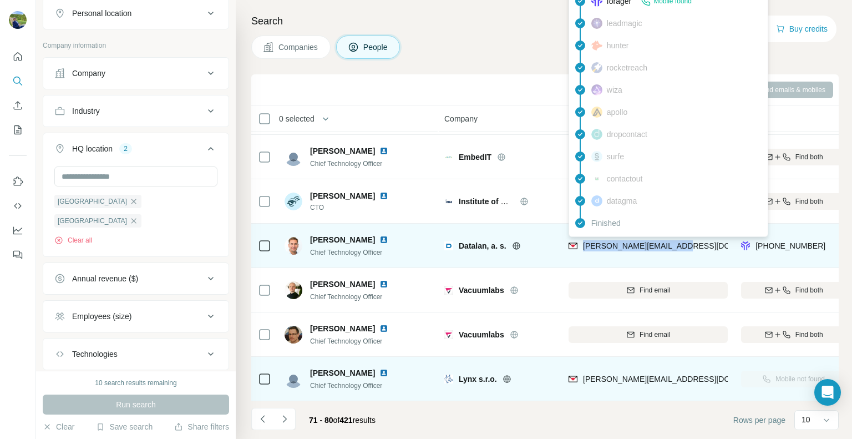
drag, startPoint x: 681, startPoint y: 243, endPoint x: 581, endPoint y: 242, distance: 99.8
click at [581, 242] on div "[PERSON_NAME][EMAIL_ADDRESS][DOMAIN_NAME]" at bounding box center [647, 245] width 159 height 30
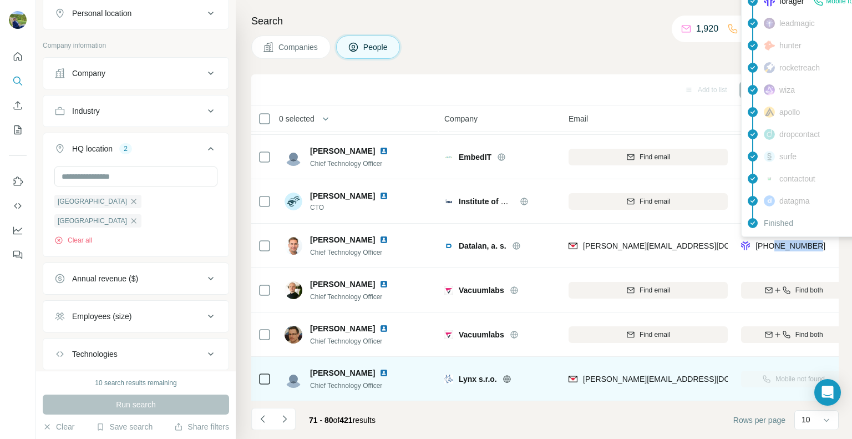
drag, startPoint x: 820, startPoint y: 235, endPoint x: 772, endPoint y: 242, distance: 47.7
click at [772, 242] on div "[PHONE_NUMBER]" at bounding box center [793, 245] width 105 height 30
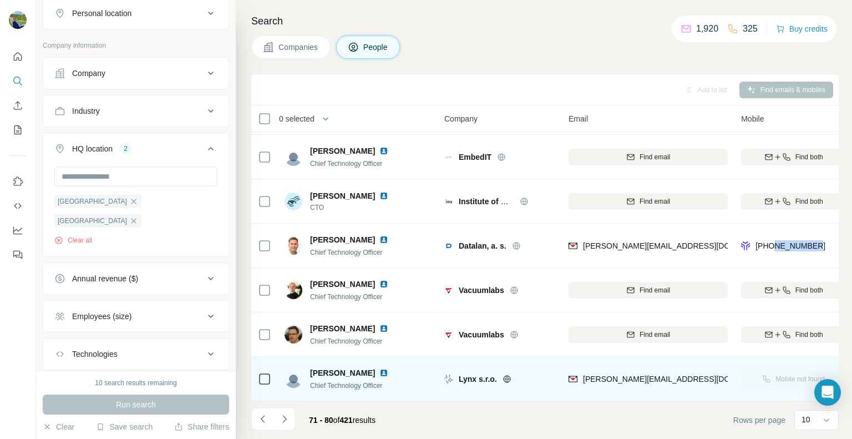
click at [284, 421] on icon "Navigate to next page" at bounding box center [284, 418] width 11 height 11
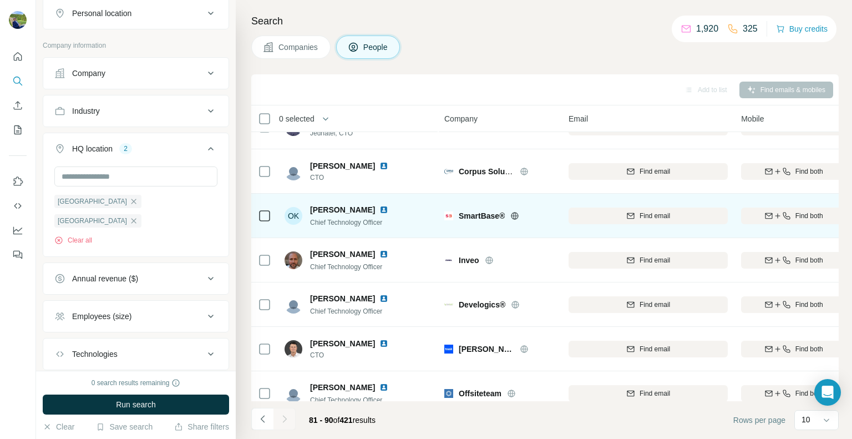
scroll to position [0, 0]
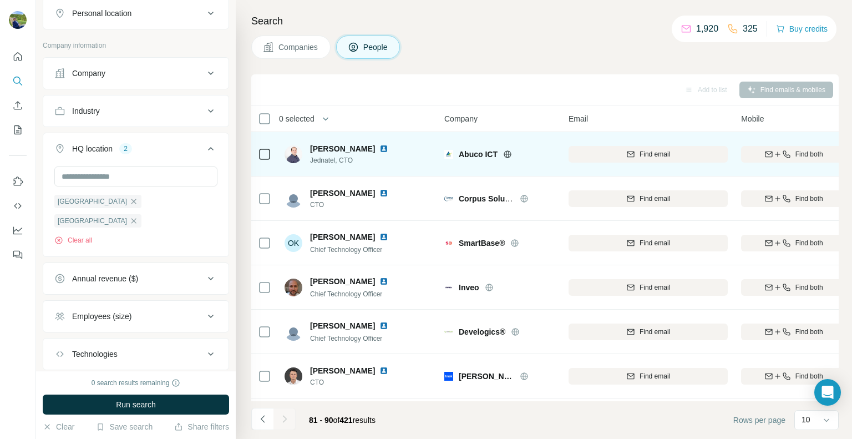
click at [508, 151] on icon at bounding box center [507, 153] width 3 height 7
click at [792, 152] on div "Find both" at bounding box center [793, 154] width 105 height 10
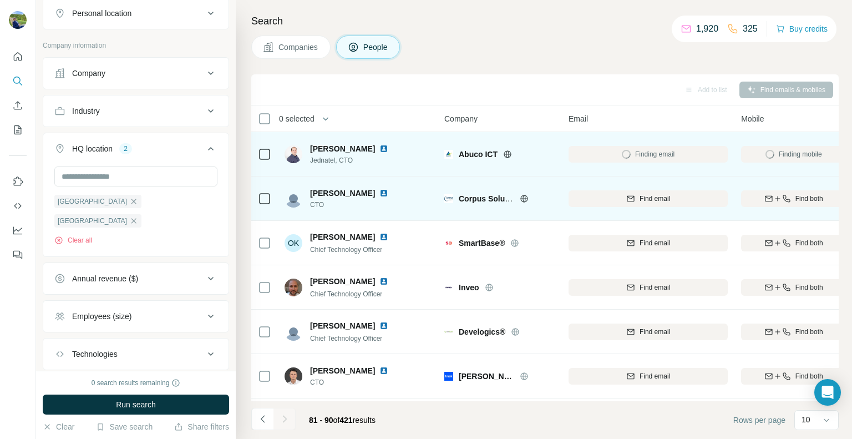
click at [521, 202] on icon at bounding box center [524, 198] width 9 height 9
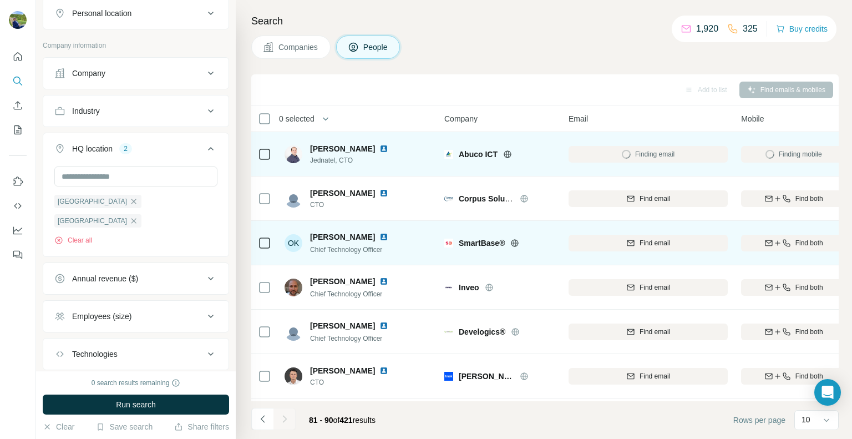
click at [515, 244] on icon at bounding box center [514, 242] width 3 height 7
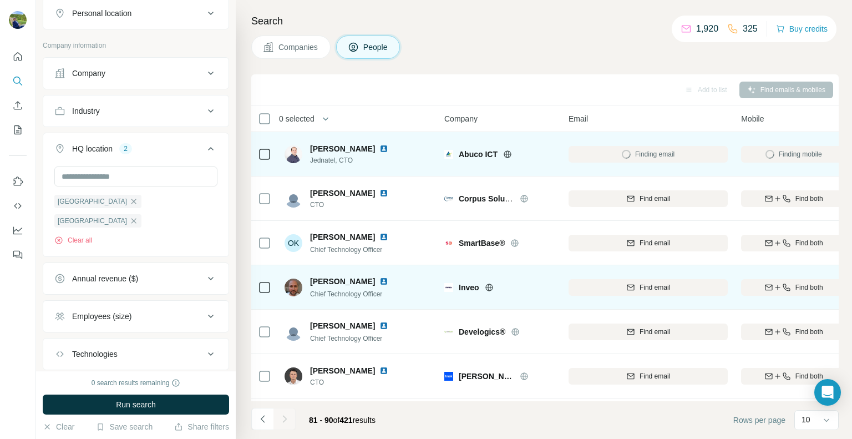
click at [488, 285] on icon at bounding box center [488, 286] width 3 height 7
click at [792, 283] on div "Find both" at bounding box center [793, 287] width 105 height 10
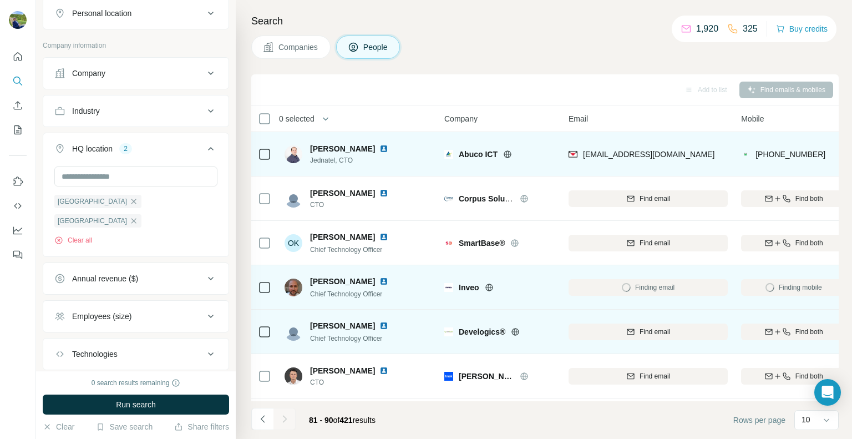
click at [515, 330] on icon at bounding box center [515, 331] width 9 height 9
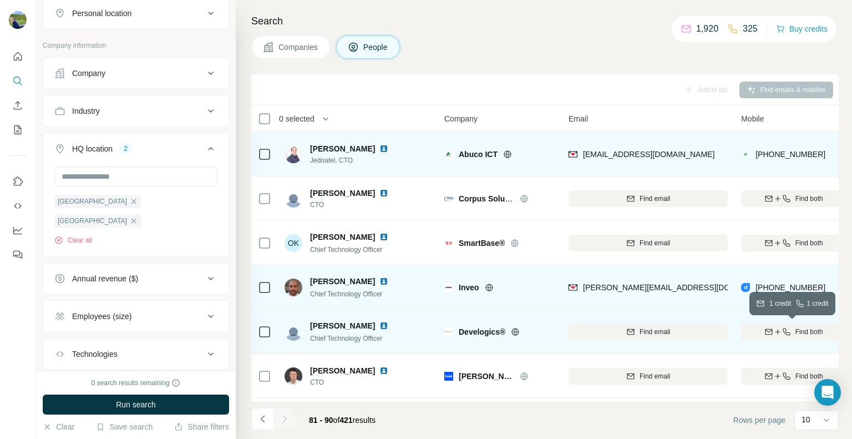
click at [778, 327] on icon "button" at bounding box center [777, 331] width 9 height 9
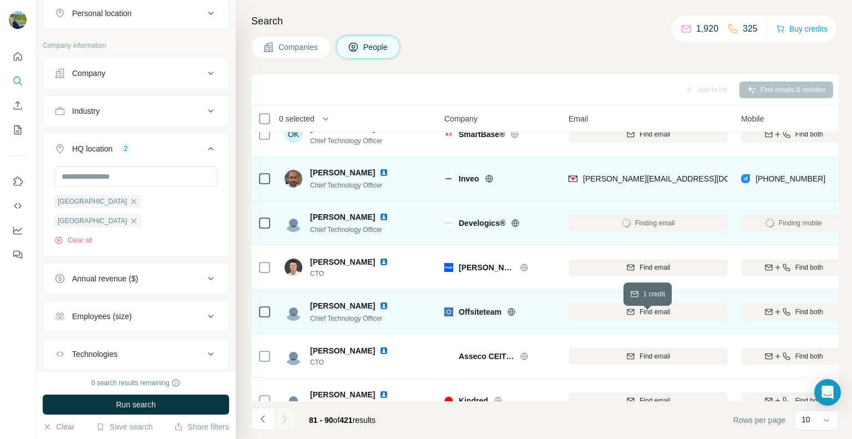
scroll to position [111, 0]
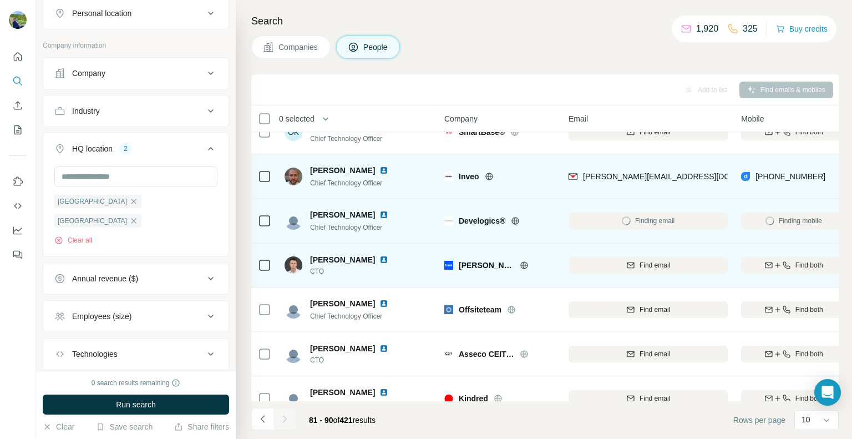
click at [520, 264] on icon at bounding box center [523, 264] width 7 height 1
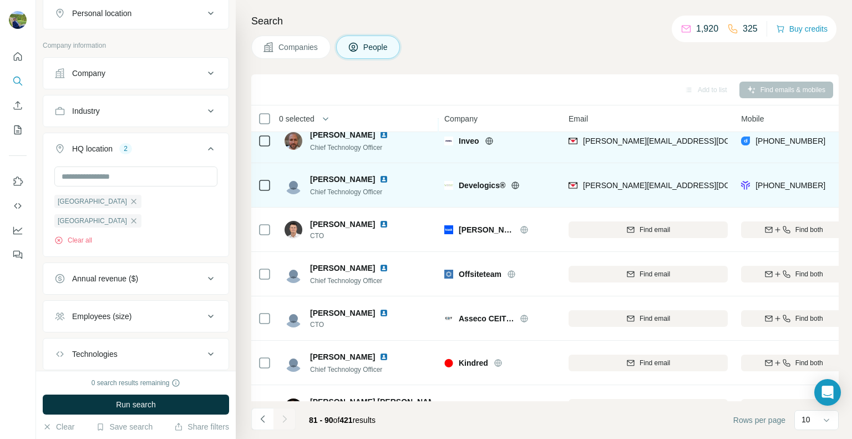
scroll to position [166, 0]
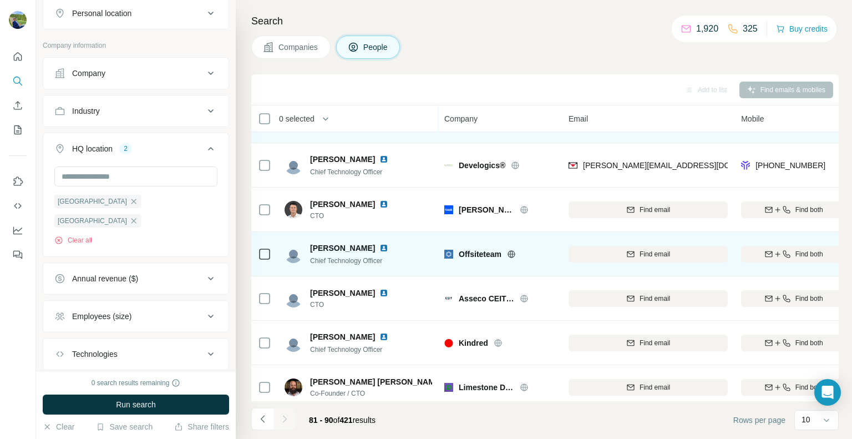
click at [515, 252] on icon at bounding box center [511, 254] width 9 height 9
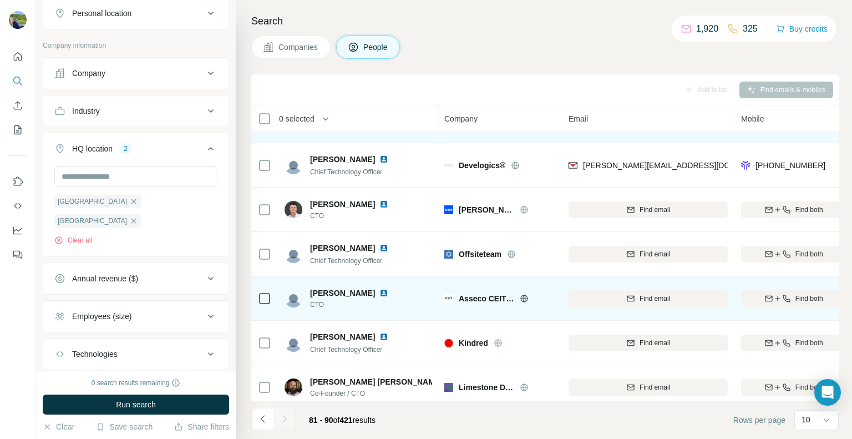
click at [526, 297] on icon at bounding box center [524, 298] width 9 height 9
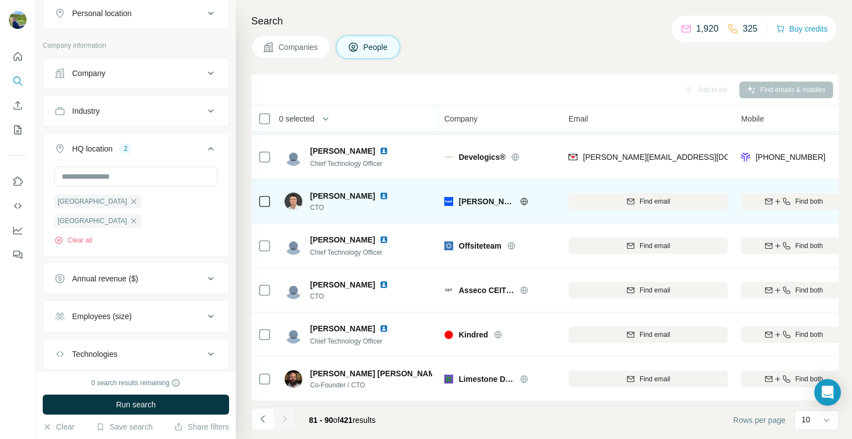
scroll to position [180, 0]
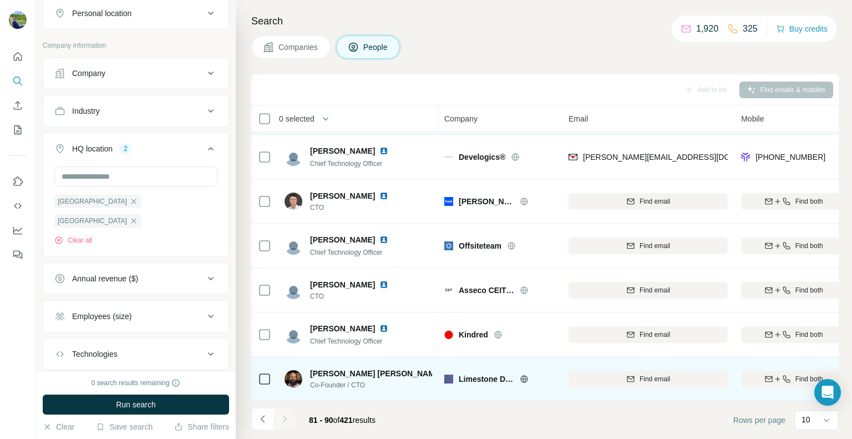
click at [526, 374] on icon at bounding box center [524, 378] width 9 height 9
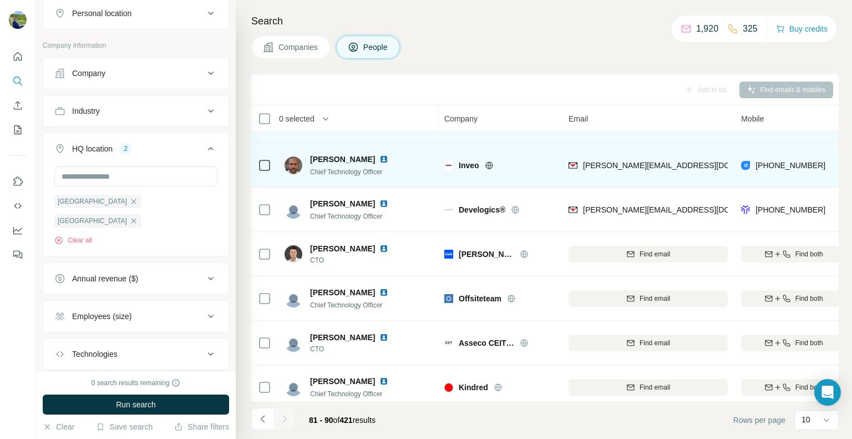
scroll to position [0, 0]
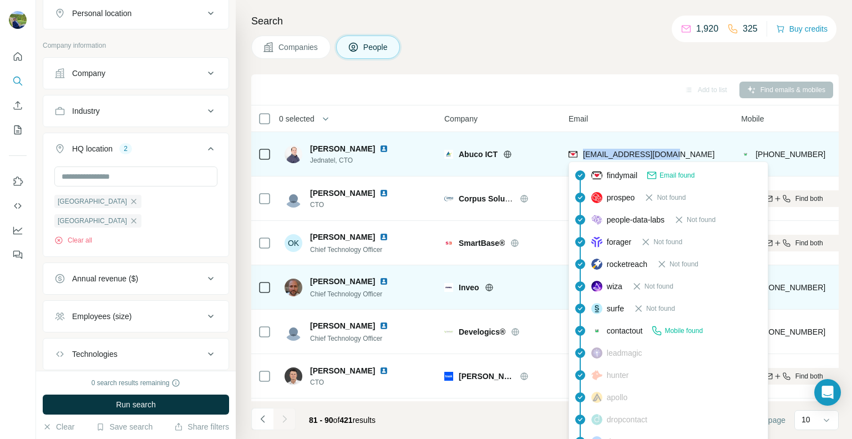
drag, startPoint x: 663, startPoint y: 156, endPoint x: 581, endPoint y: 157, distance: 81.5
click at [581, 157] on div "[EMAIL_ADDRESS][DOMAIN_NAME]" at bounding box center [647, 154] width 159 height 30
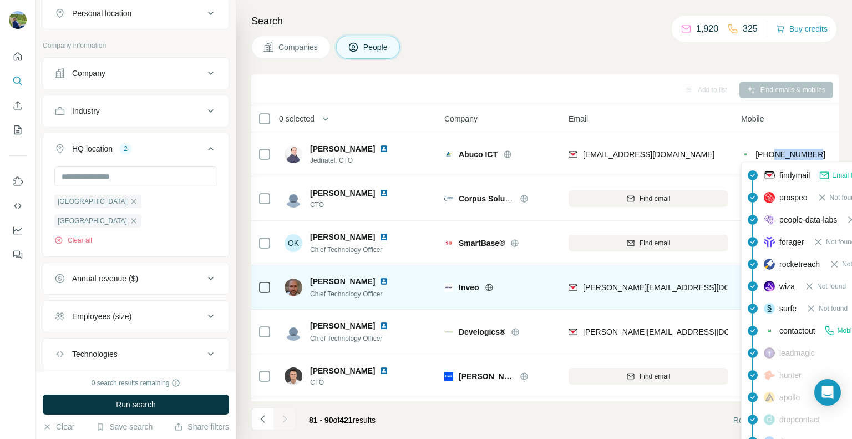
drag, startPoint x: 819, startPoint y: 152, endPoint x: 776, endPoint y: 157, distance: 43.0
click at [776, 157] on div "[PHONE_NUMBER]" at bounding box center [793, 154] width 105 height 30
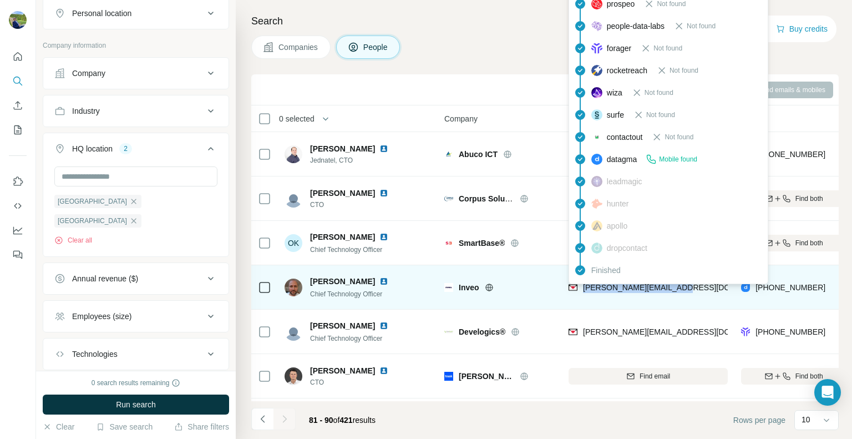
drag, startPoint x: 694, startPoint y: 287, endPoint x: 583, endPoint y: 291, distance: 111.0
click at [583, 291] on div "[PERSON_NAME][EMAIL_ADDRESS][DOMAIN_NAME]" at bounding box center [647, 287] width 159 height 30
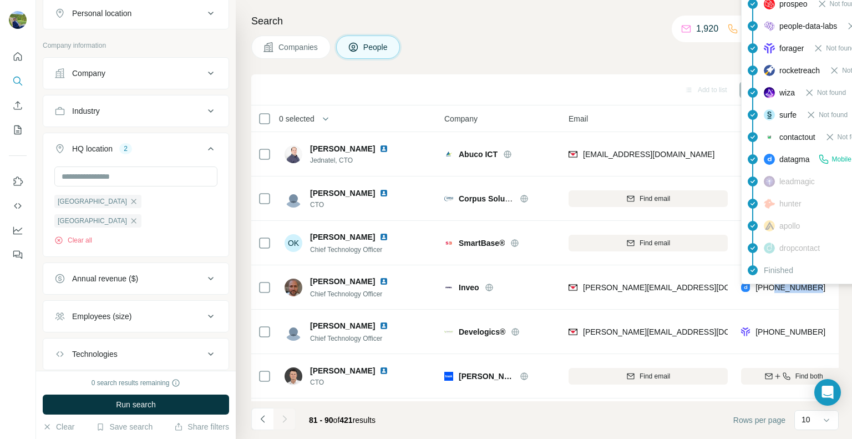
drag, startPoint x: 825, startPoint y: 284, endPoint x: 776, endPoint y: 291, distance: 49.8
click at [776, 291] on div "[PHONE_NUMBER]" at bounding box center [793, 287] width 105 height 30
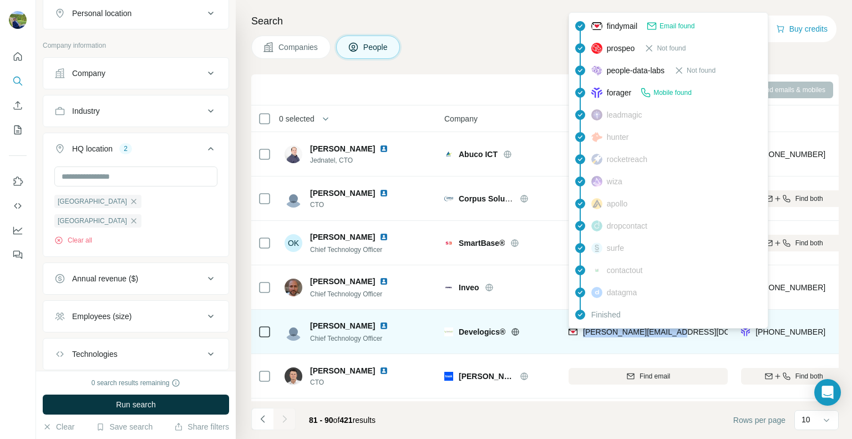
drag, startPoint x: 690, startPoint y: 332, endPoint x: 582, endPoint y: 339, distance: 107.8
click at [582, 339] on div "[PERSON_NAME][EMAIL_ADDRESS][DOMAIN_NAME]" at bounding box center [647, 331] width 159 height 30
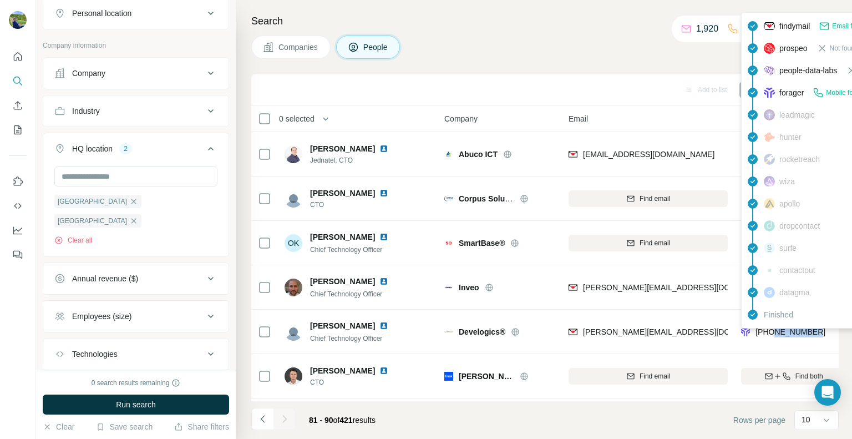
drag, startPoint x: 821, startPoint y: 327, endPoint x: 776, endPoint y: 333, distance: 45.8
click at [776, 333] on div "[PHONE_NUMBER]" at bounding box center [793, 331] width 105 height 30
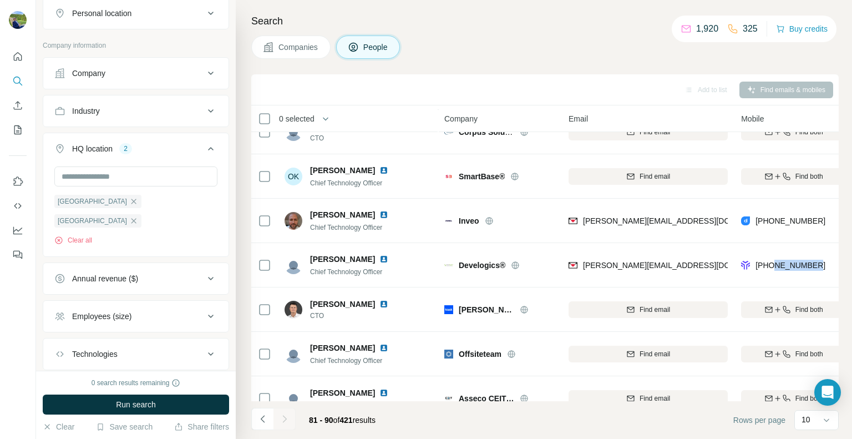
scroll to position [180, 0]
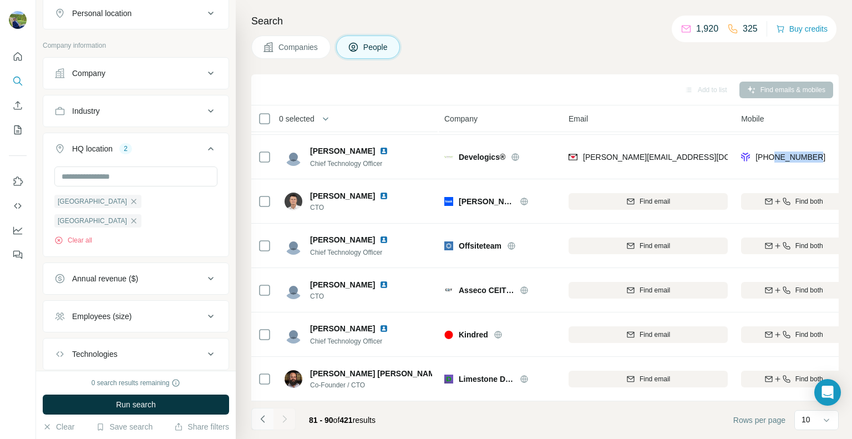
click at [262, 425] on button "Navigate to previous page" at bounding box center [262, 419] width 22 height 22
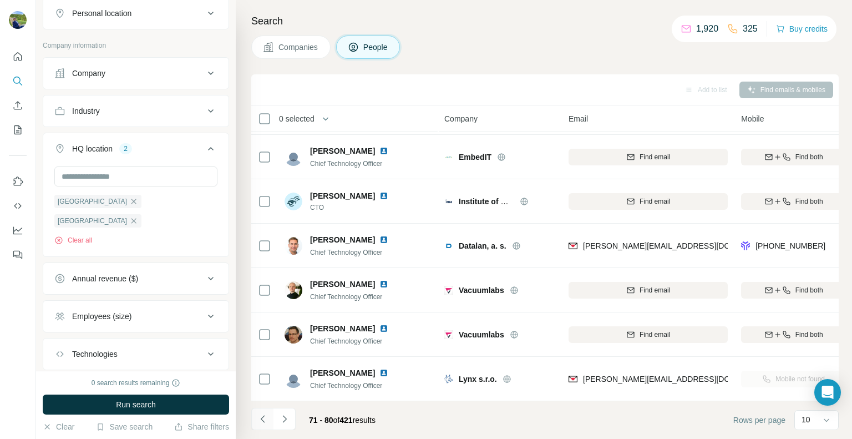
click at [265, 418] on icon "Navigate to previous page" at bounding box center [262, 418] width 11 height 11
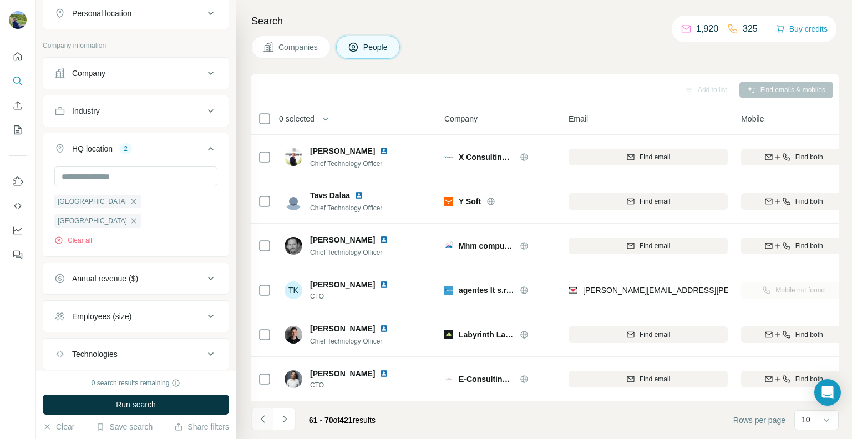
click at [265, 419] on icon "Navigate to previous page" at bounding box center [262, 418] width 11 height 11
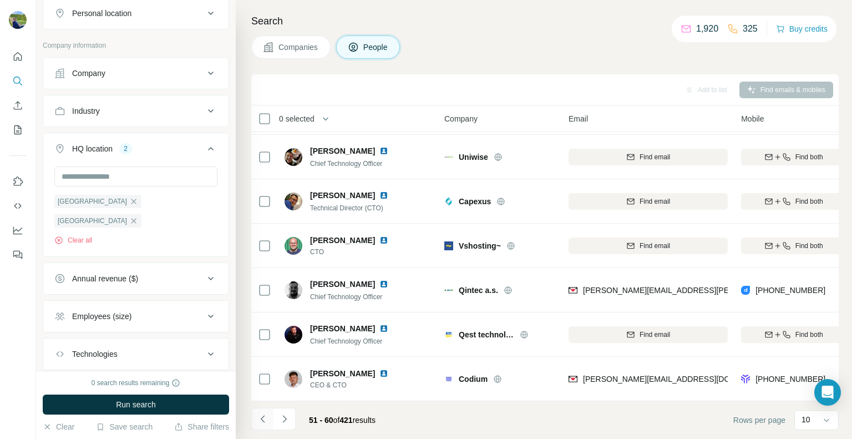
click at [264, 419] on icon "Navigate to previous page" at bounding box center [262, 418] width 11 height 11
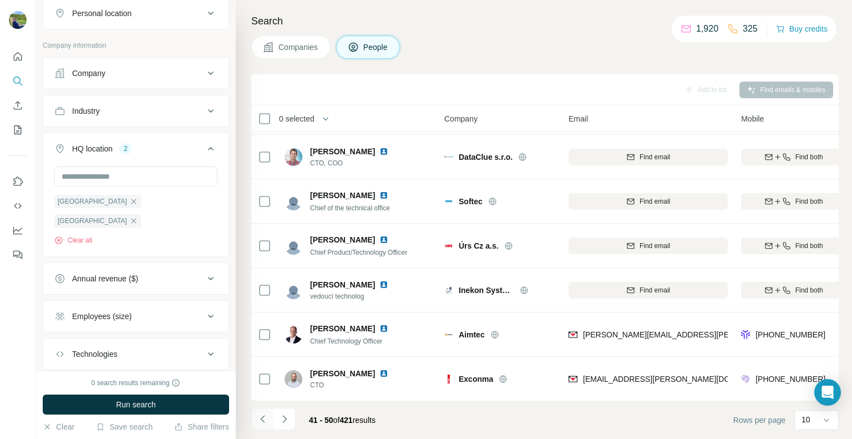
click at [264, 419] on icon "Navigate to previous page" at bounding box center [262, 418] width 11 height 11
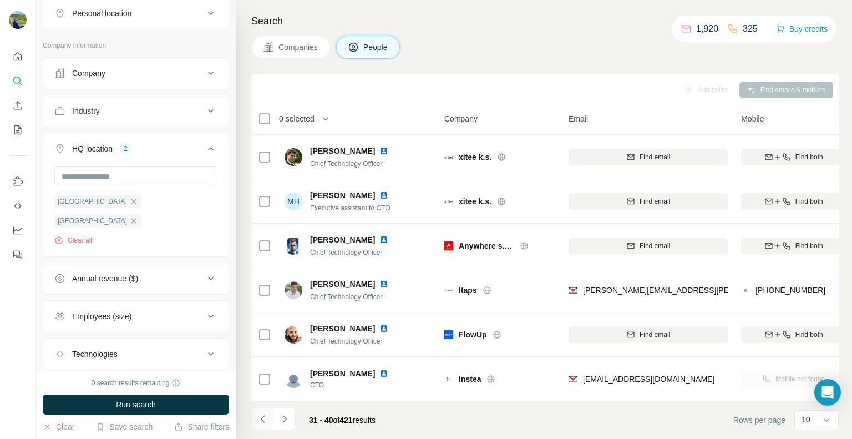
click at [264, 419] on icon "Navigate to previous page" at bounding box center [262, 418] width 11 height 11
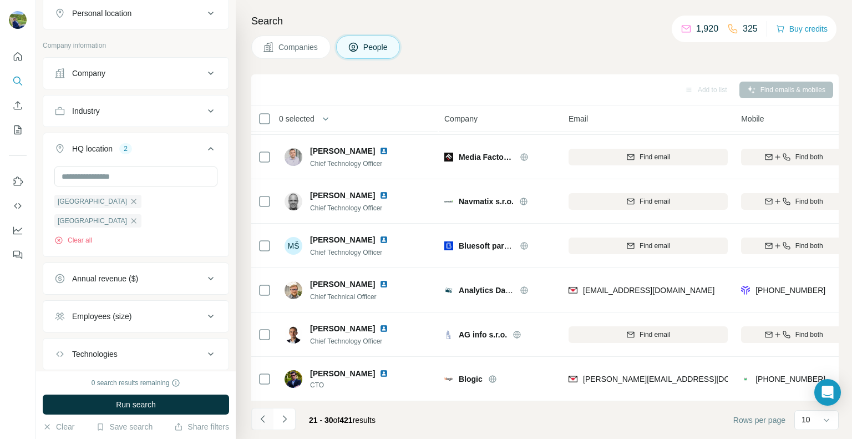
click at [266, 420] on icon "Navigate to previous page" at bounding box center [262, 418] width 11 height 11
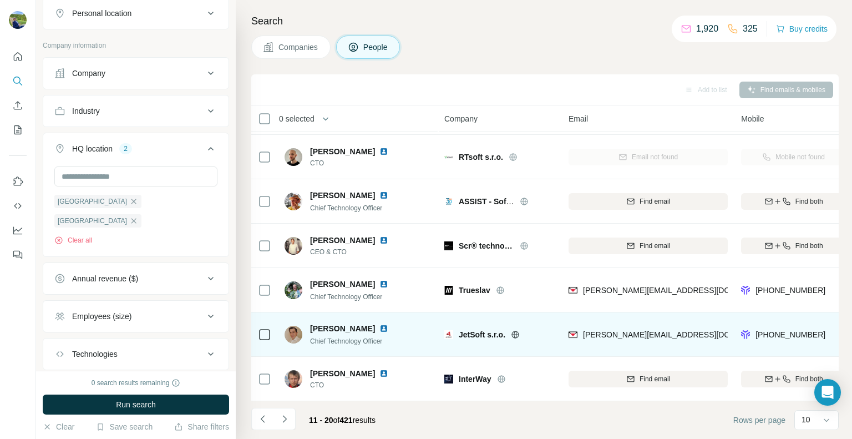
scroll to position [0, 0]
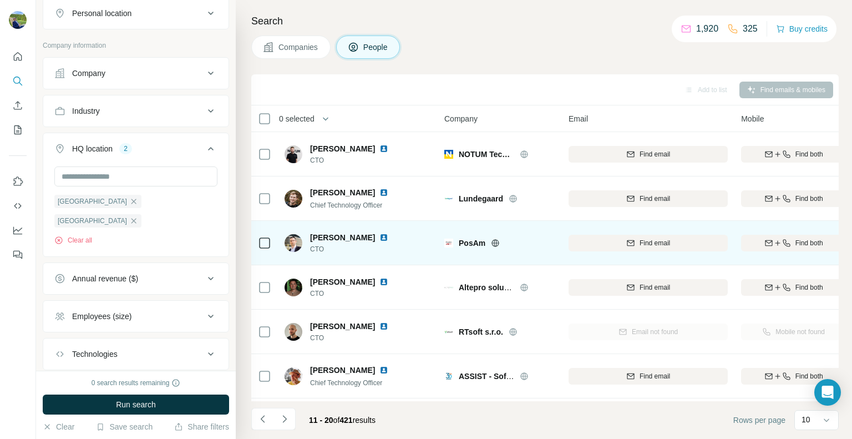
click at [497, 239] on icon at bounding box center [495, 242] width 9 height 9
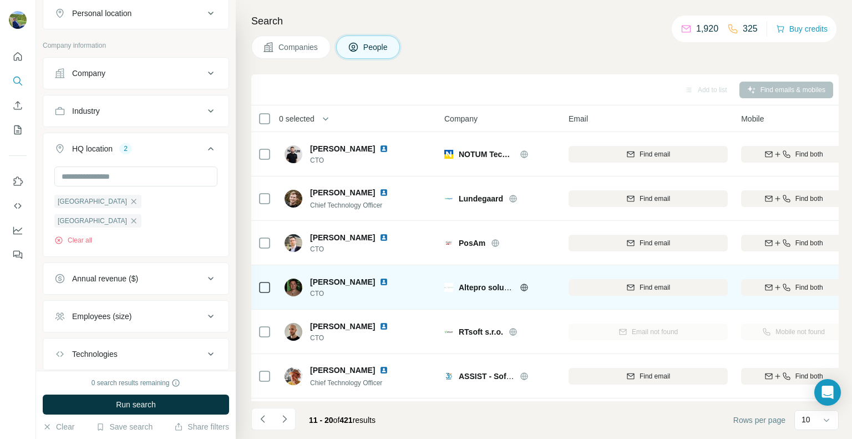
click at [525, 288] on icon at bounding box center [524, 287] width 9 height 9
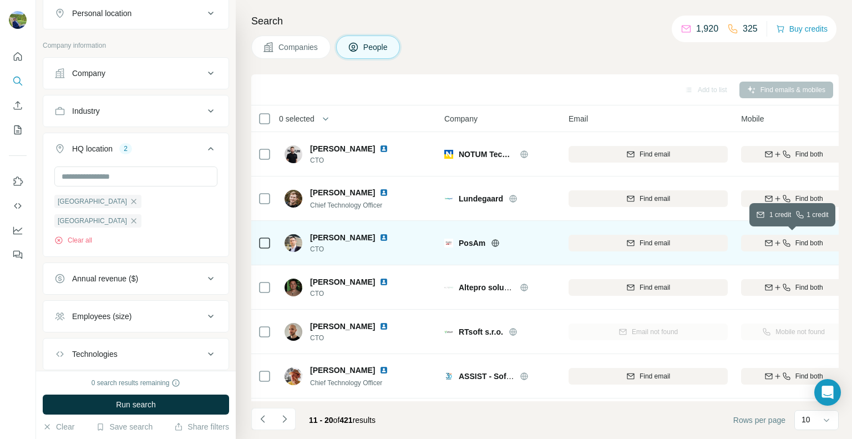
click at [801, 240] on span "Find both" at bounding box center [809, 243] width 28 height 10
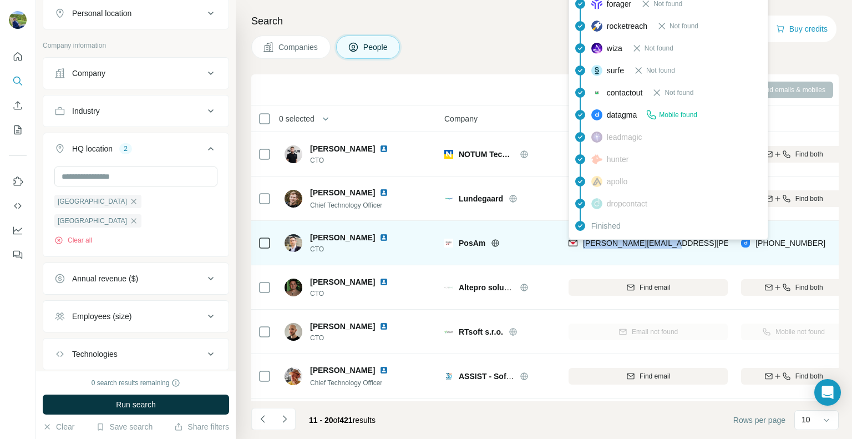
drag, startPoint x: 686, startPoint y: 245, endPoint x: 583, endPoint y: 243, distance: 103.1
click at [583, 243] on div "[PERSON_NAME][EMAIL_ADDRESS][PERSON_NAME][DOMAIN_NAME]" at bounding box center [647, 242] width 159 height 30
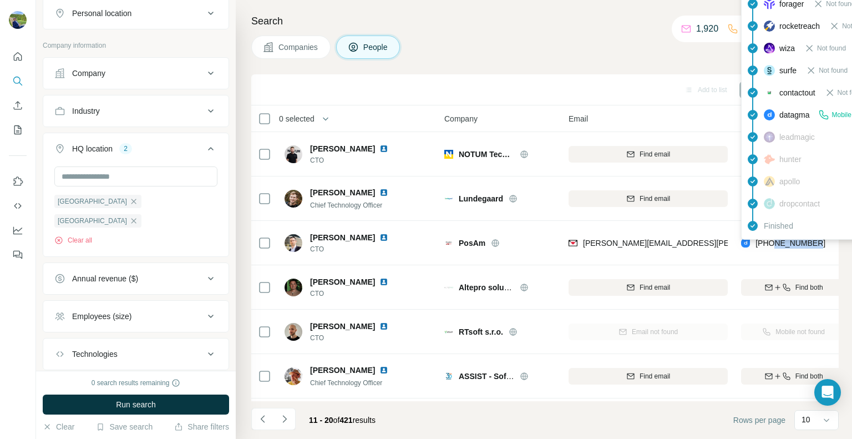
drag, startPoint x: 817, startPoint y: 240, endPoint x: 774, endPoint y: 245, distance: 42.9
click at [774, 245] on div "[PHONE_NUMBER]" at bounding box center [793, 242] width 105 height 30
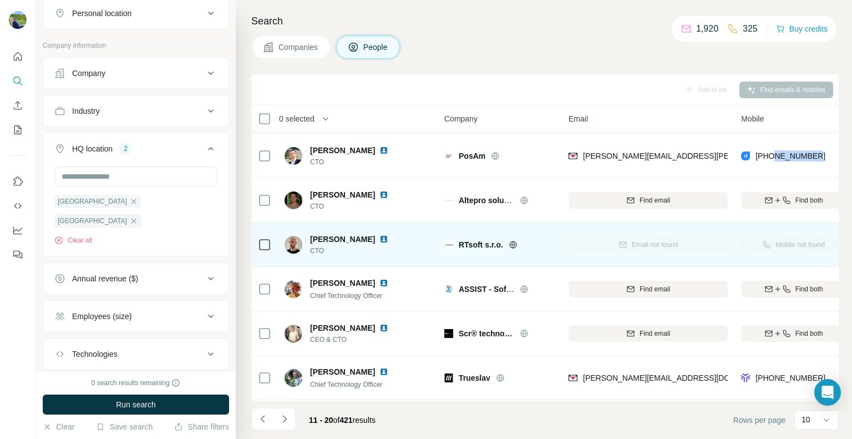
scroll to position [180, 0]
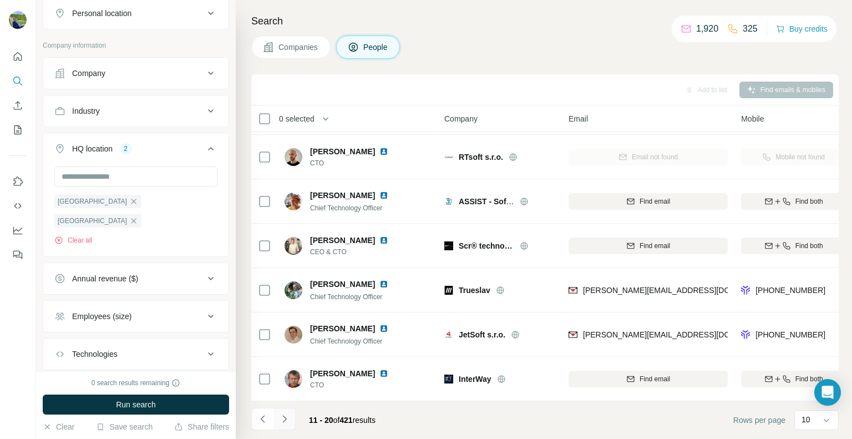
click at [287, 422] on icon "Navigate to next page" at bounding box center [284, 418] width 11 height 11
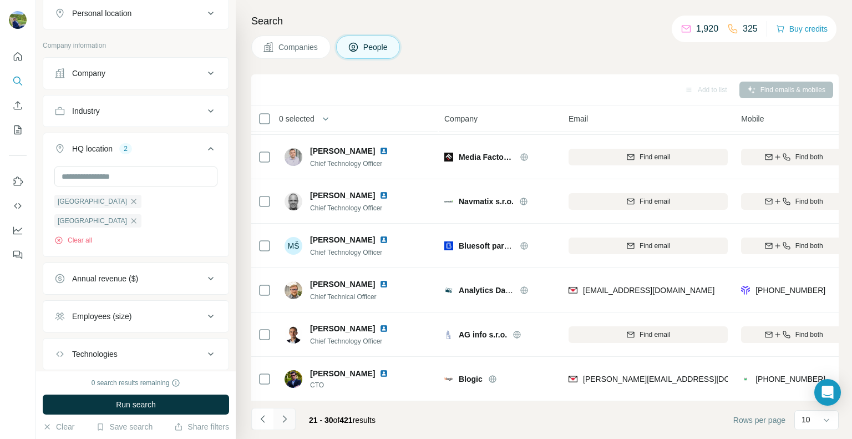
click at [286, 421] on icon "Navigate to next page" at bounding box center [284, 418] width 11 height 11
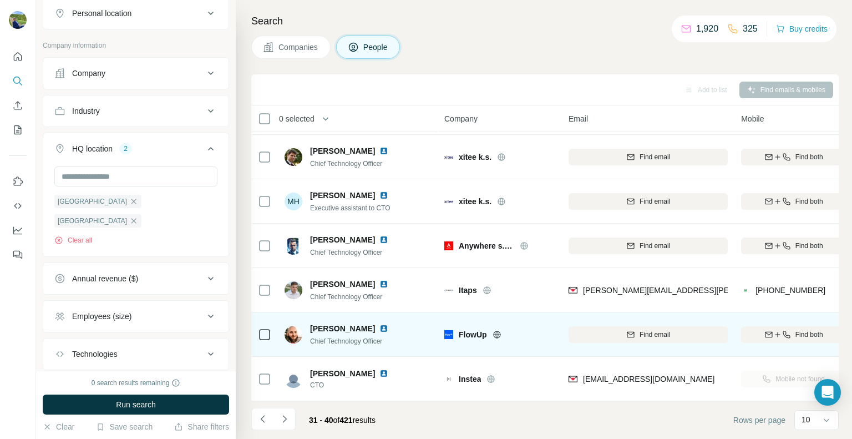
scroll to position [0, 0]
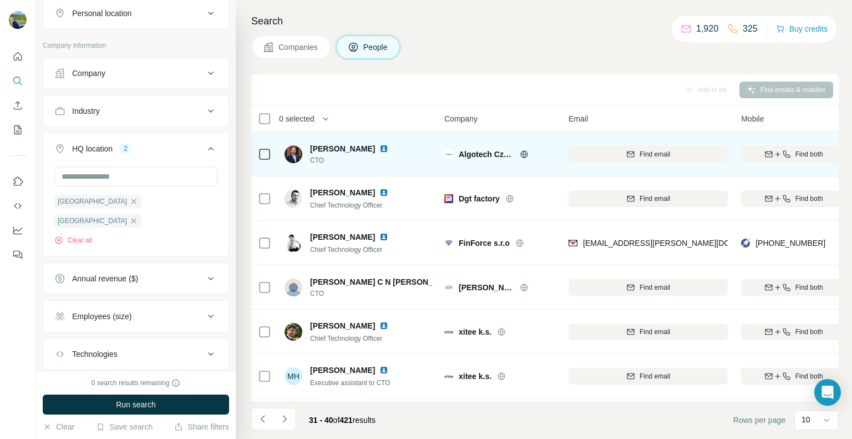
click at [523, 154] on icon at bounding box center [524, 154] width 9 height 9
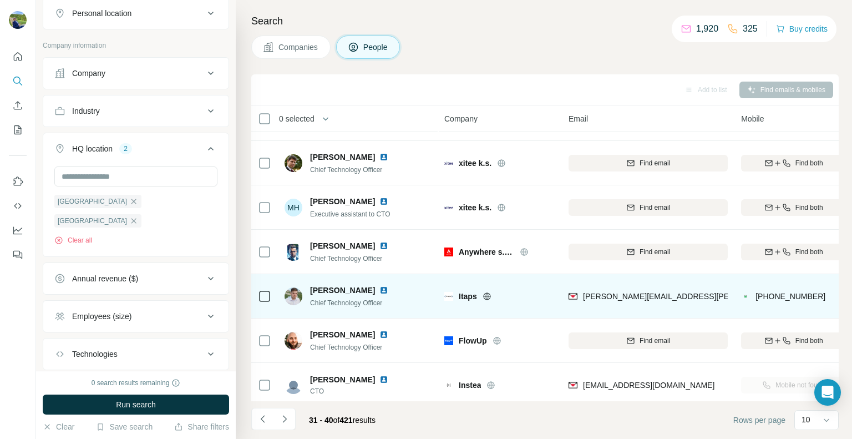
scroll to position [180, 0]
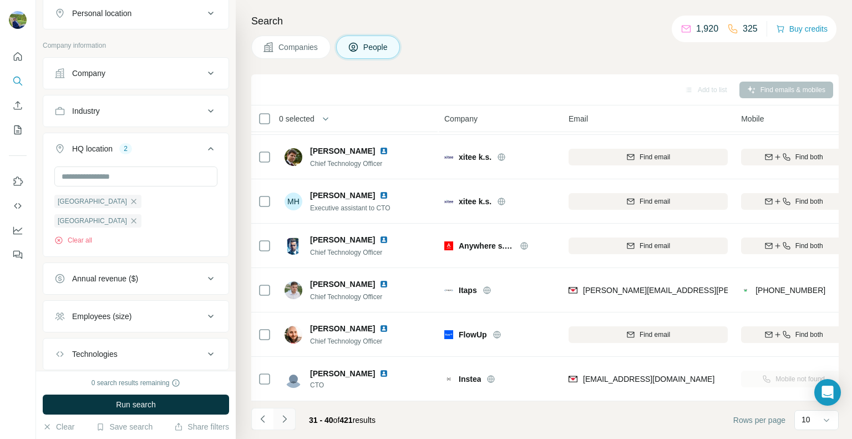
click at [287, 420] on icon "Navigate to next page" at bounding box center [284, 418] width 11 height 11
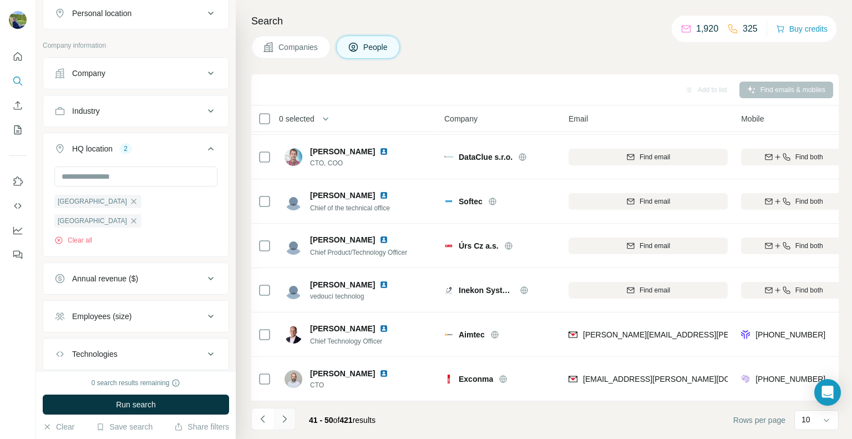
click at [282, 421] on icon "Navigate to next page" at bounding box center [284, 418] width 11 height 11
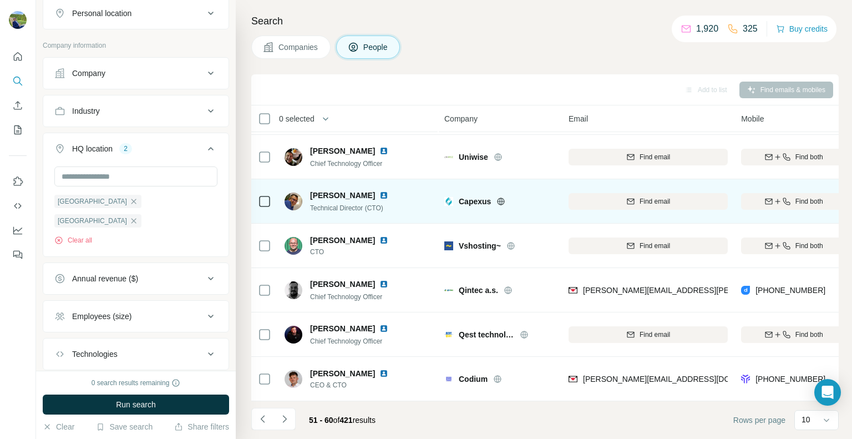
click at [501, 197] on icon at bounding box center [501, 200] width 3 height 7
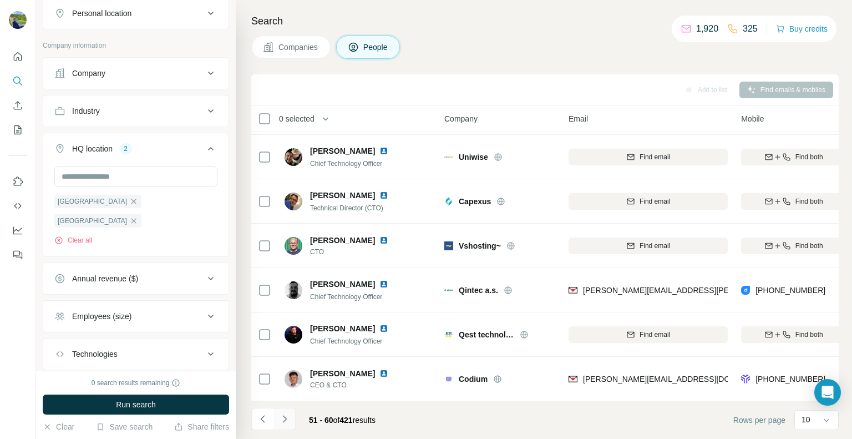
click at [282, 423] on icon "Navigate to next page" at bounding box center [284, 418] width 11 height 11
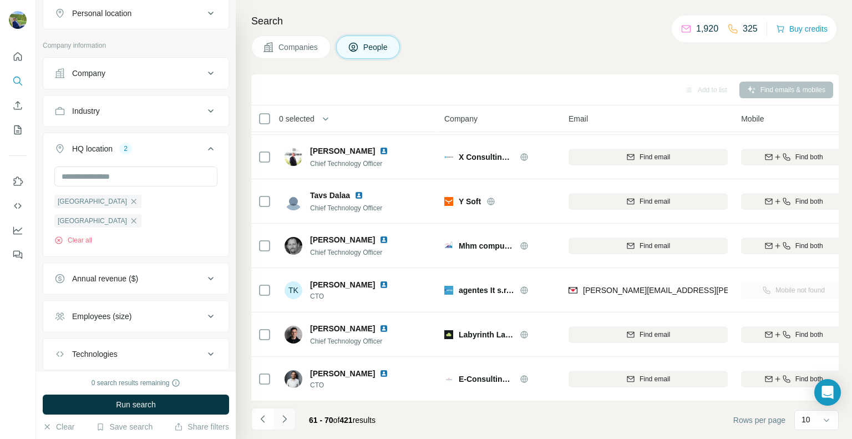
click at [293, 419] on button "Navigate to next page" at bounding box center [284, 419] width 22 height 22
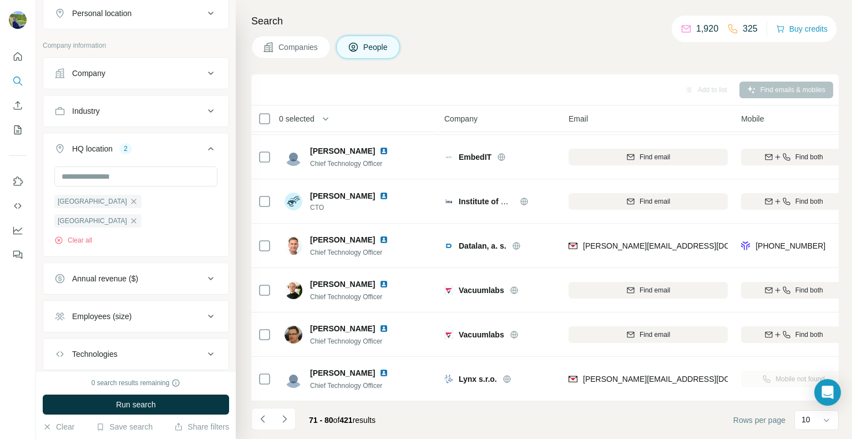
click at [282, 416] on icon "Navigate to next page" at bounding box center [284, 418] width 11 height 11
